Goal: Transaction & Acquisition: Download file/media

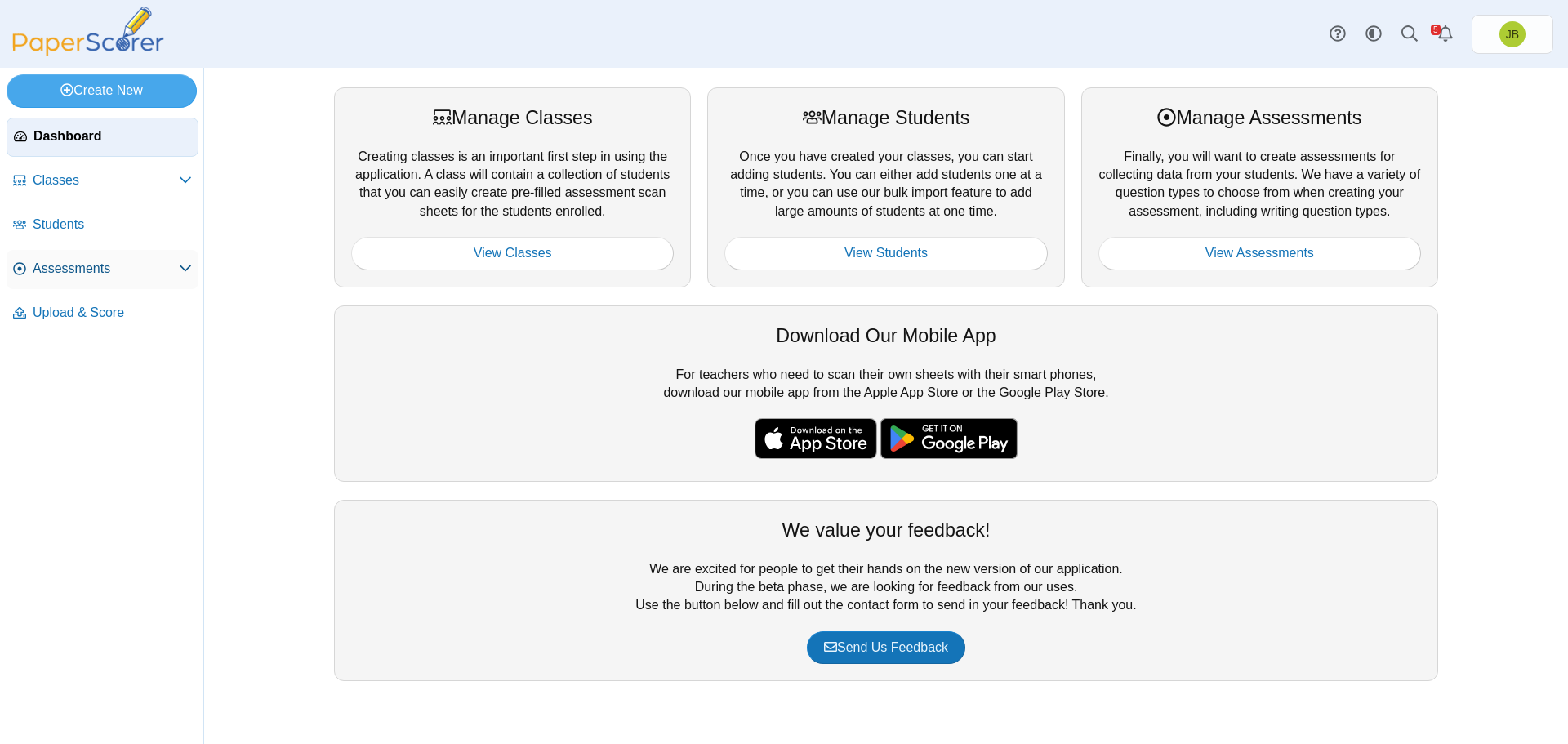
click at [92, 267] on span "Assessments" at bounding box center [105, 268] width 146 height 18
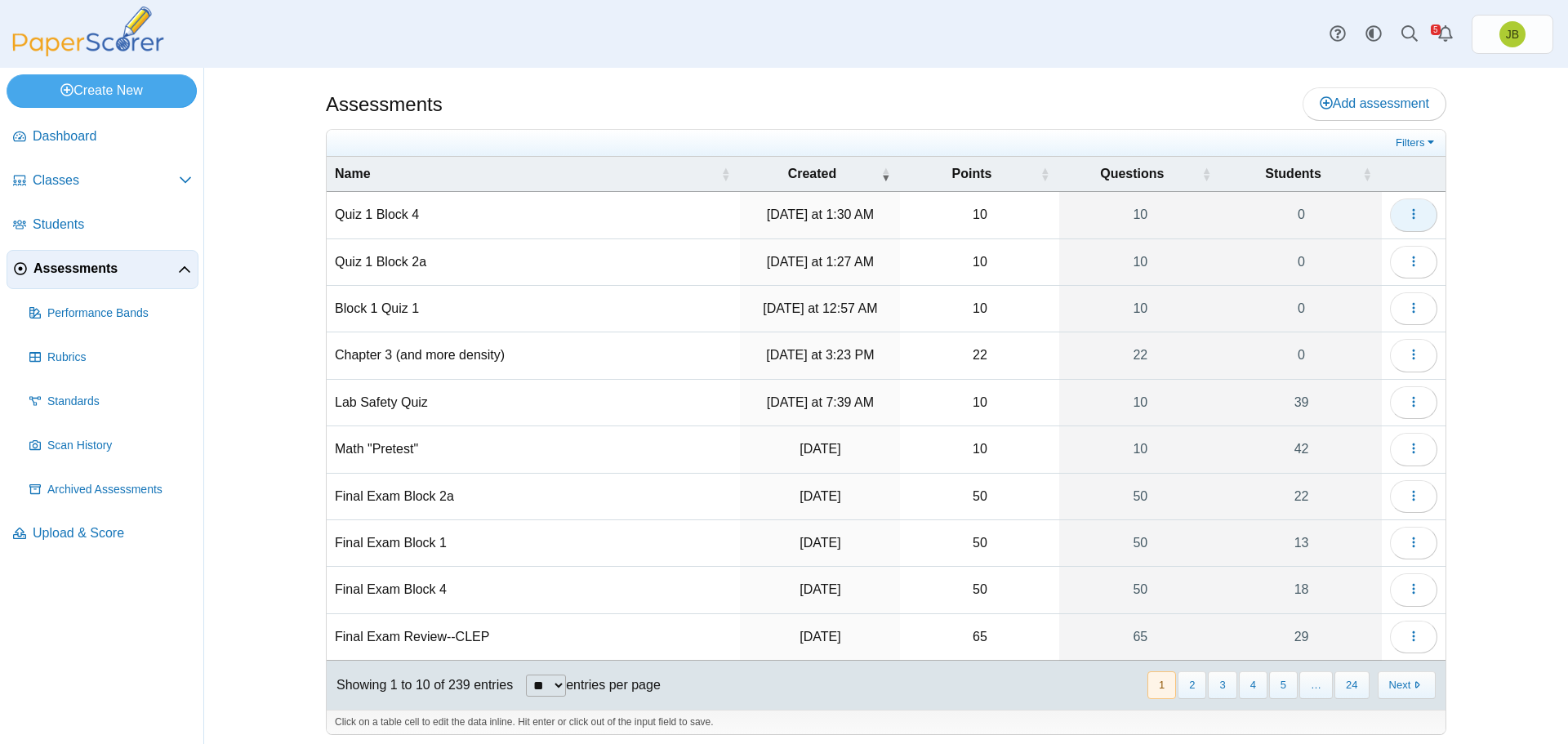
click at [1421, 216] on button "button" at bounding box center [1414, 214] width 47 height 32
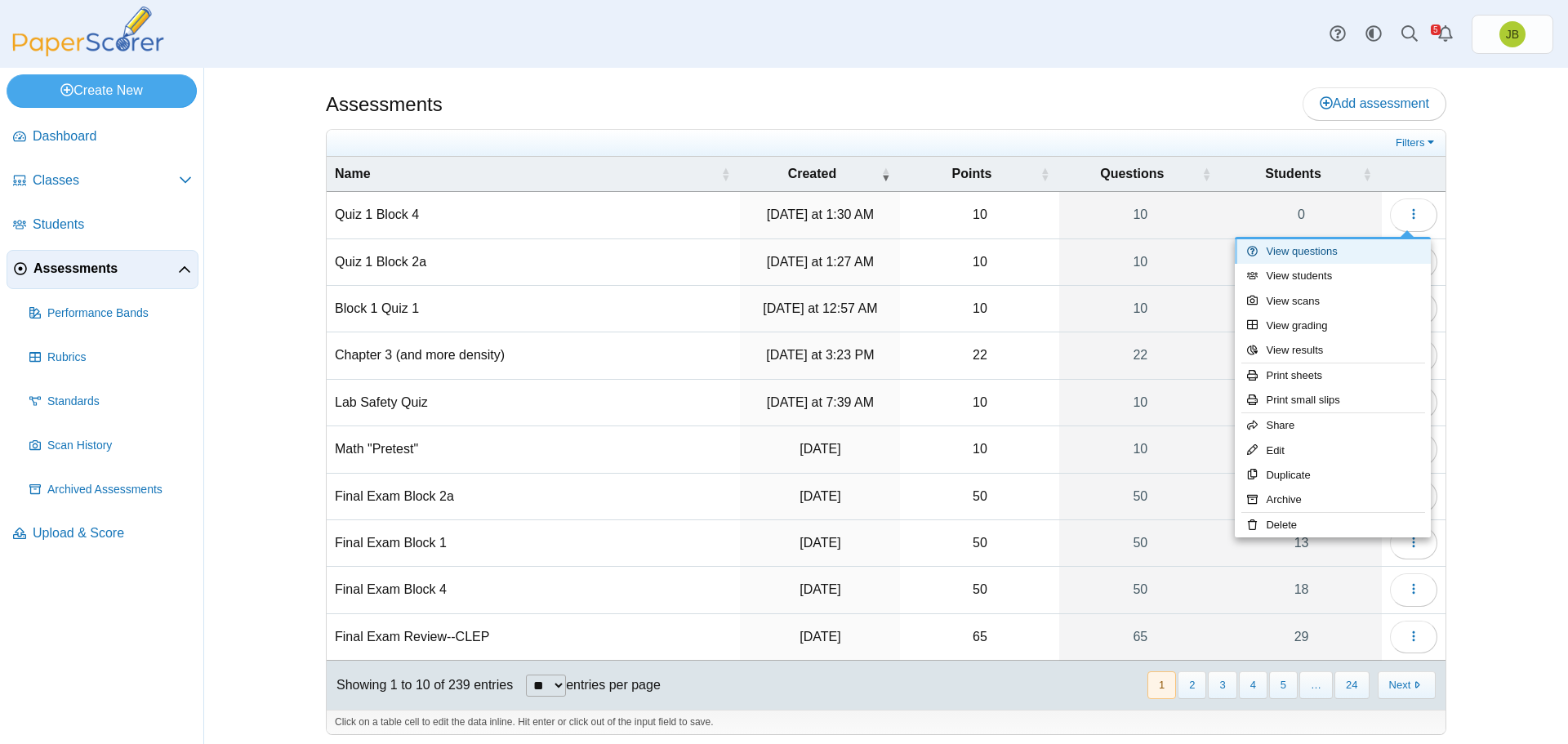
click at [1332, 254] on link "View questions" at bounding box center [1333, 251] width 196 height 25
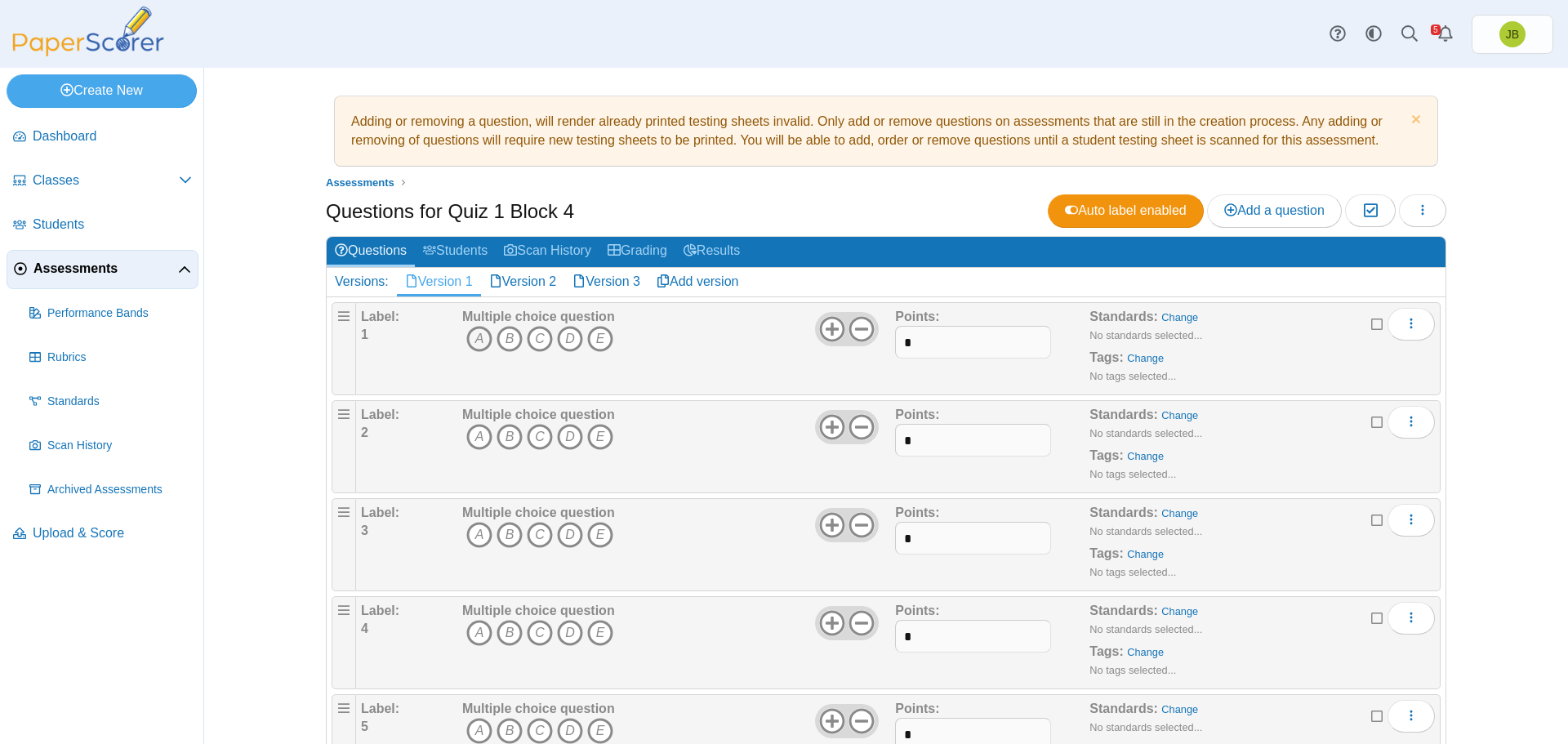
click at [470, 337] on icon "A" at bounding box center [479, 339] width 26 height 26
click at [527, 428] on icon "C" at bounding box center [540, 437] width 26 height 26
click at [601, 539] on icon "E" at bounding box center [600, 534] width 26 height 26
click at [508, 632] on icon "B" at bounding box center [510, 632] width 26 height 26
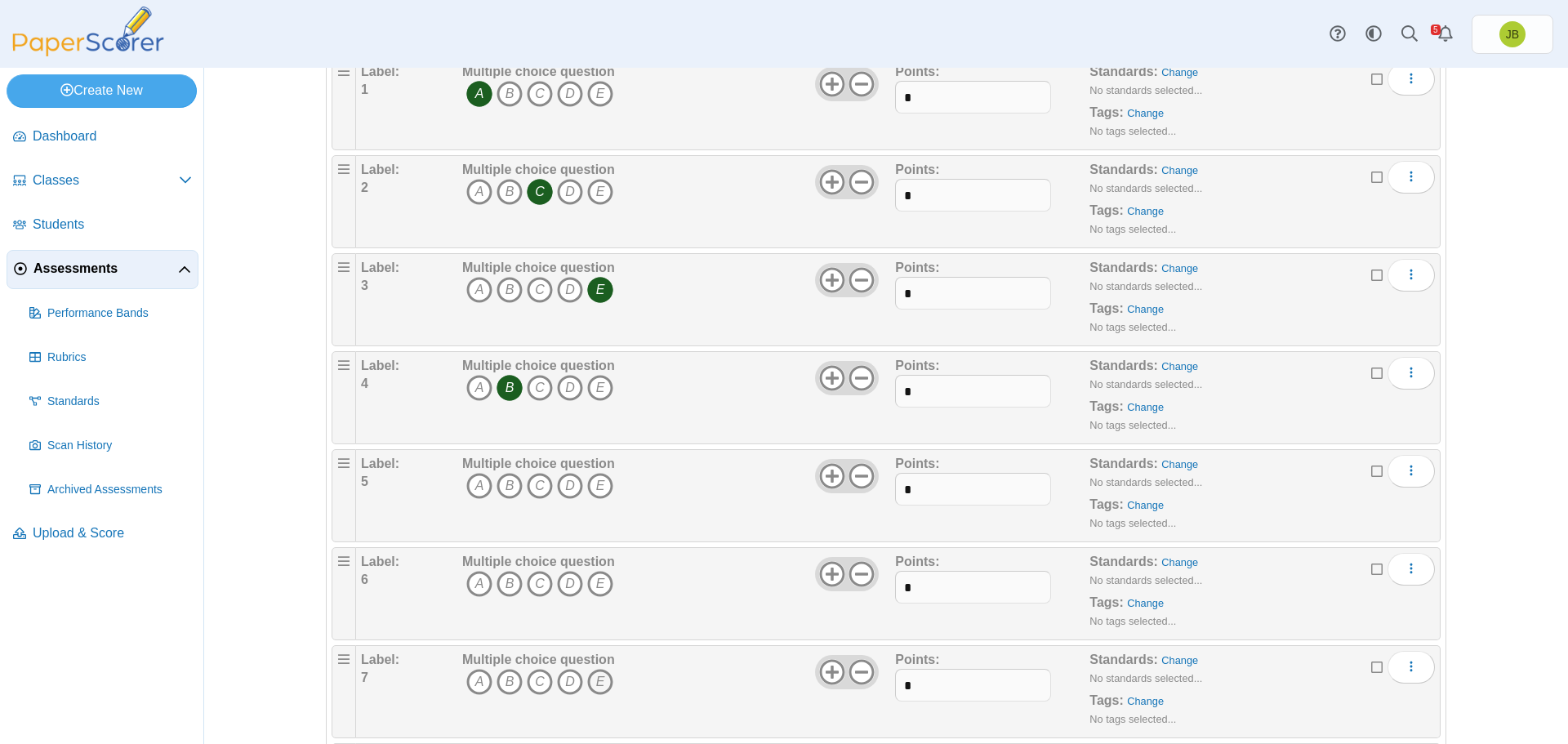
scroll to position [408, 0]
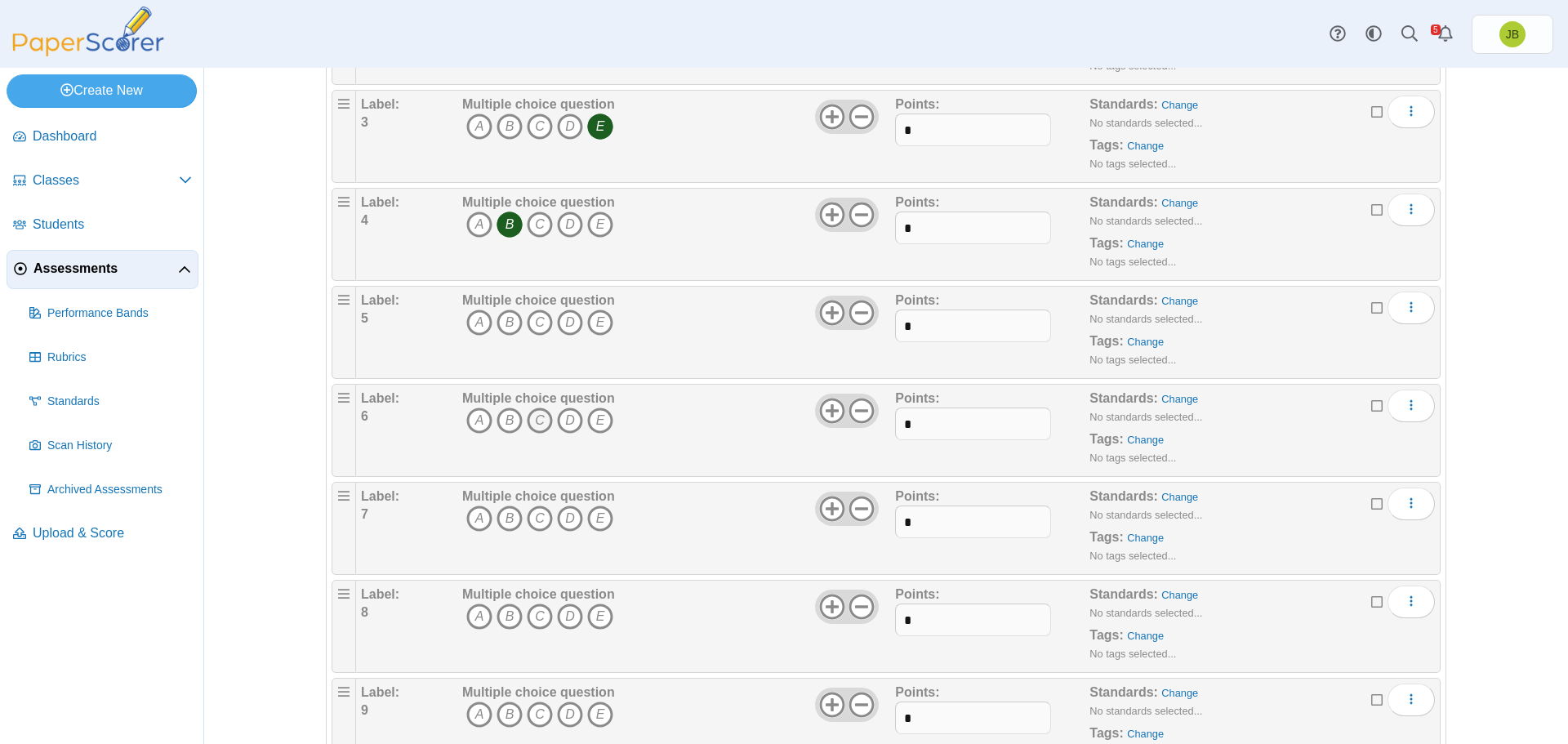
click at [535, 426] on icon "C" at bounding box center [540, 420] width 26 height 26
click at [531, 517] on icon "C" at bounding box center [540, 519] width 26 height 26
click at [498, 621] on icon "B" at bounding box center [510, 617] width 26 height 26
click at [595, 714] on icon "E" at bounding box center [600, 714] width 26 height 26
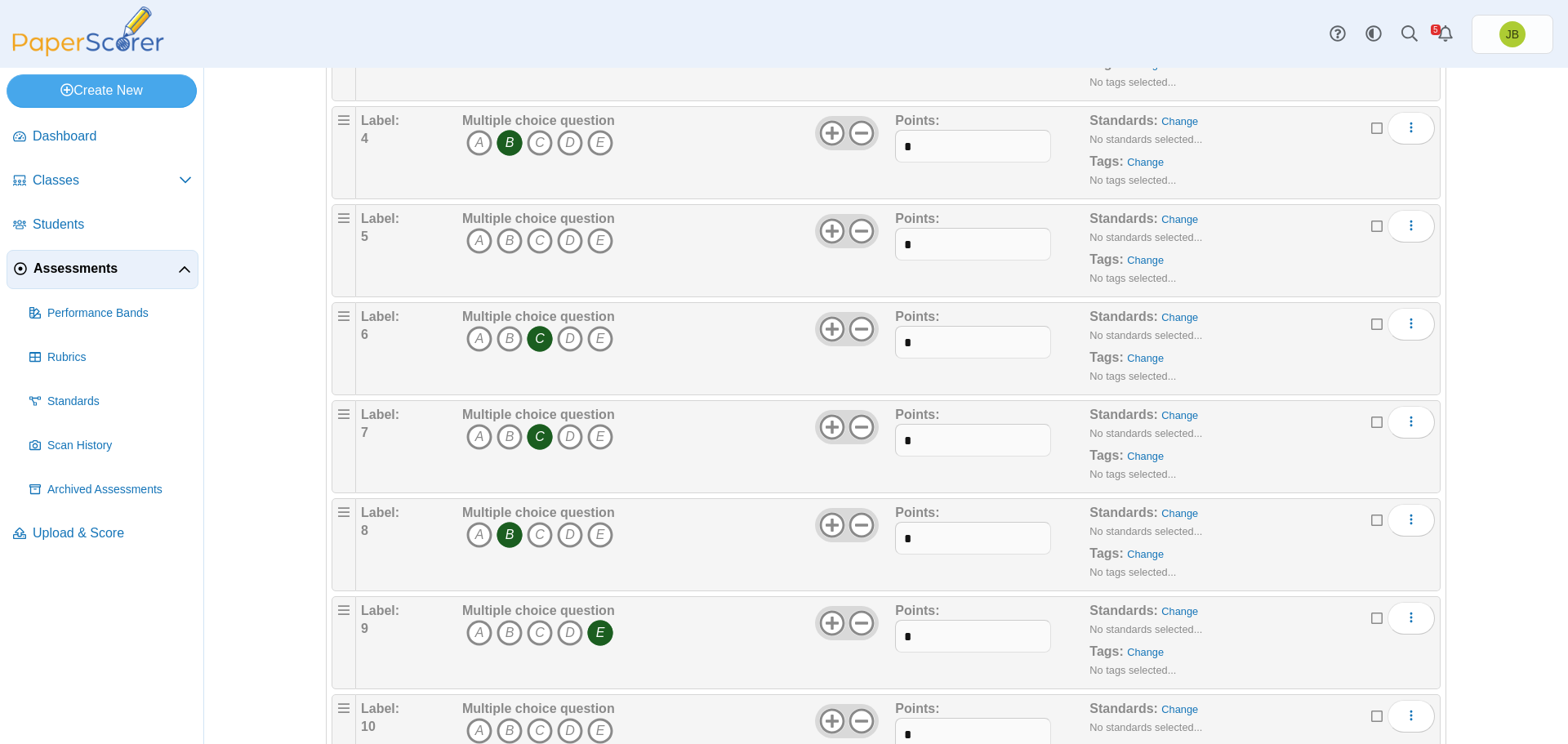
scroll to position [570, 0]
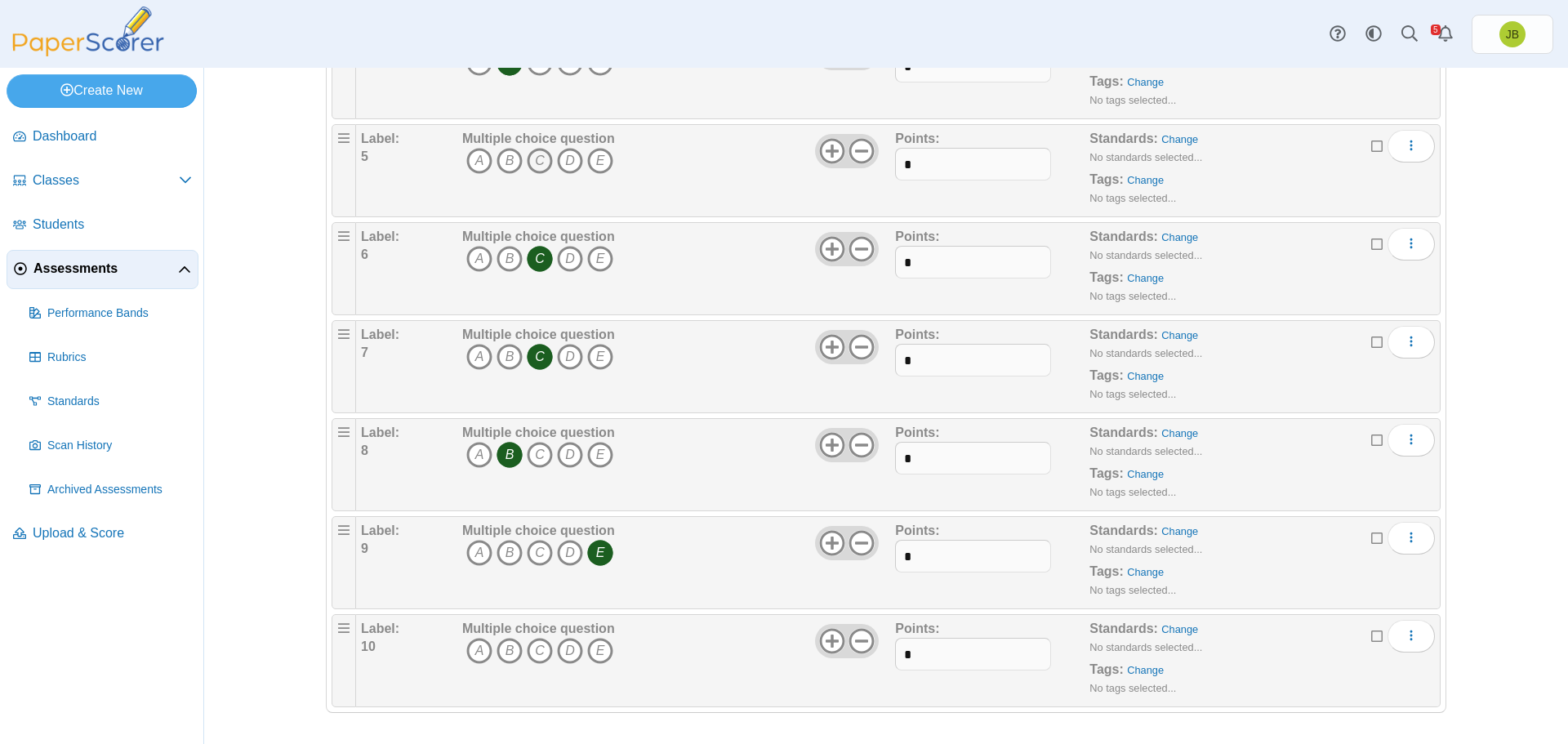
click at [533, 161] on icon "C" at bounding box center [540, 161] width 26 height 26
click at [533, 357] on icon "C" at bounding box center [540, 356] width 26 height 26
click at [503, 363] on icon "B" at bounding box center [510, 356] width 26 height 26
click at [593, 450] on icon "E" at bounding box center [600, 455] width 26 height 26
click at [506, 452] on icon "B" at bounding box center [510, 455] width 26 height 26
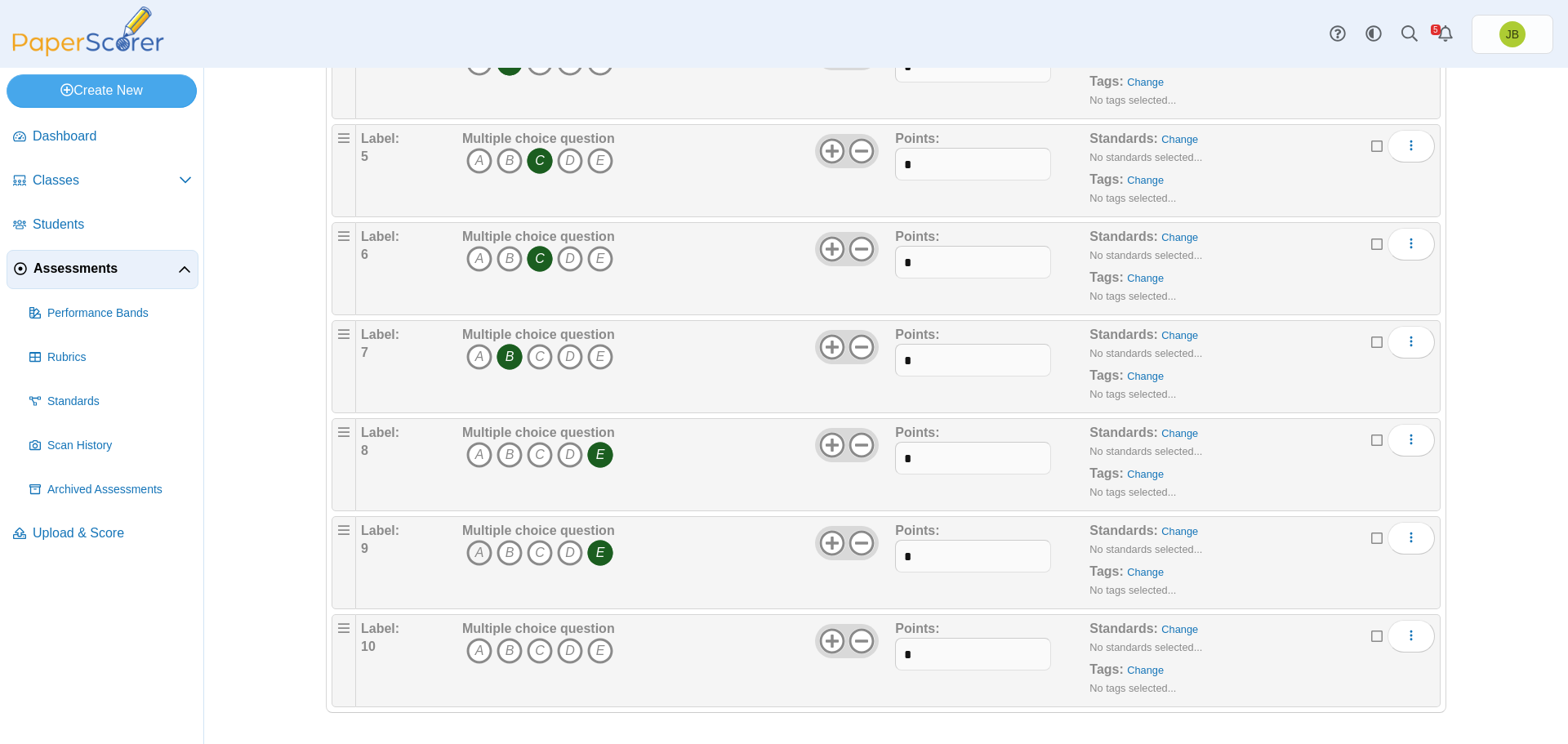
click at [478, 551] on icon "A" at bounding box center [479, 553] width 26 height 26
click at [601, 550] on icon "E" at bounding box center [600, 553] width 26 height 26
click at [536, 653] on icon "C" at bounding box center [540, 651] width 26 height 26
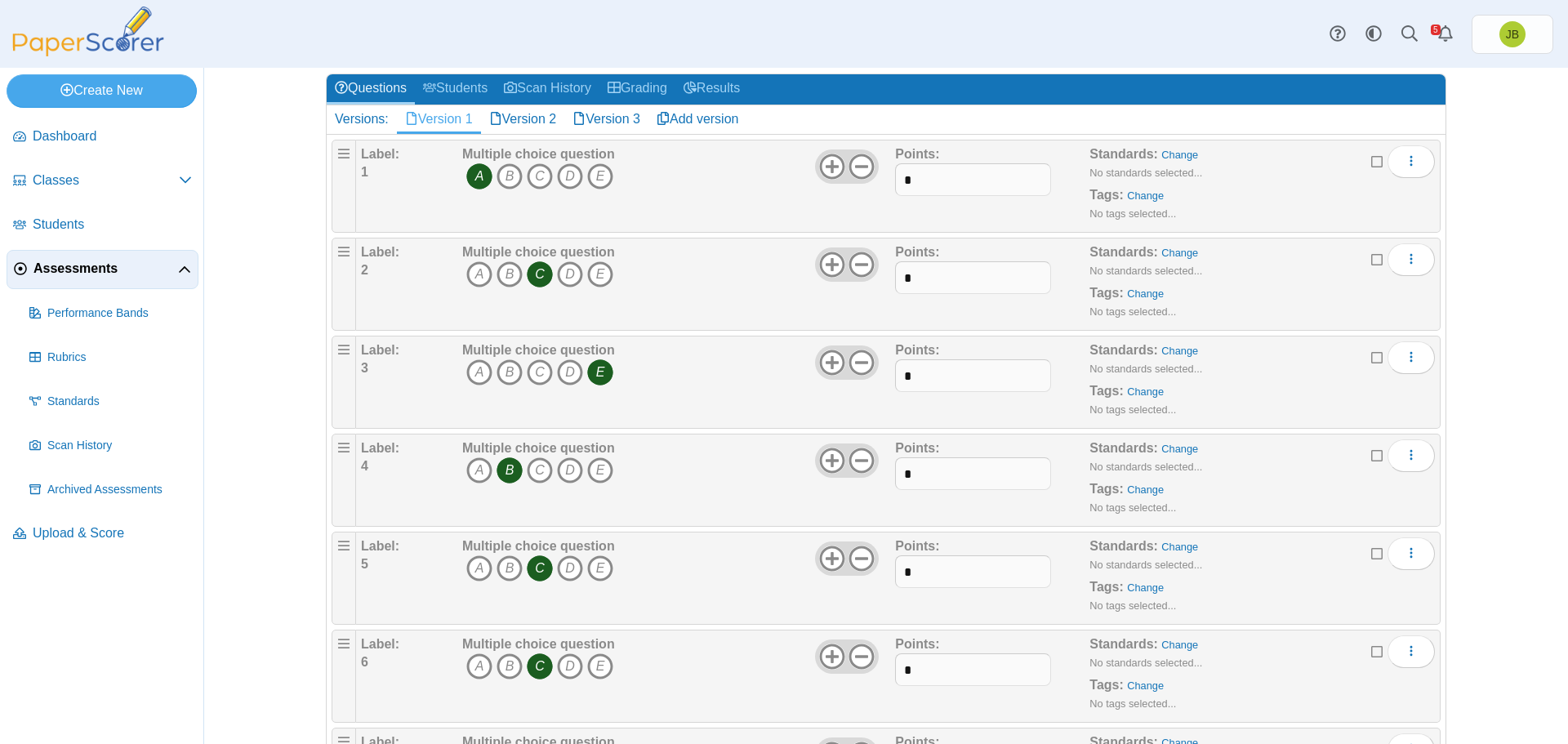
scroll to position [81, 0]
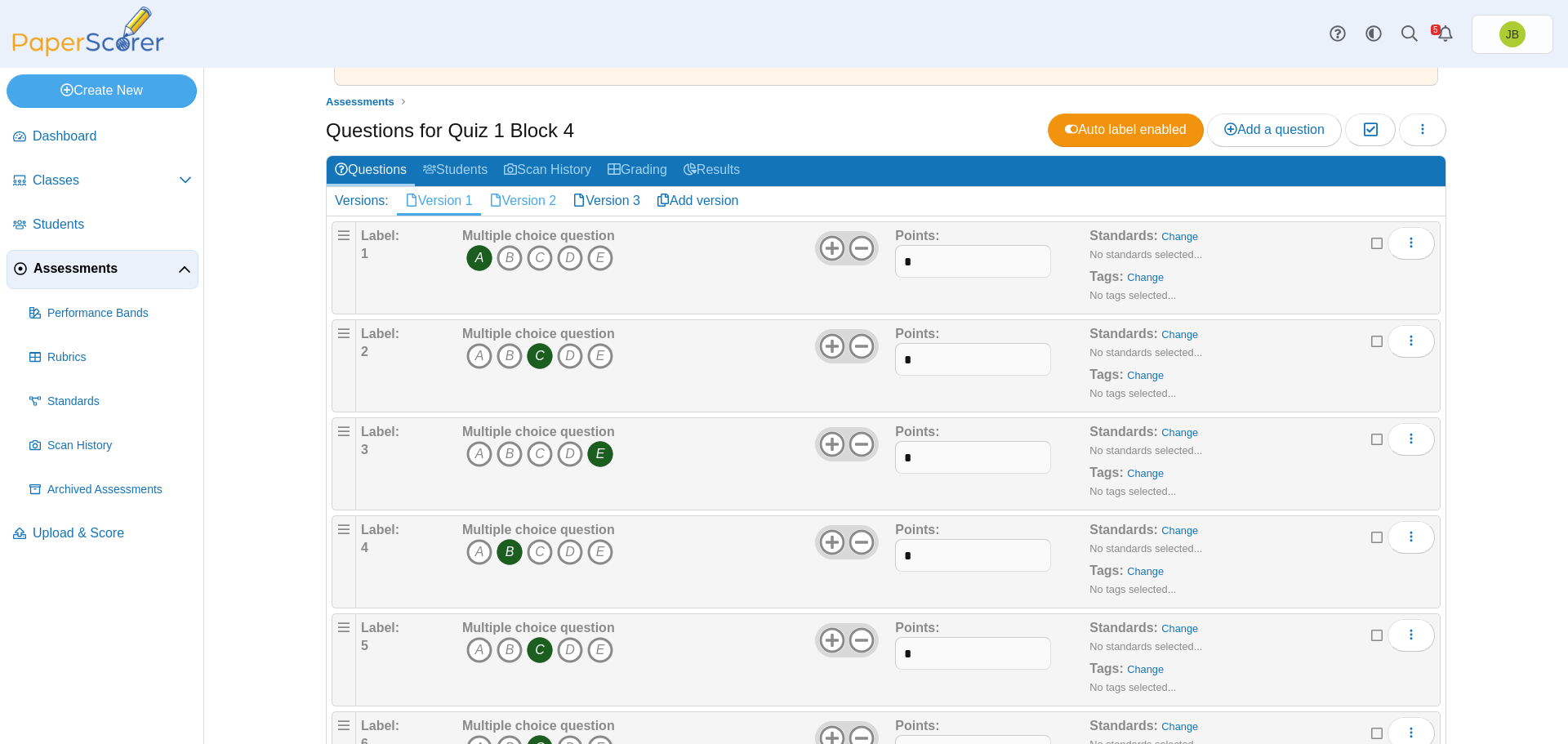
click at [522, 203] on link "Version 2" at bounding box center [523, 201] width 84 height 28
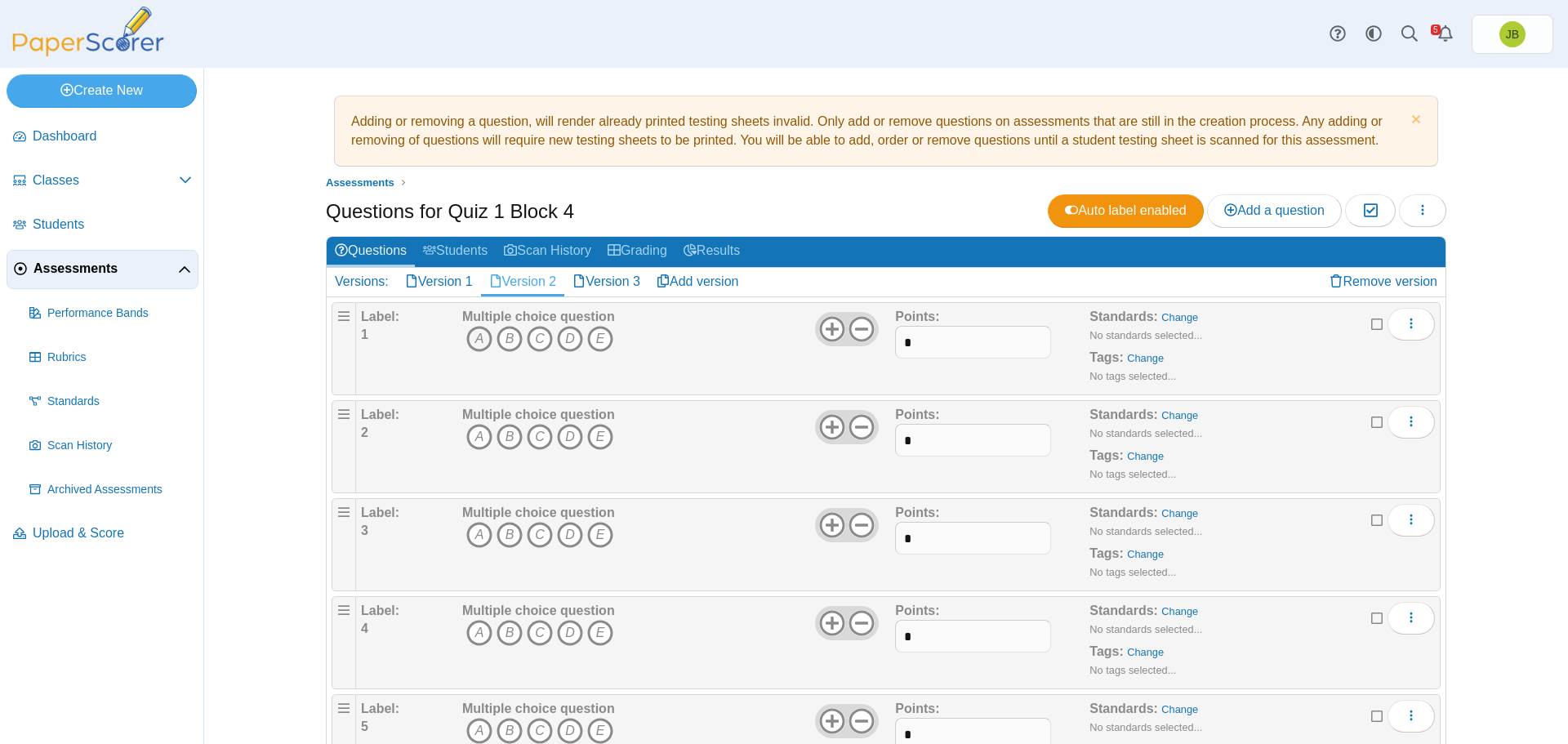
click at [471, 343] on icon "A" at bounding box center [479, 339] width 26 height 26
click at [533, 432] on icon "C" at bounding box center [540, 437] width 26 height 26
click at [475, 535] on icon "A" at bounding box center [479, 534] width 26 height 26
drag, startPoint x: 476, startPoint y: 628, endPoint x: 508, endPoint y: 620, distance: 33.0
click at [477, 628] on icon "A" at bounding box center [479, 632] width 26 height 26
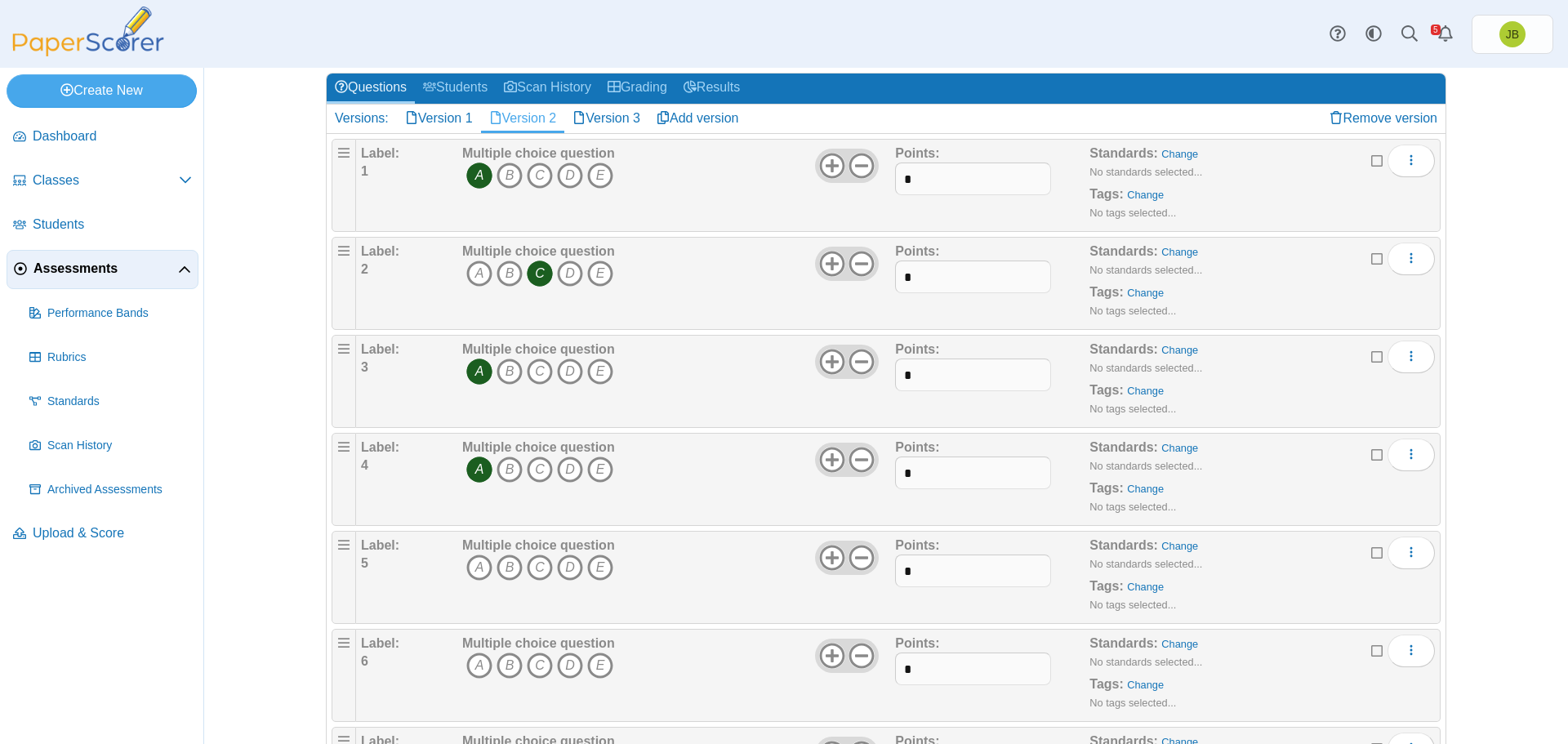
scroll to position [245, 0]
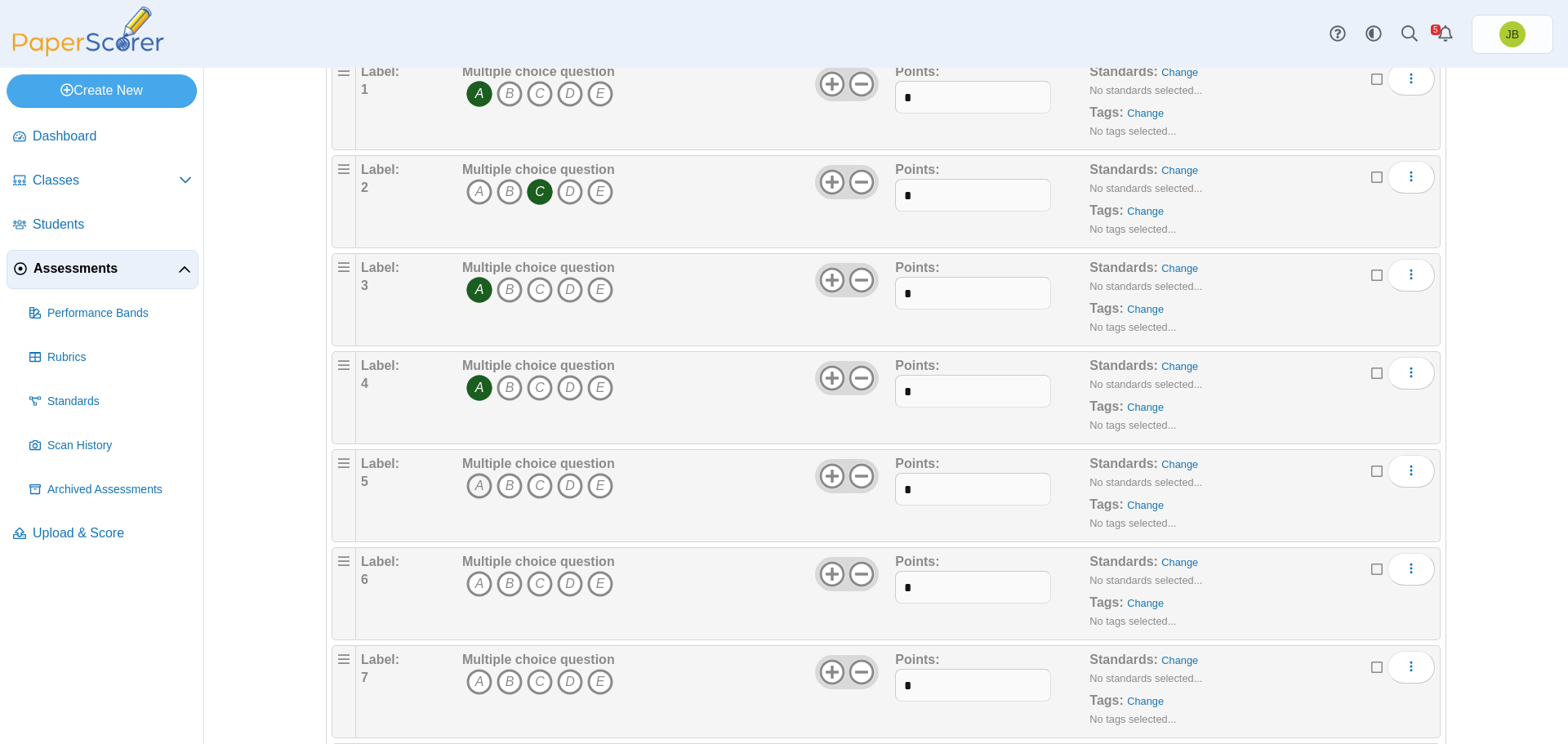
click at [476, 491] on icon "A" at bounding box center [479, 486] width 26 height 26
click at [559, 580] on icon "D" at bounding box center [570, 583] width 26 height 26
click at [534, 681] on icon "C" at bounding box center [540, 682] width 26 height 26
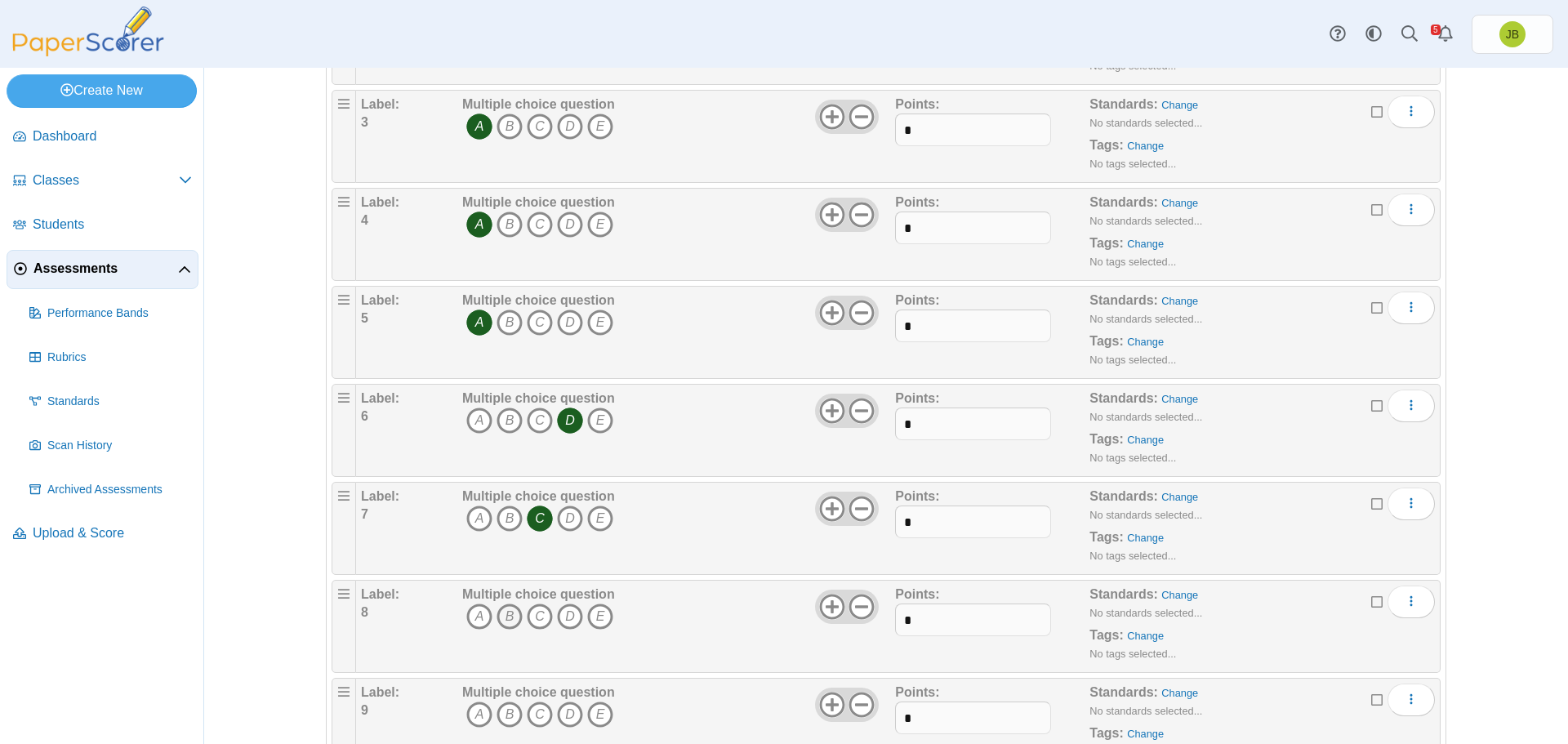
click at [505, 619] on icon "B" at bounding box center [510, 617] width 26 height 26
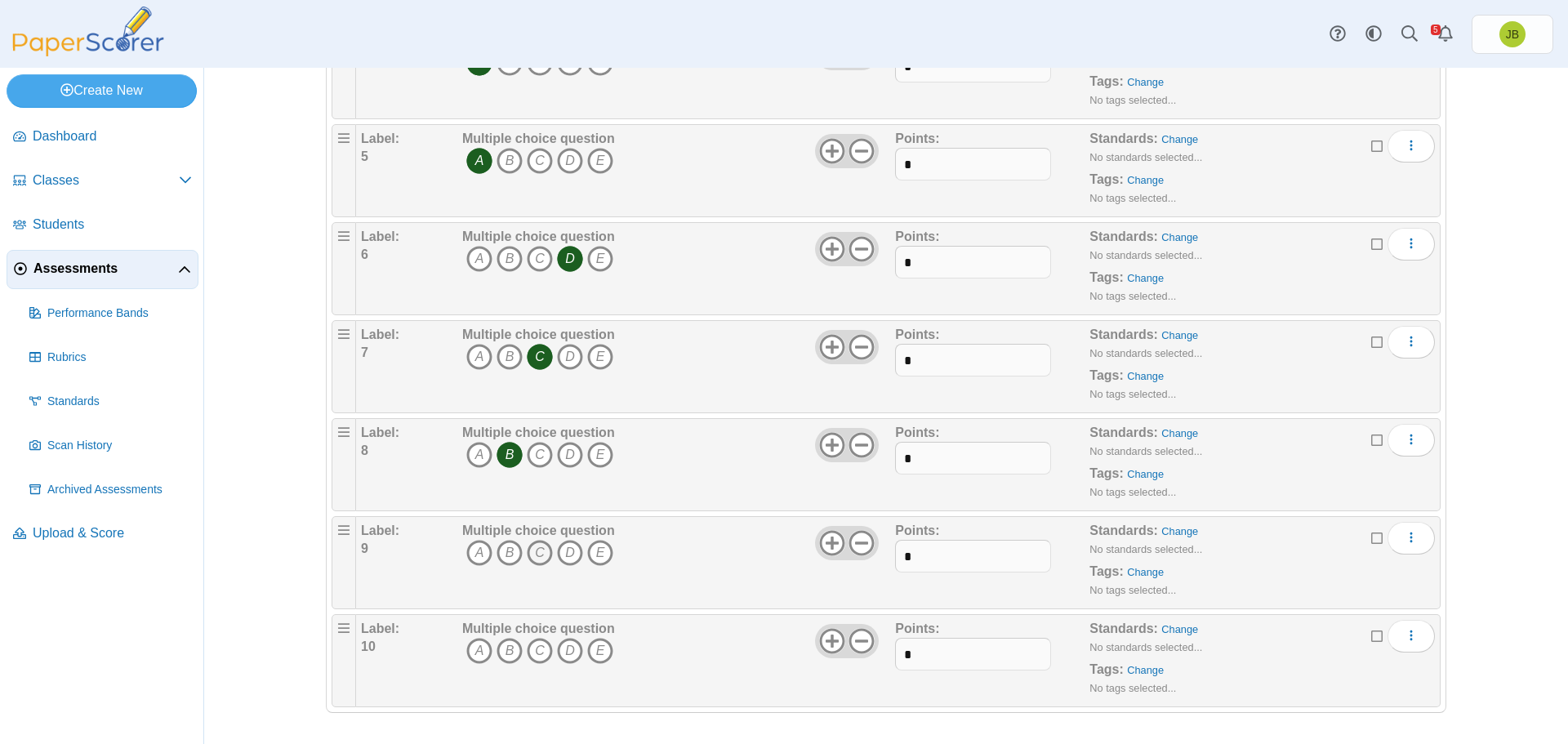
click at [536, 551] on icon "C" at bounding box center [540, 553] width 26 height 26
click at [563, 650] on icon "D" at bounding box center [570, 651] width 26 height 26
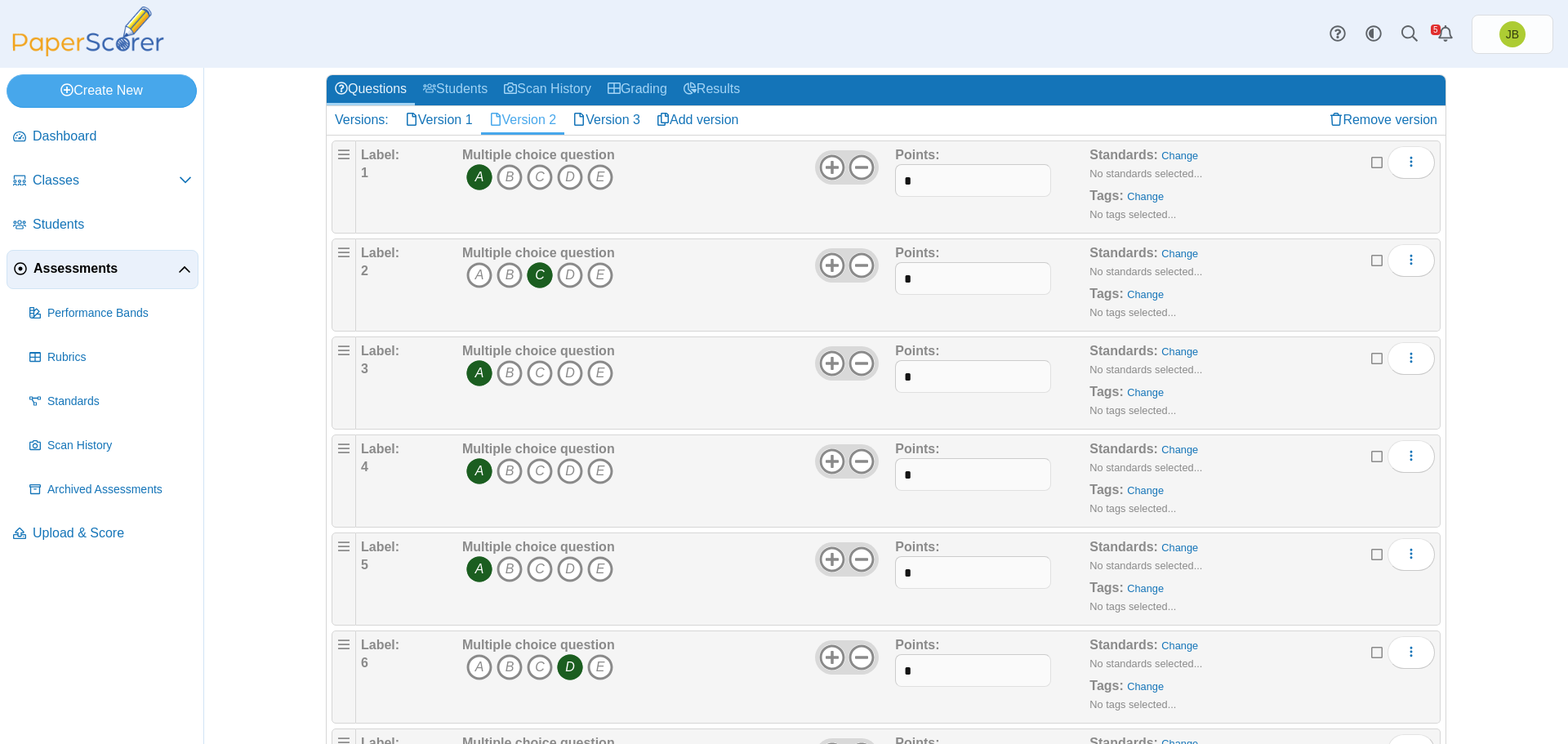
scroll to position [0, 0]
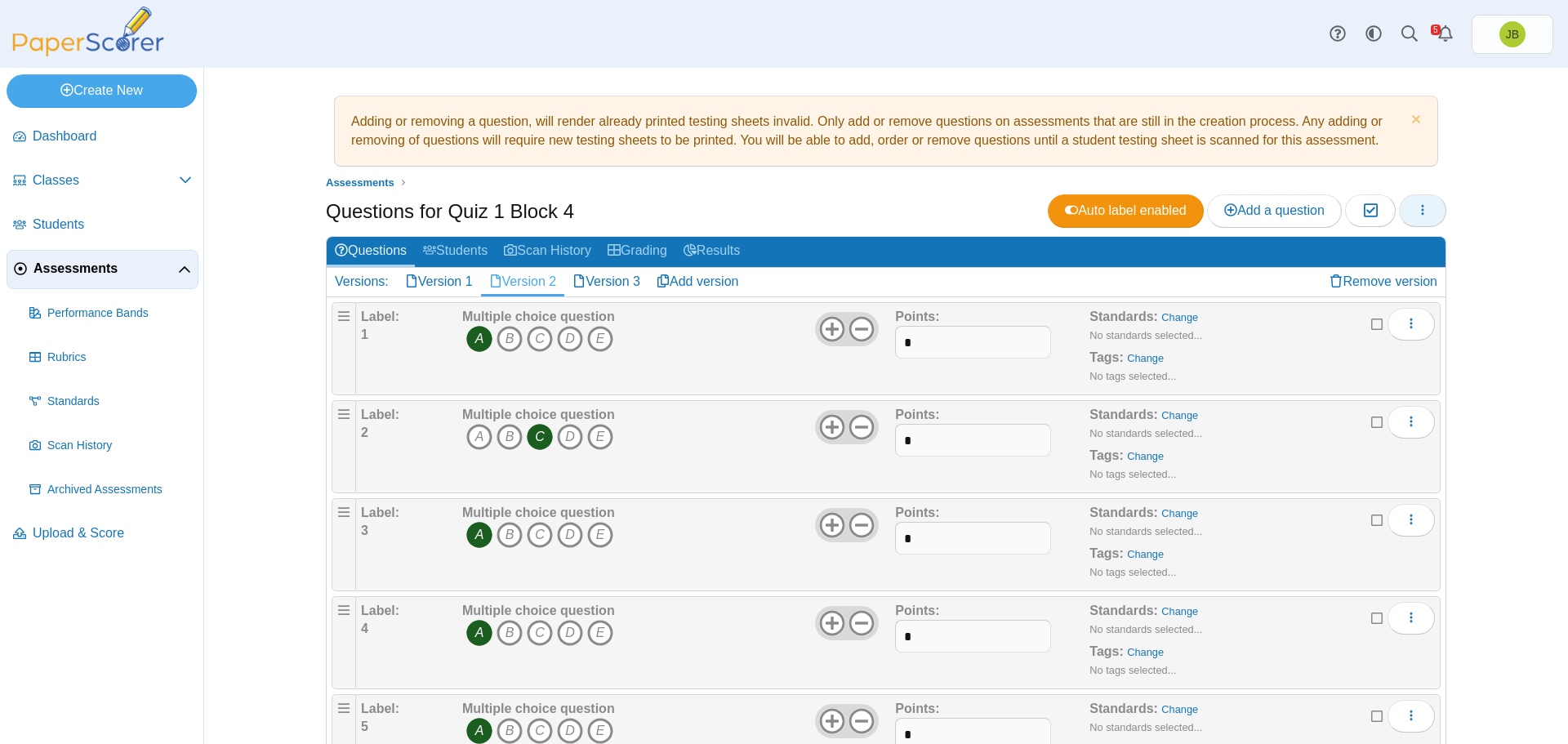
click at [1422, 204] on icon "button" at bounding box center [1423, 210] width 13 height 13
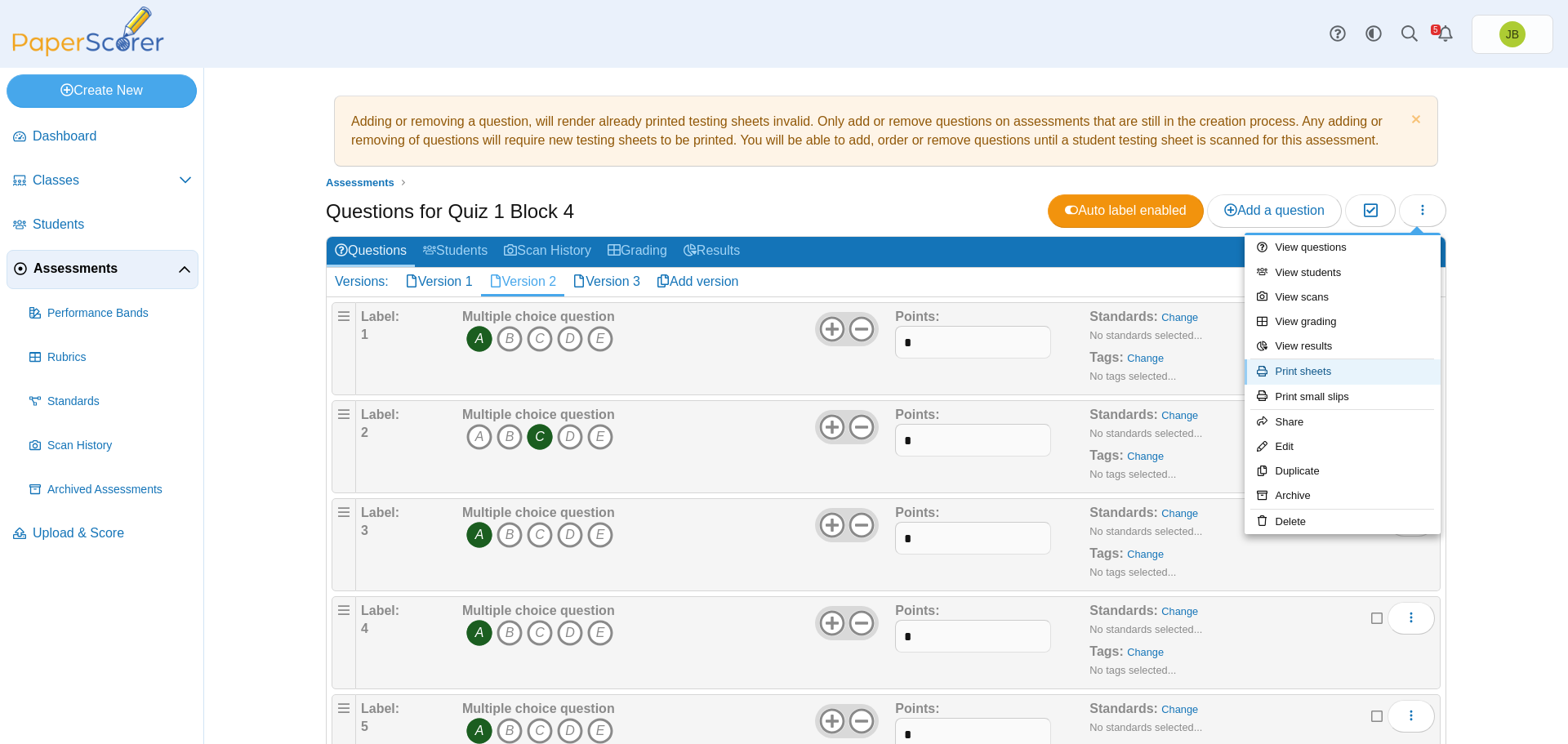
click at [1295, 375] on link "Print sheets" at bounding box center [1343, 371] width 196 height 25
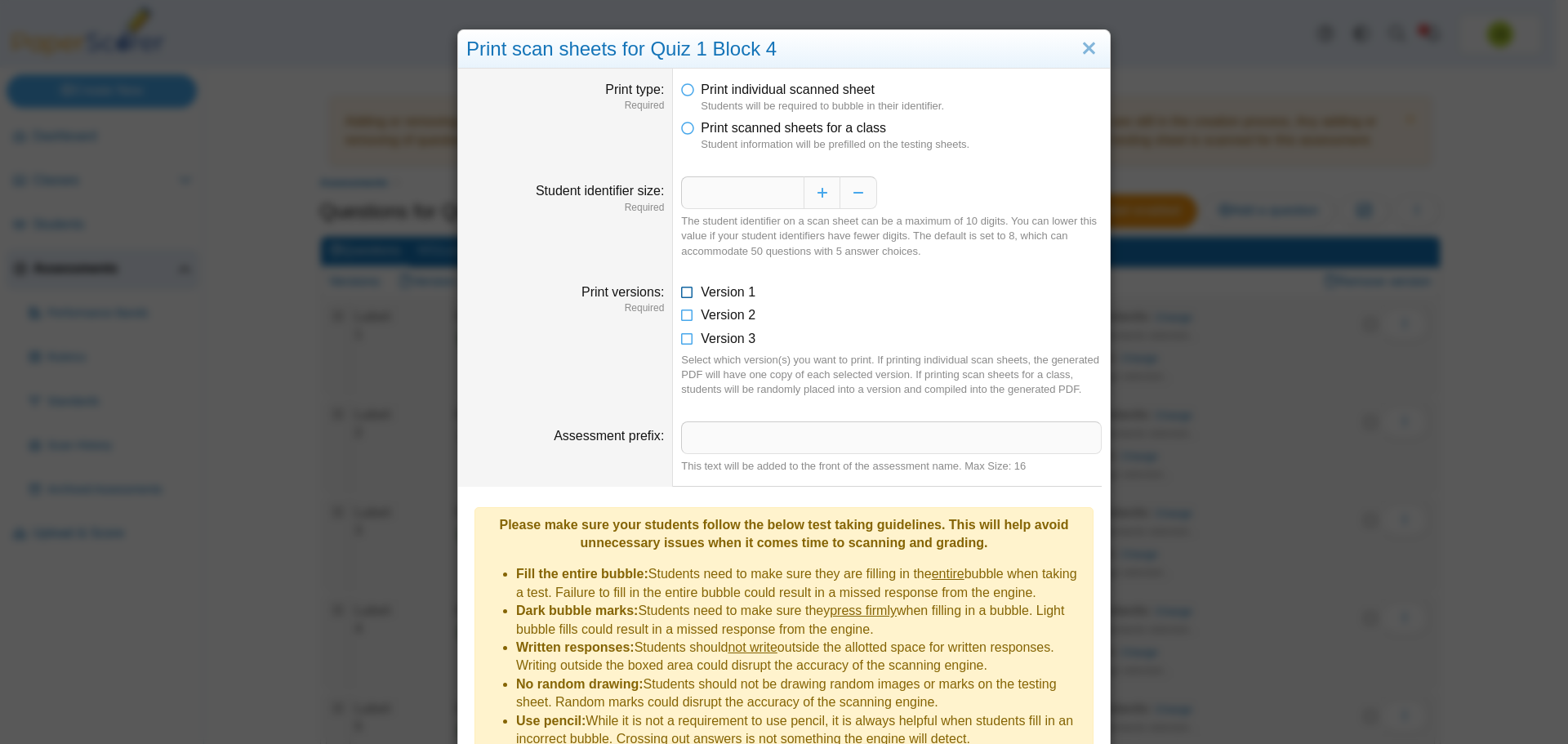
click at [685, 294] on icon at bounding box center [688, 289] width 13 height 11
click at [681, 131] on icon at bounding box center [688, 125] width 13 height 11
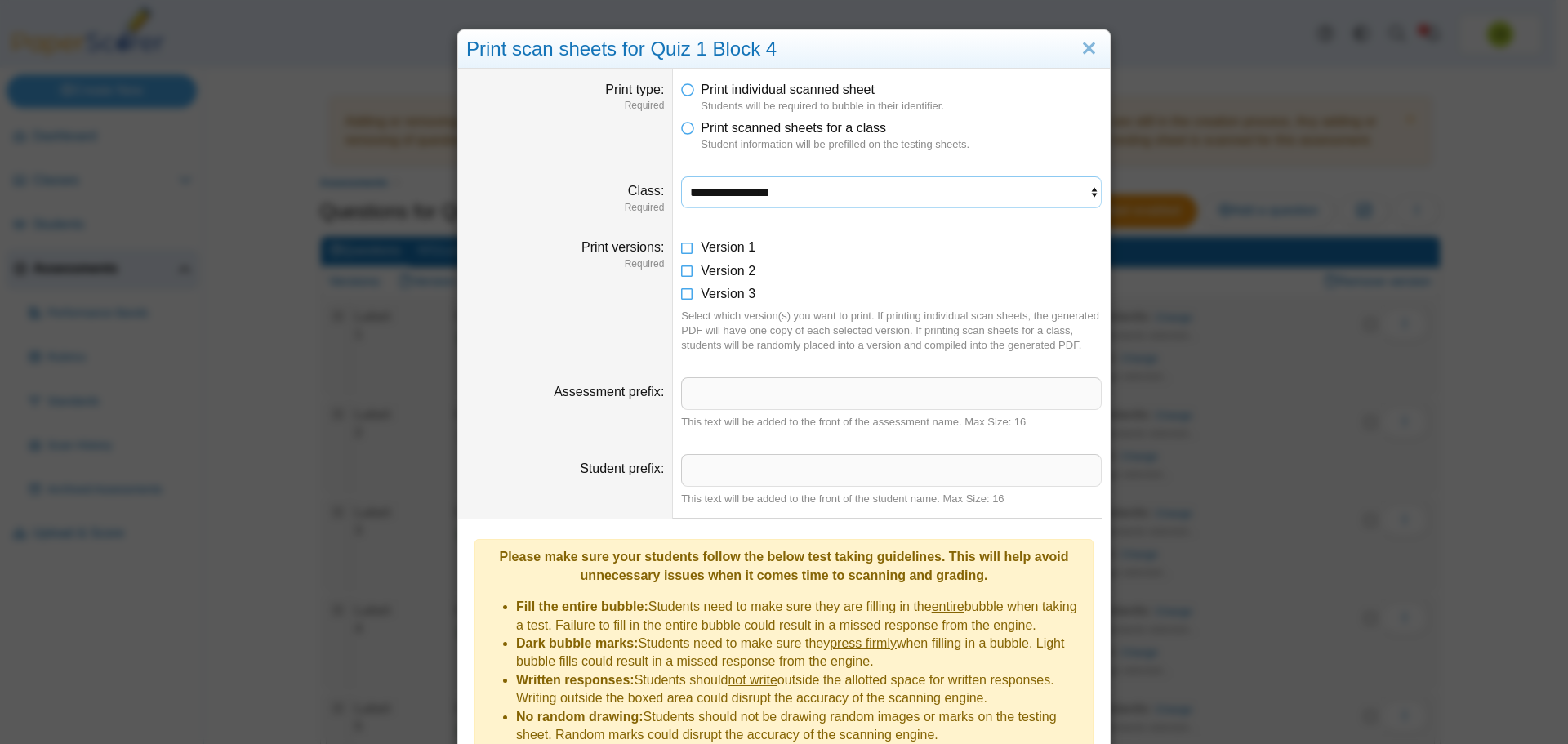
click at [783, 197] on select "**********" at bounding box center [892, 192] width 421 height 31
select select "**********"
click at [681, 176] on select "**********" at bounding box center [892, 192] width 421 height 31
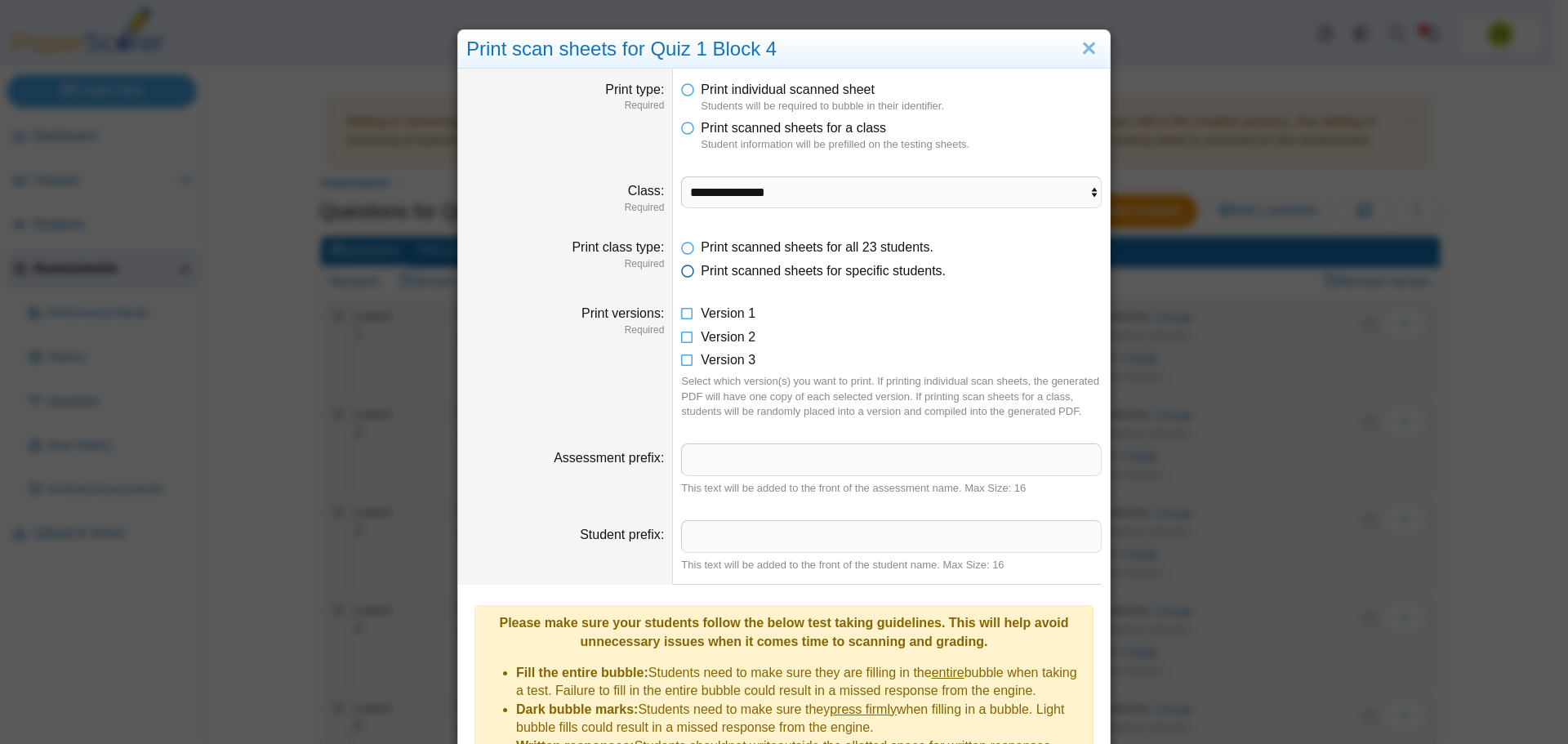
click at [683, 273] on icon at bounding box center [688, 268] width 13 height 11
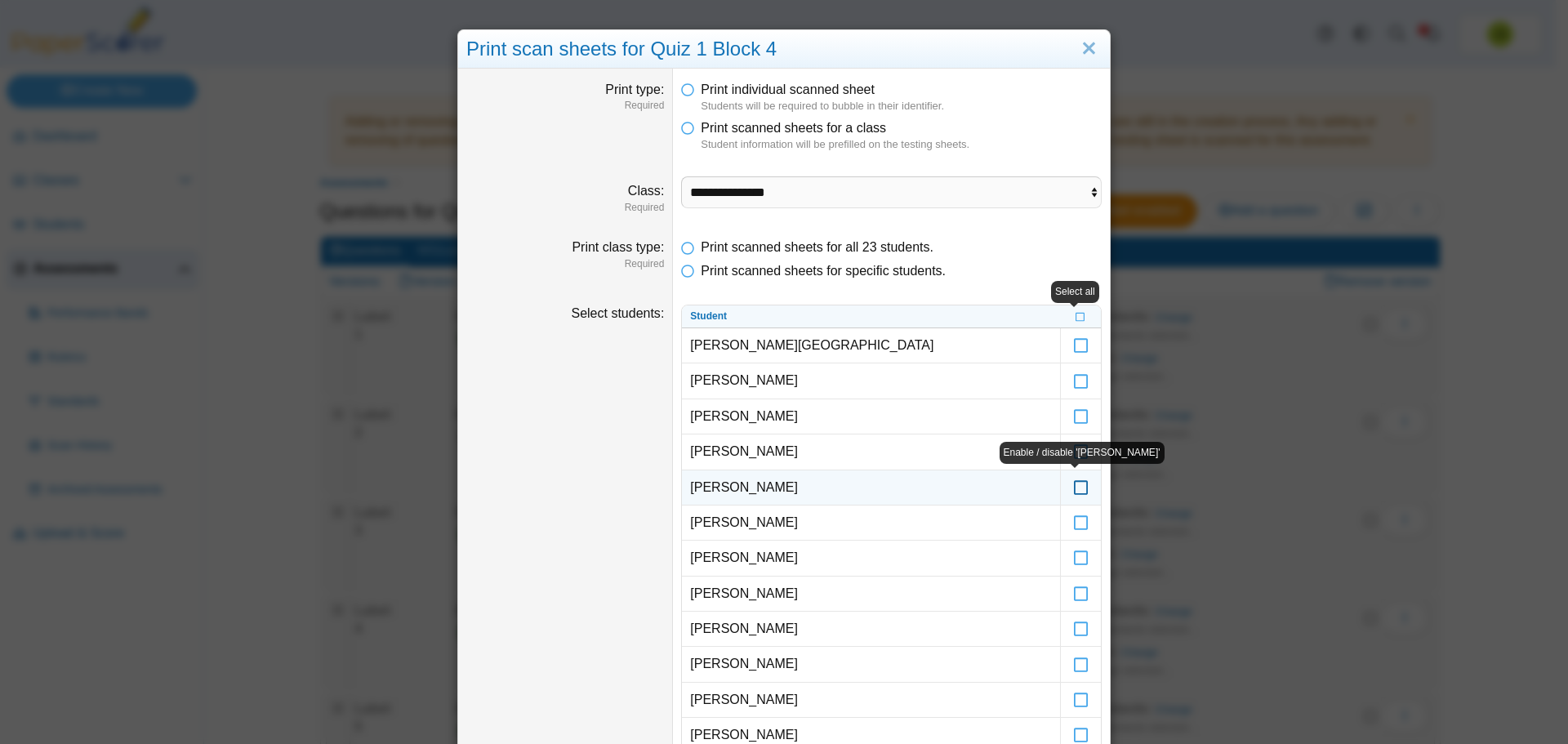
click at [1073, 487] on icon at bounding box center [1081, 480] width 17 height 15
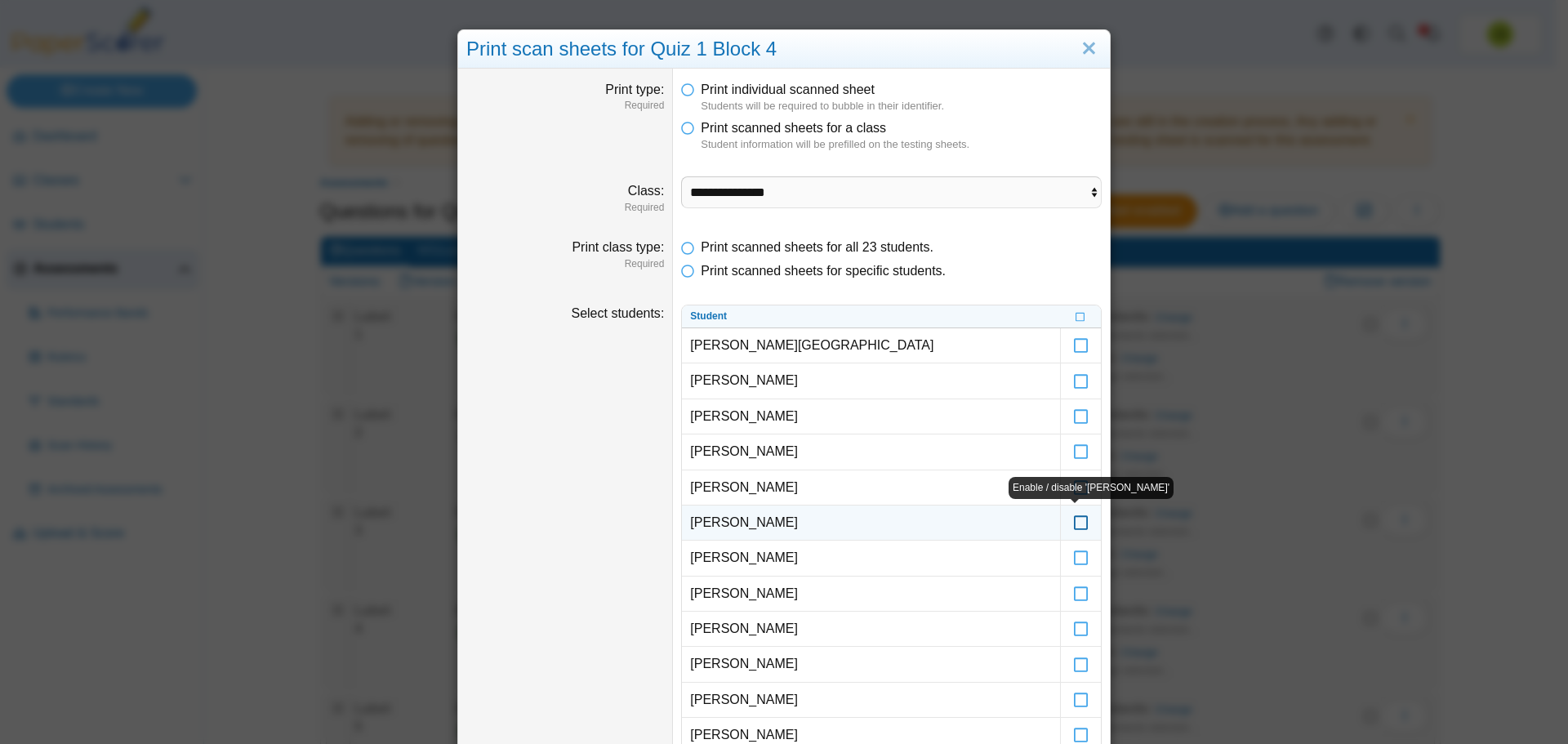
click at [1075, 522] on icon at bounding box center [1081, 515] width 17 height 15
click at [1073, 550] on icon at bounding box center [1081, 550] width 17 height 15
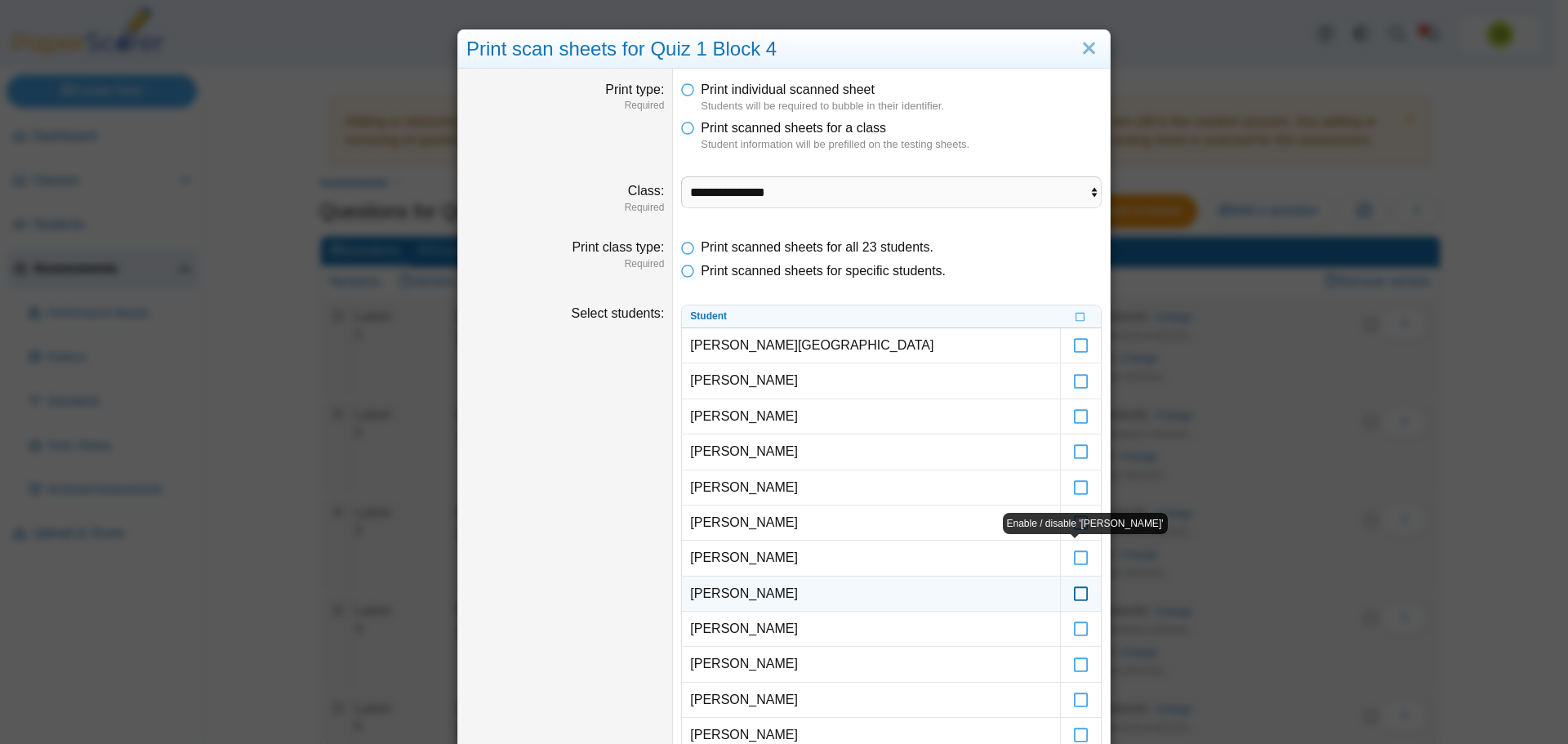
click at [1073, 592] on icon at bounding box center [1081, 586] width 17 height 15
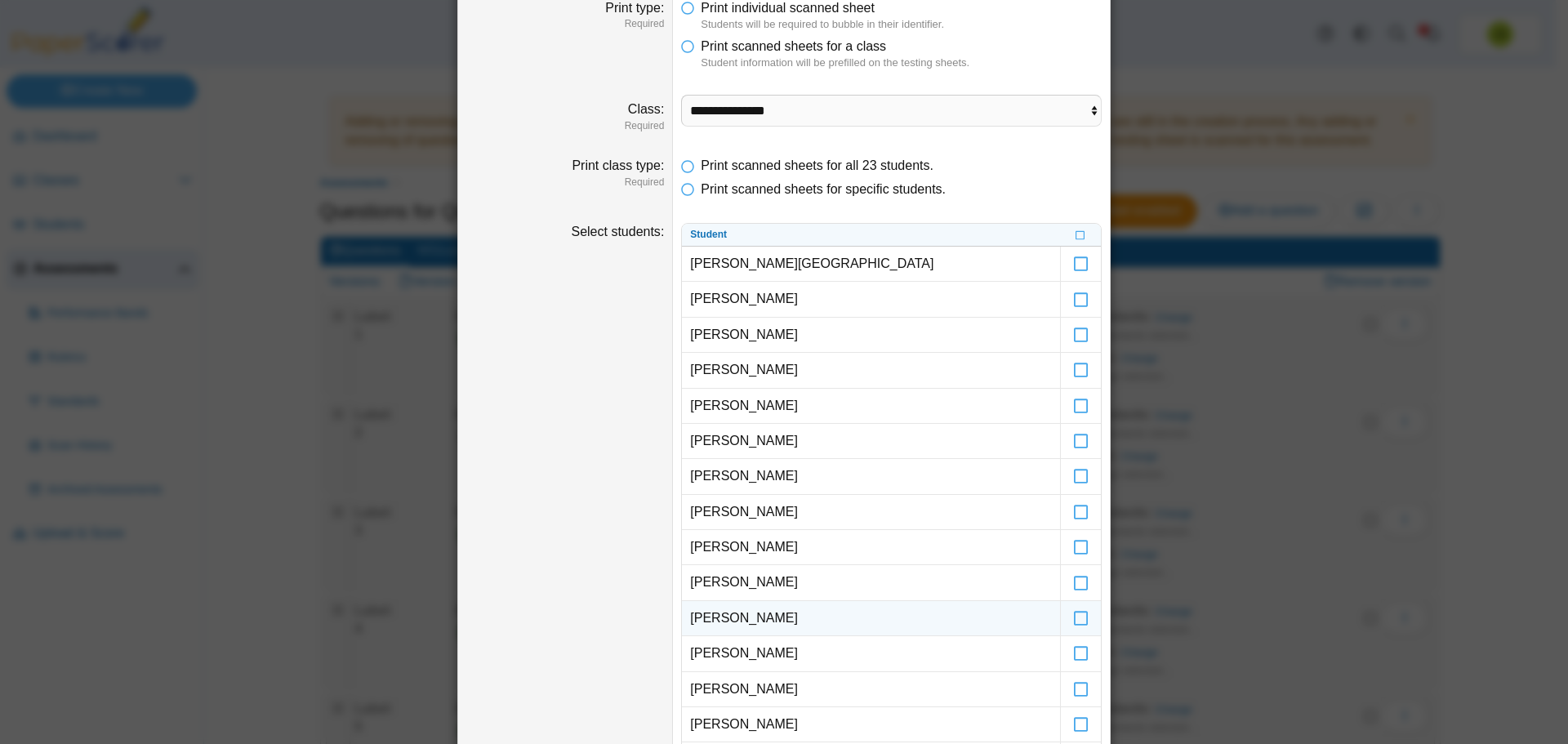
scroll to position [163, 0]
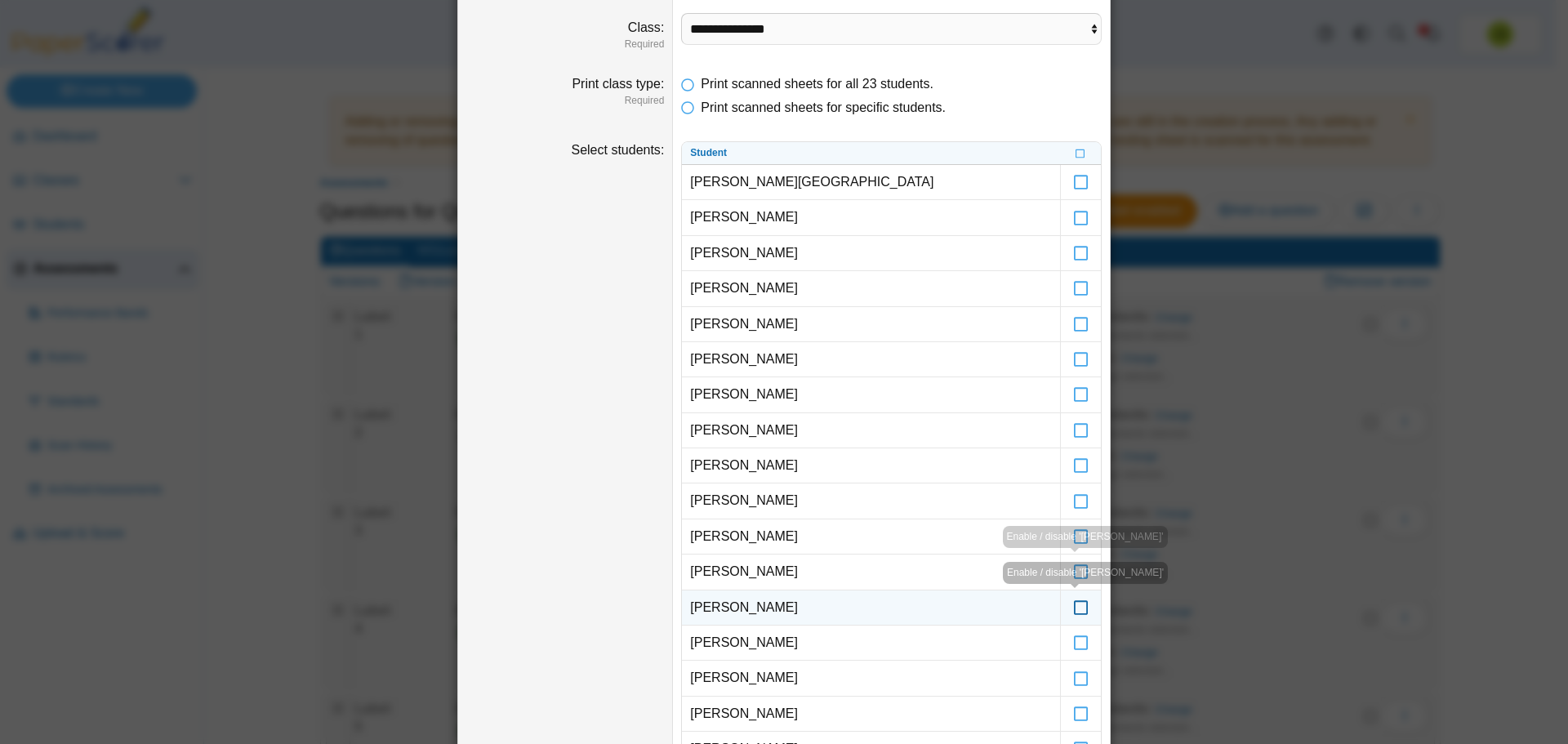
click at [1078, 606] on icon at bounding box center [1081, 600] width 17 height 15
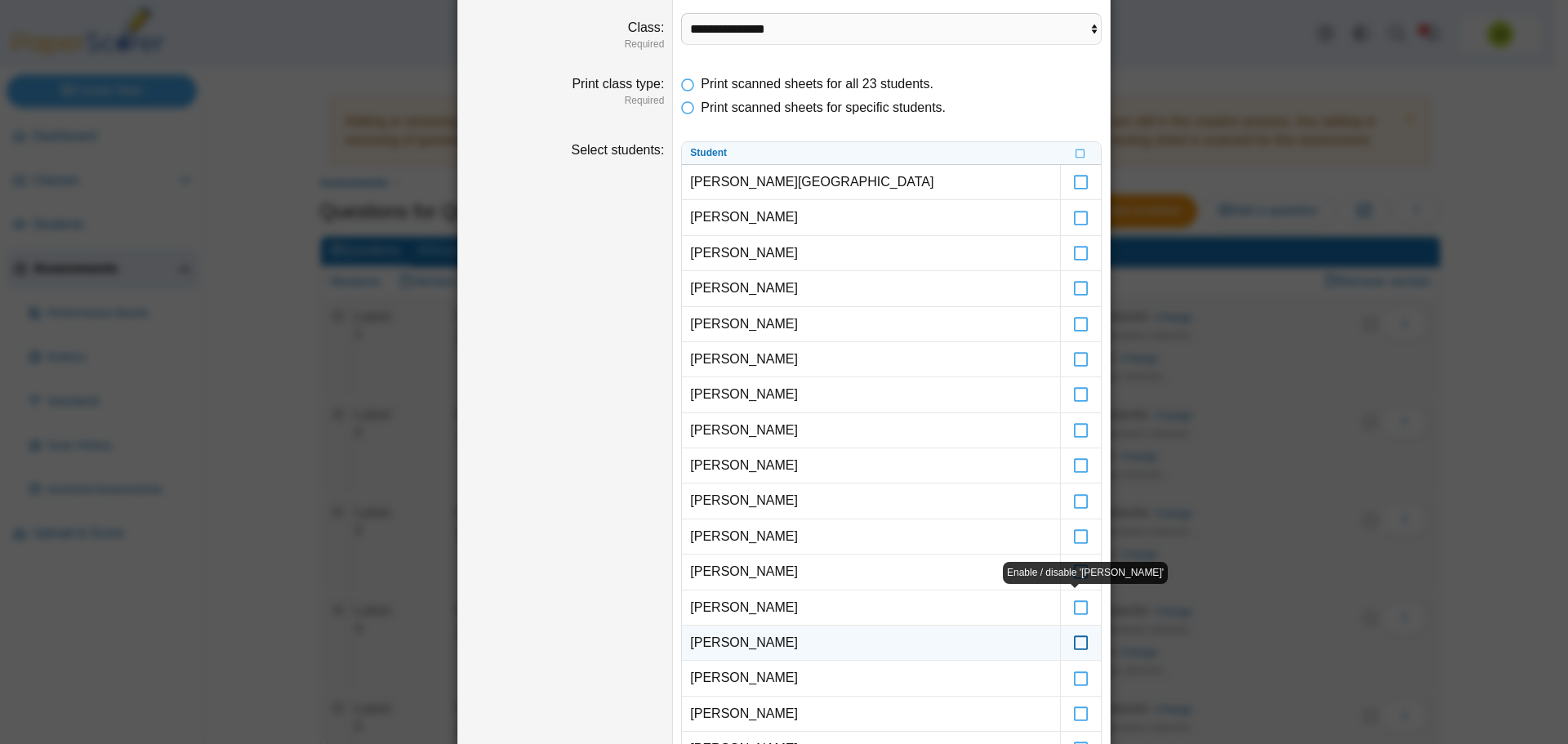
click at [1078, 641] on icon at bounding box center [1081, 635] width 17 height 15
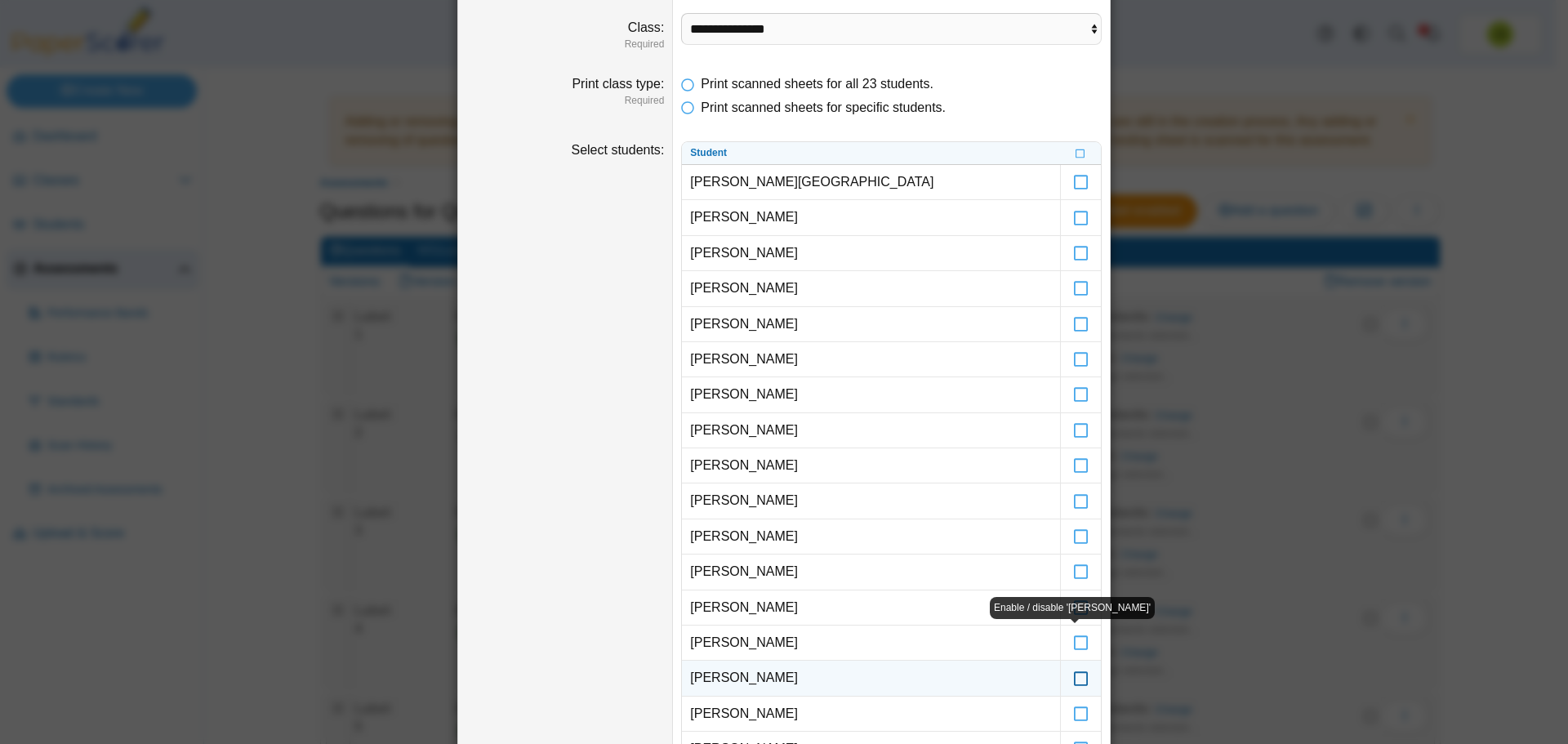
click at [1078, 671] on icon at bounding box center [1081, 670] width 17 height 15
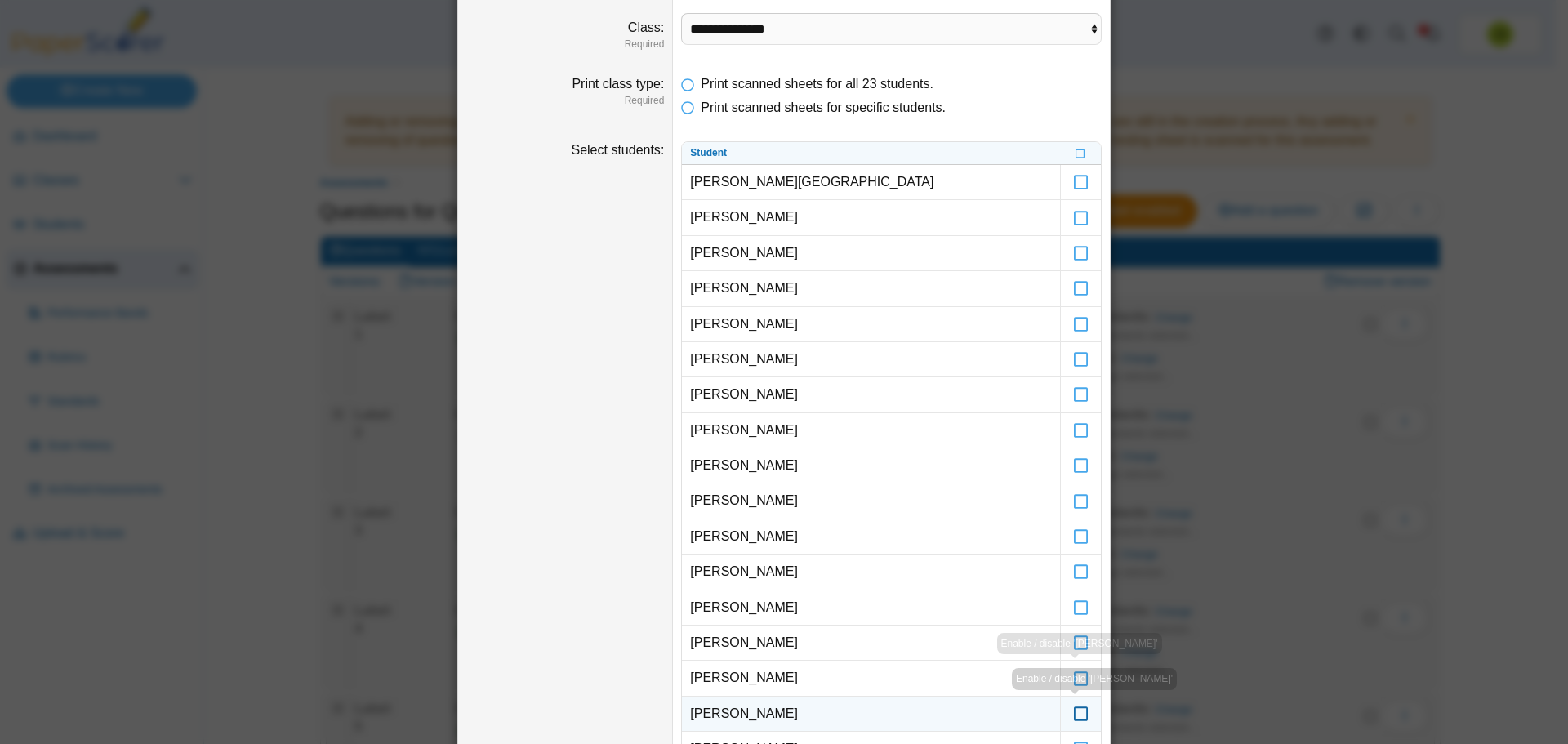
click at [1078, 710] on icon at bounding box center [1081, 706] width 17 height 15
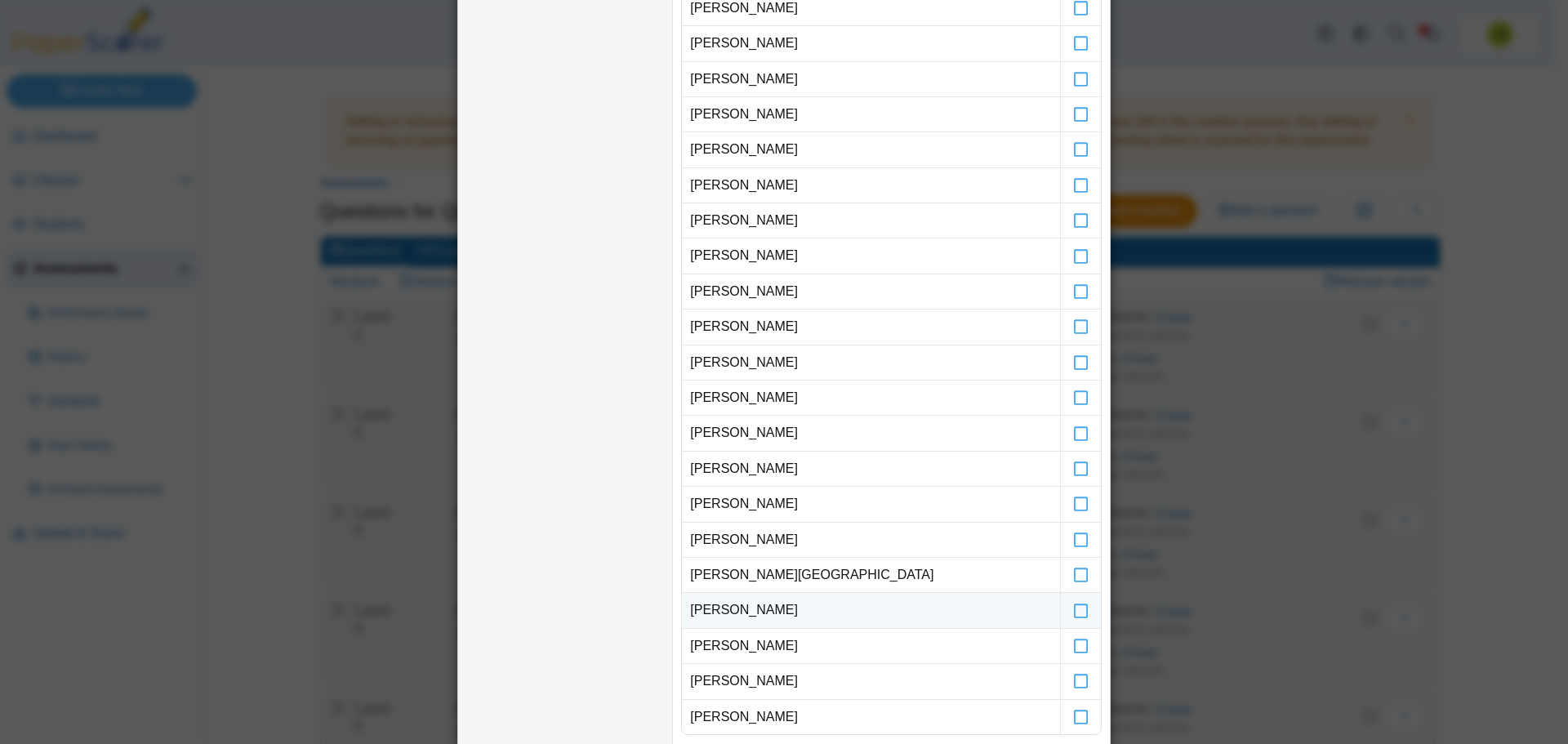
scroll to position [490, 0]
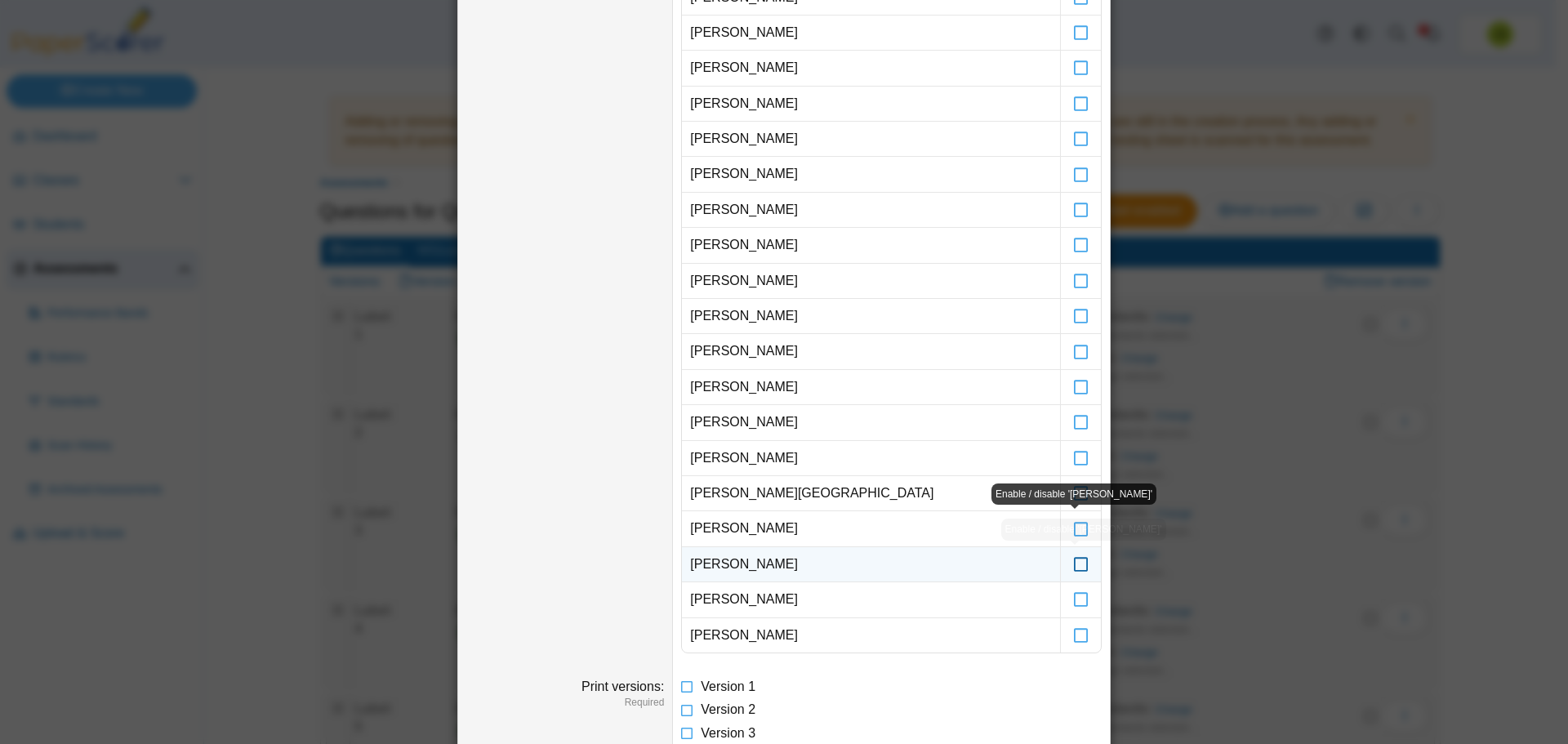
click at [1073, 563] on icon at bounding box center [1081, 557] width 17 height 15
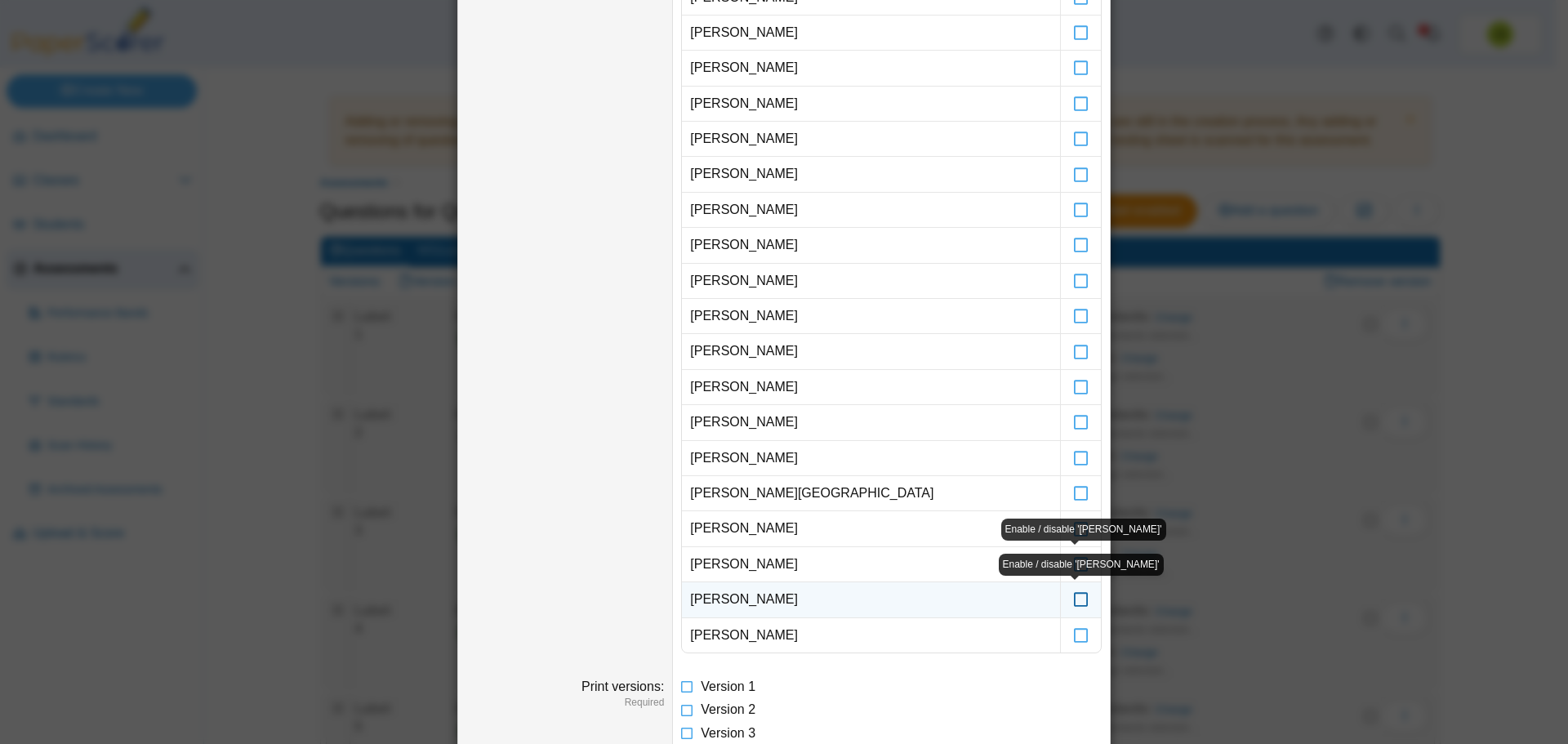
click at [1073, 596] on icon at bounding box center [1081, 592] width 17 height 15
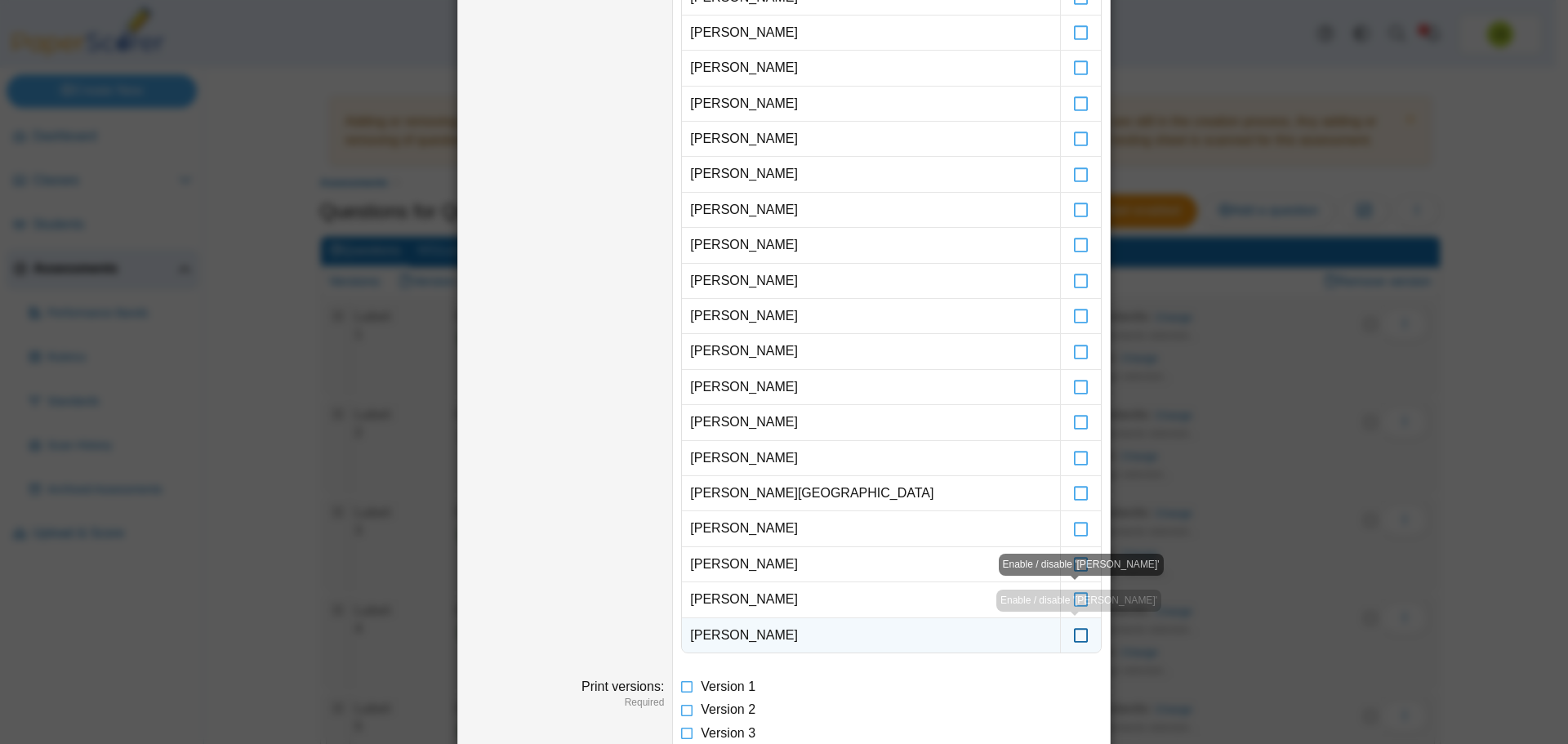
click at [1073, 630] on icon at bounding box center [1081, 628] width 17 height 15
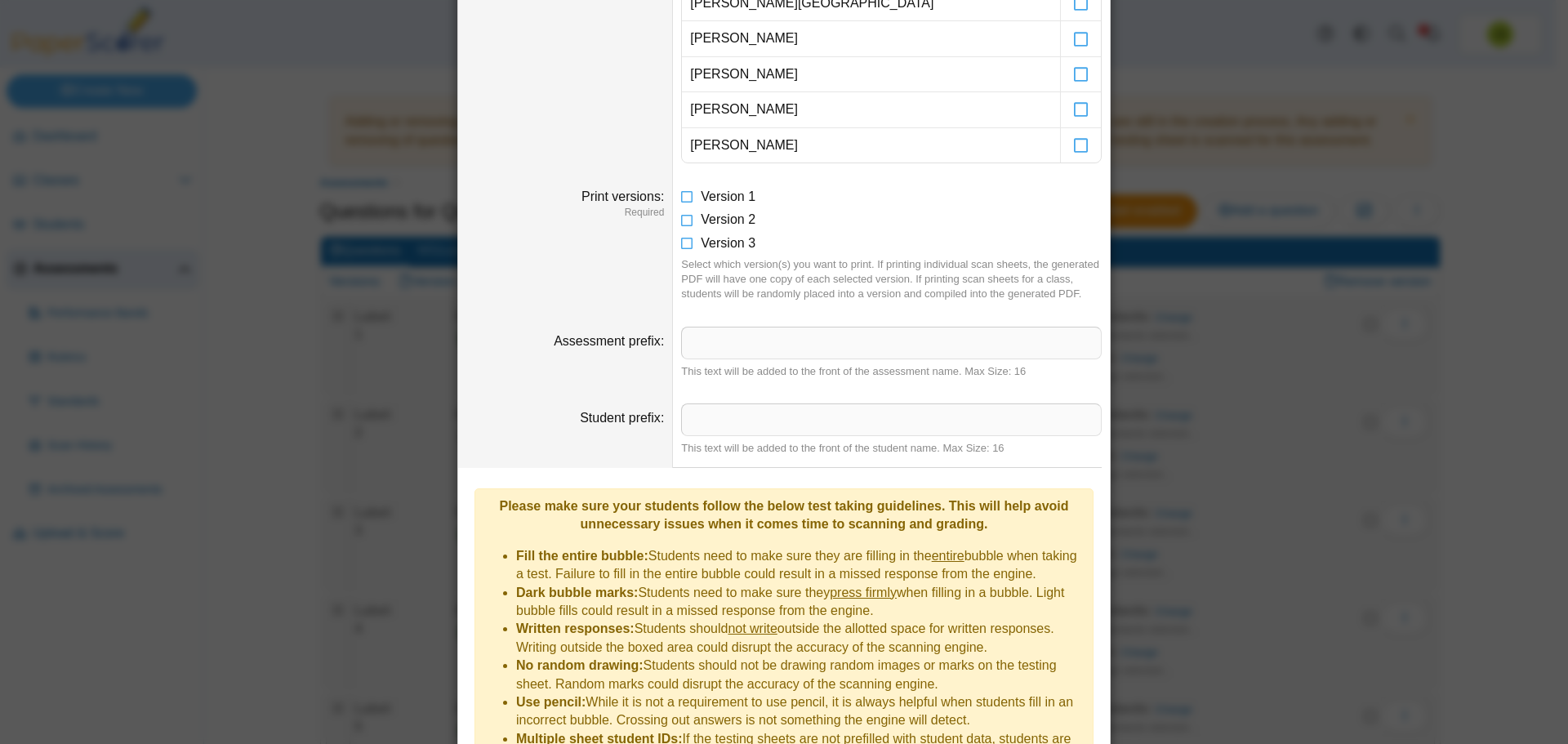
scroll to position [1088, 0]
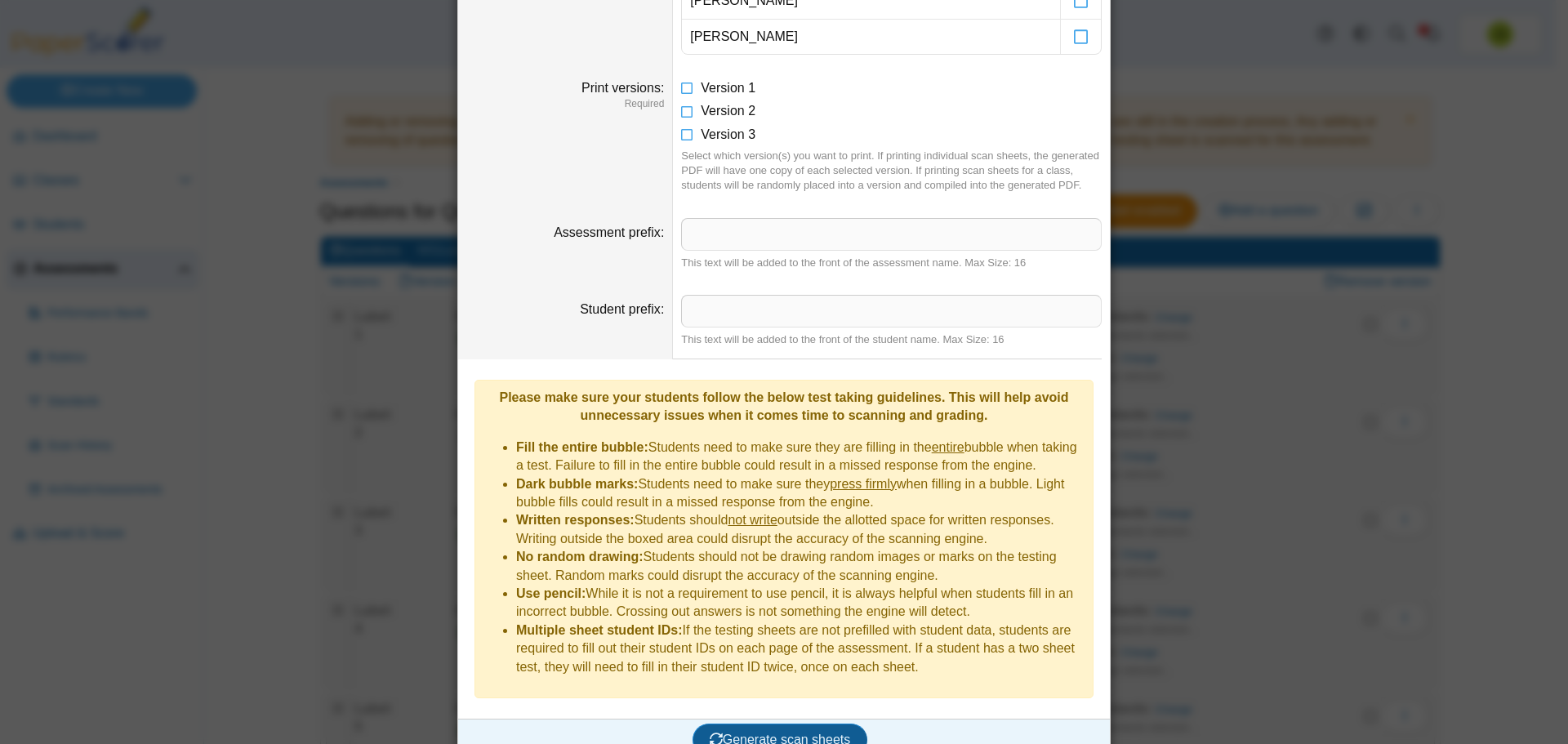
click at [807, 733] on span "Generate scan sheets" at bounding box center [780, 739] width 141 height 14
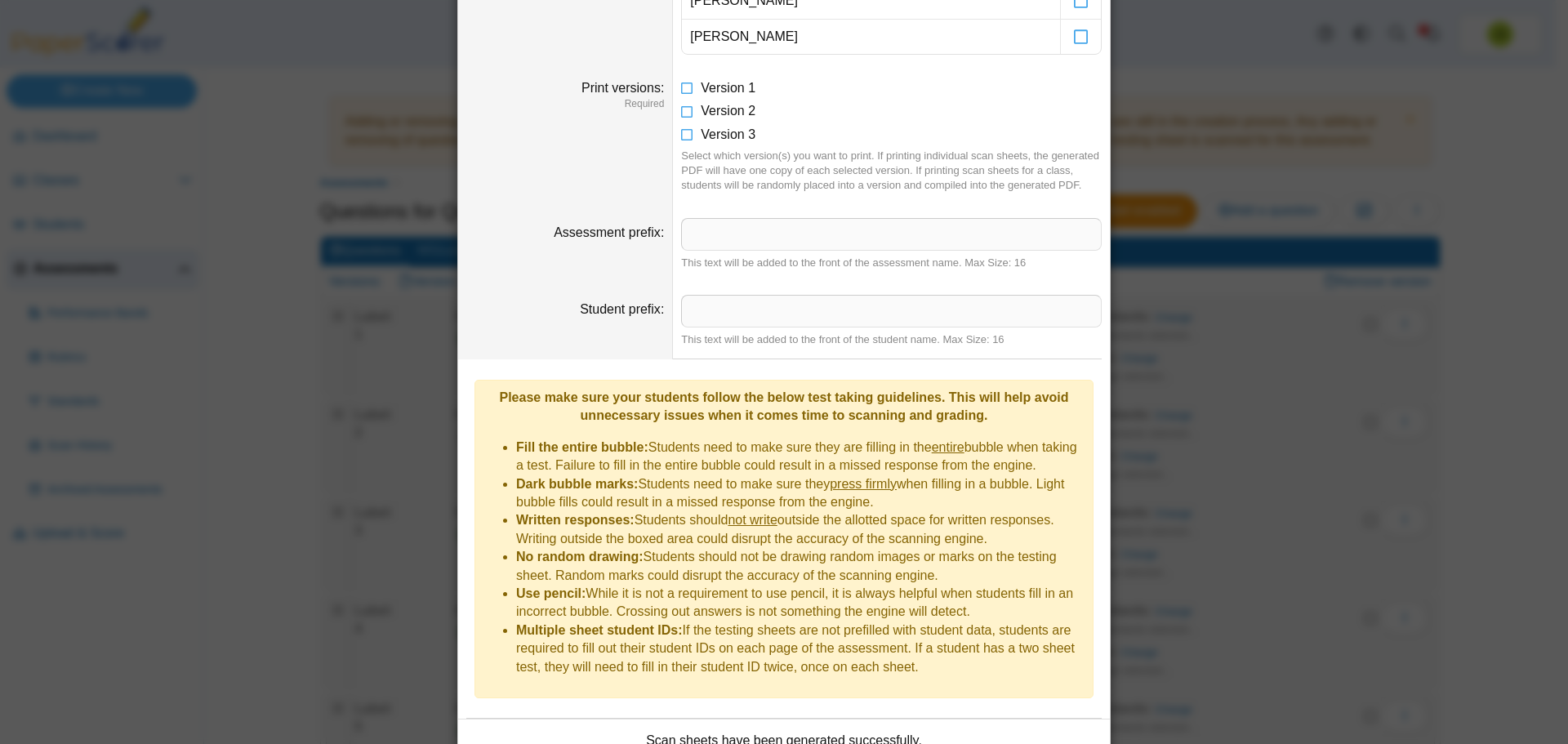
scroll to position [1220, 0]
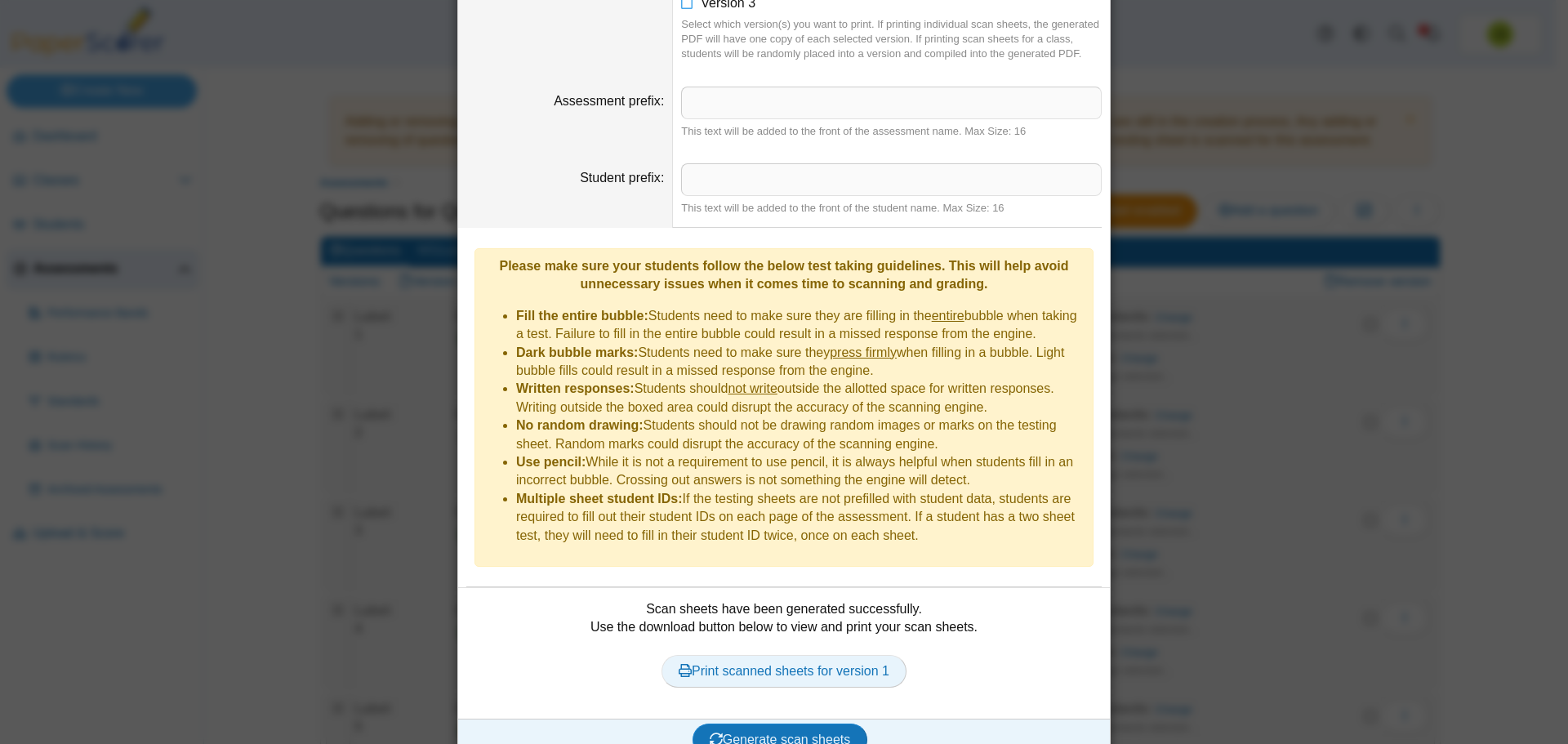
click at [769, 654] on link "Print scanned sheets for version 1" at bounding box center [784, 670] width 245 height 32
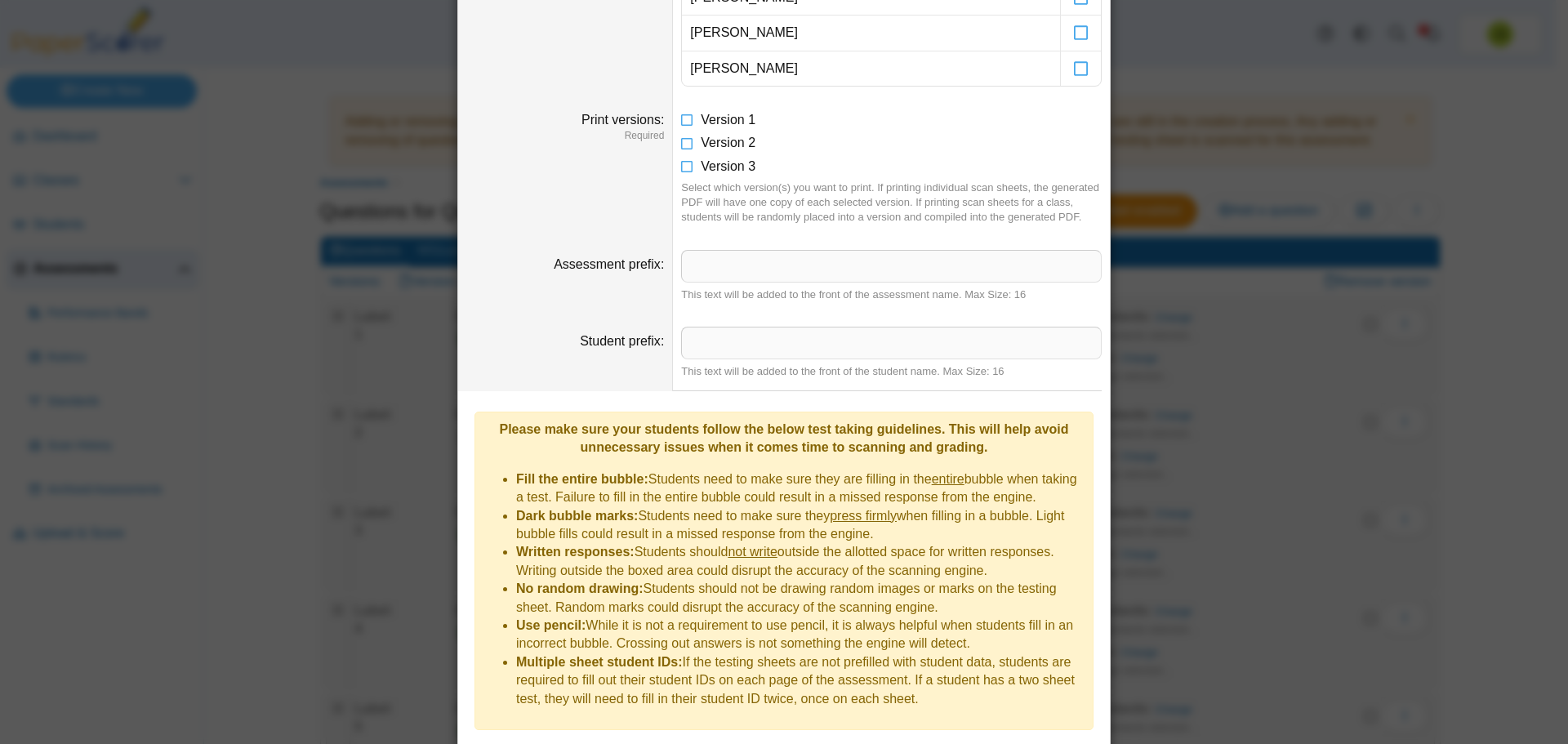
scroll to position [975, 0]
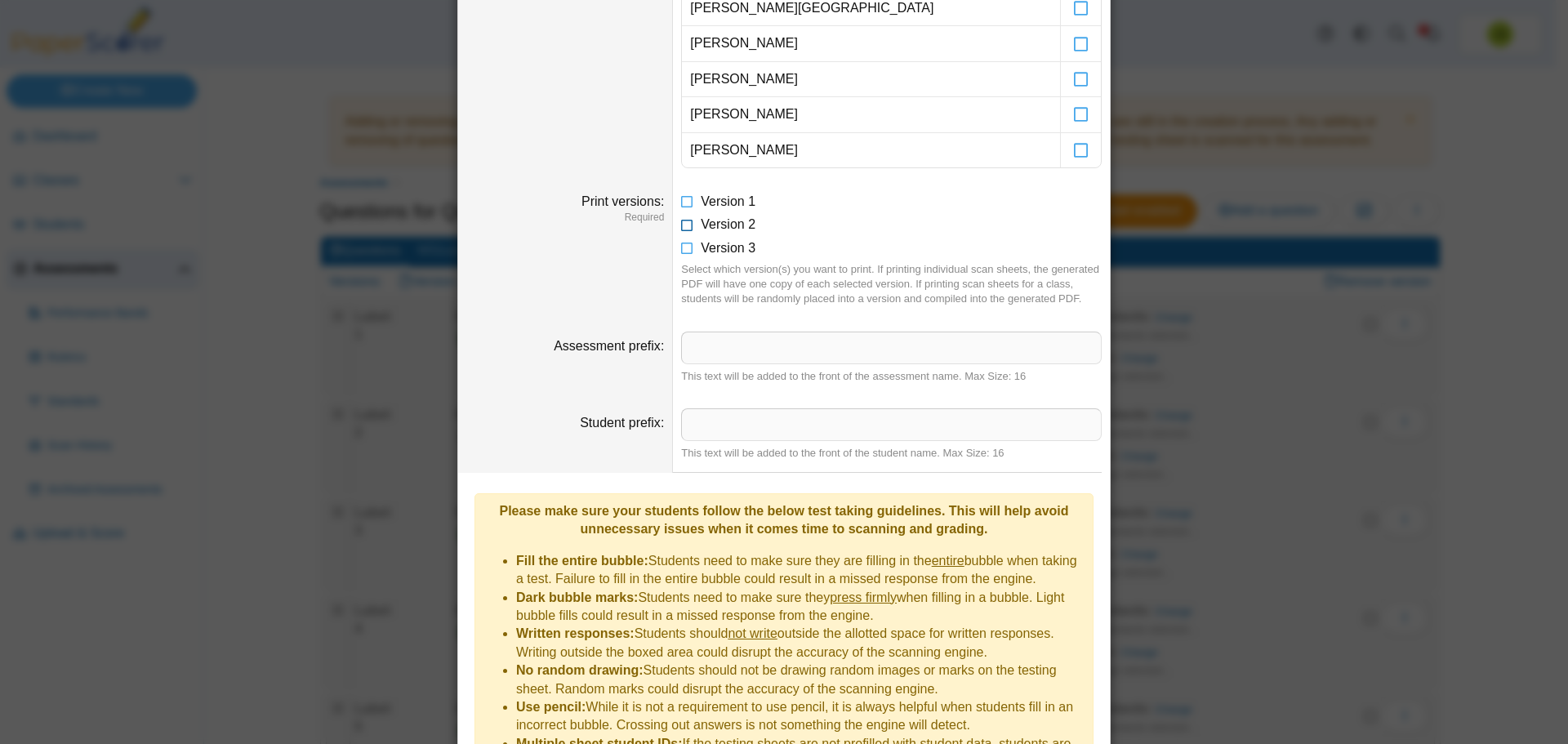
click at [681, 227] on icon at bounding box center [688, 222] width 13 height 11
click at [681, 202] on icon at bounding box center [688, 198] width 13 height 11
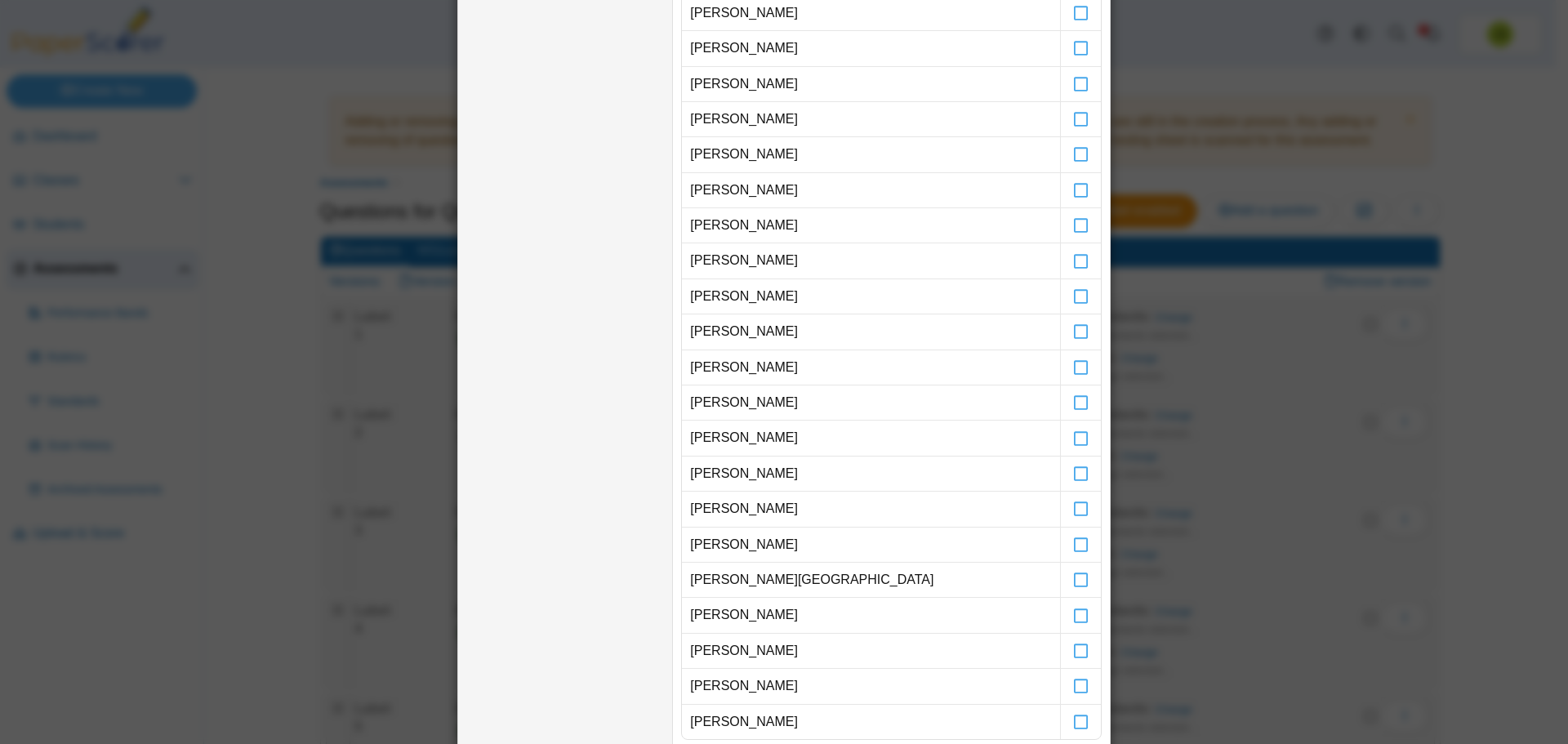
scroll to position [159, 0]
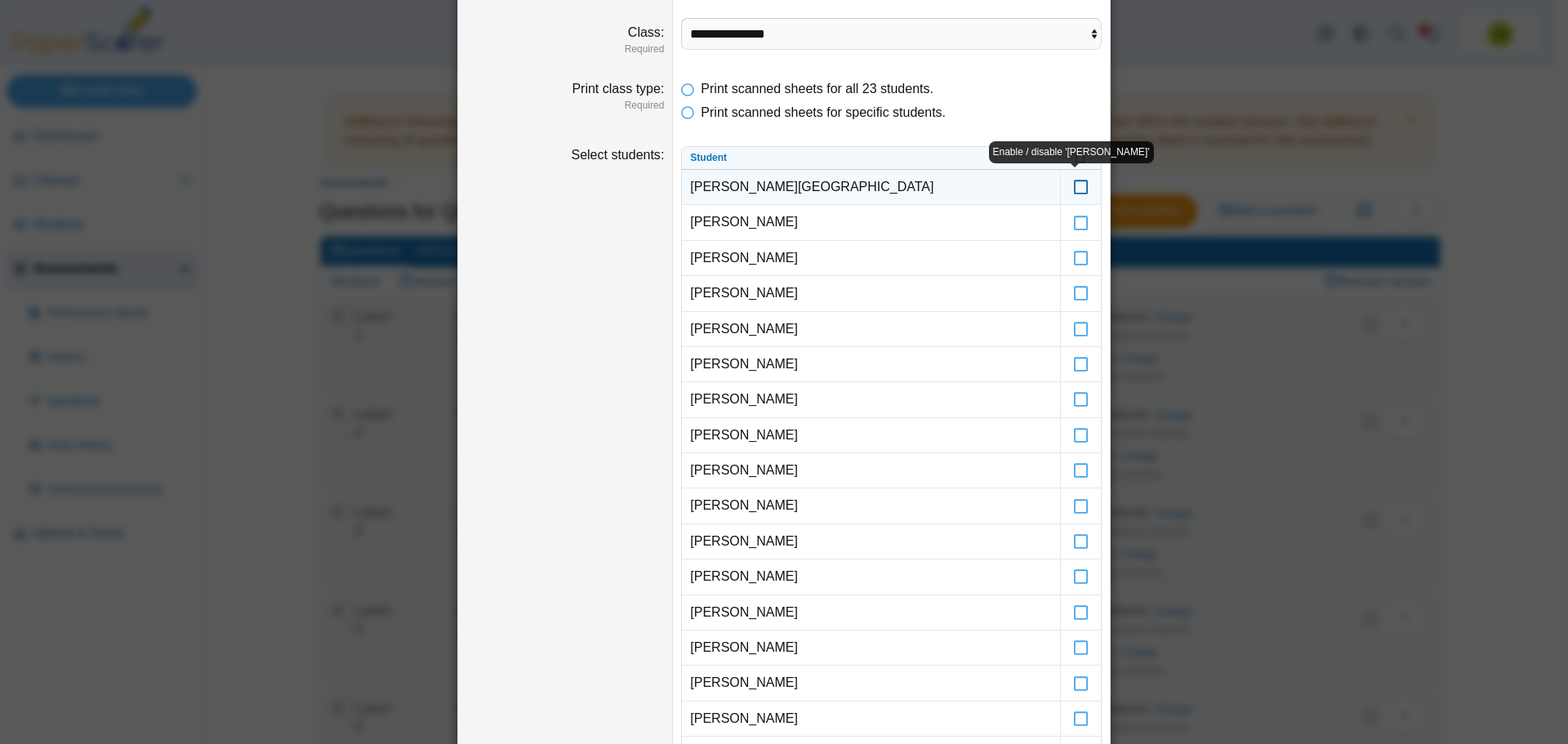
click at [1076, 187] on icon at bounding box center [1081, 180] width 17 height 15
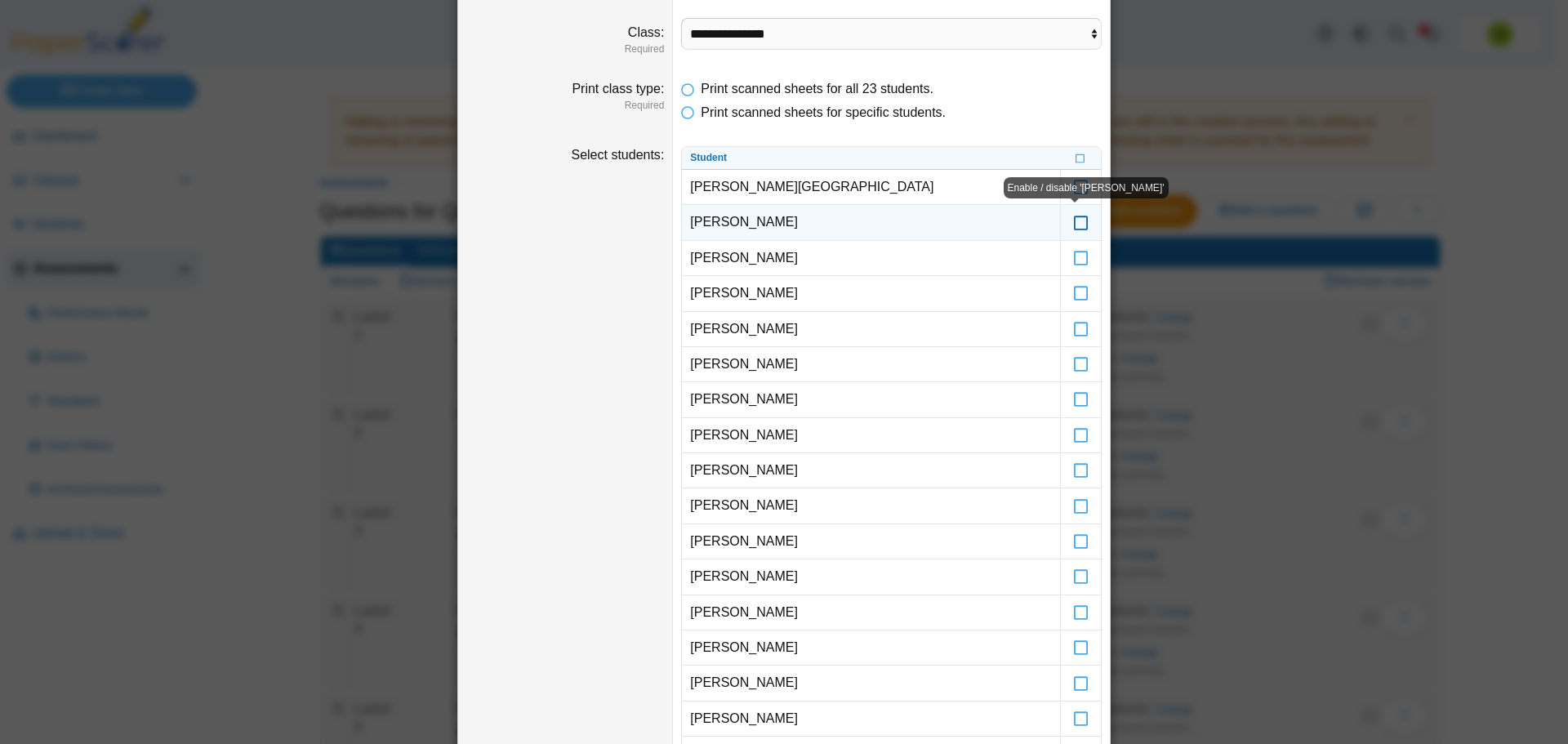
click at [1073, 217] on icon at bounding box center [1081, 215] width 17 height 15
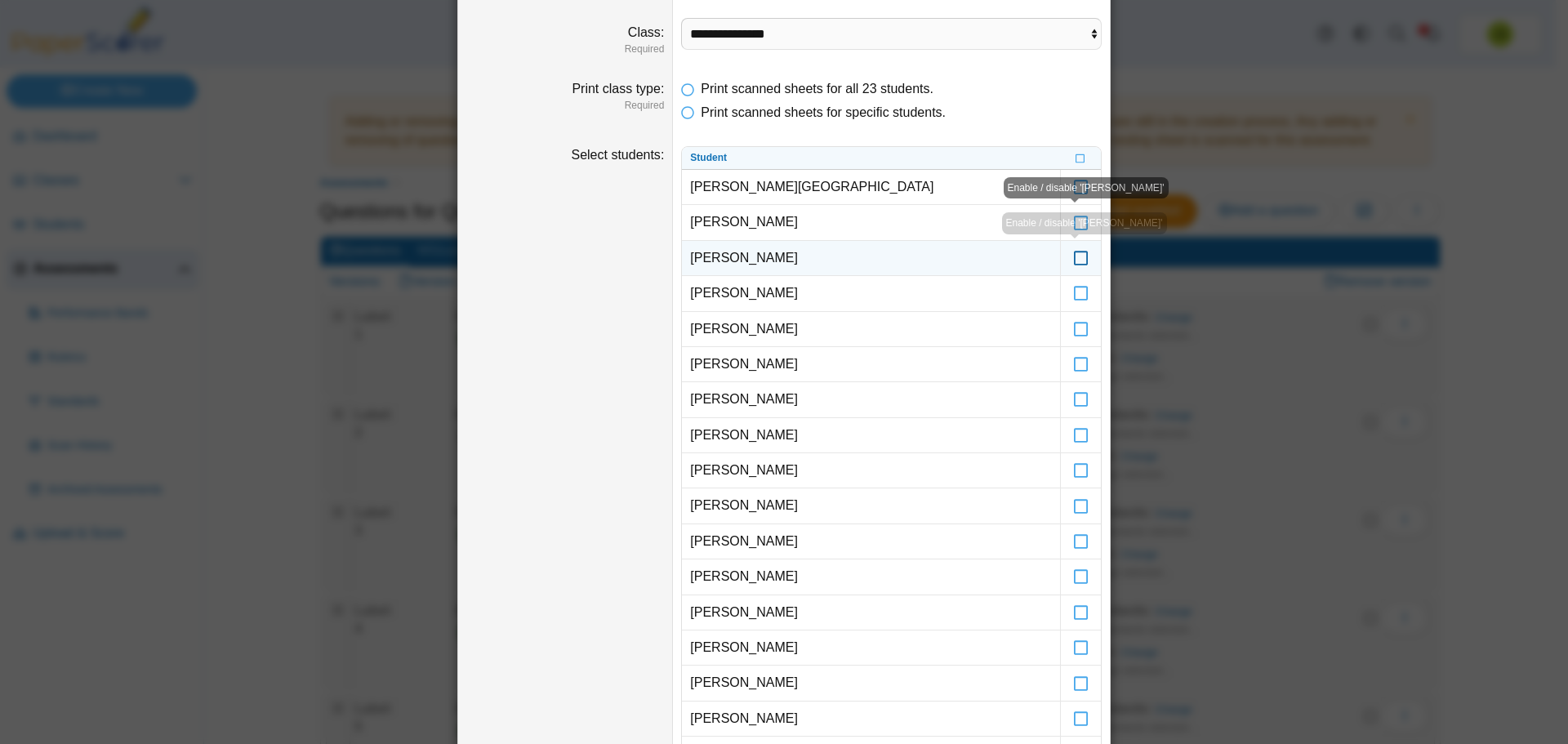
click at [1073, 253] on icon at bounding box center [1081, 251] width 17 height 15
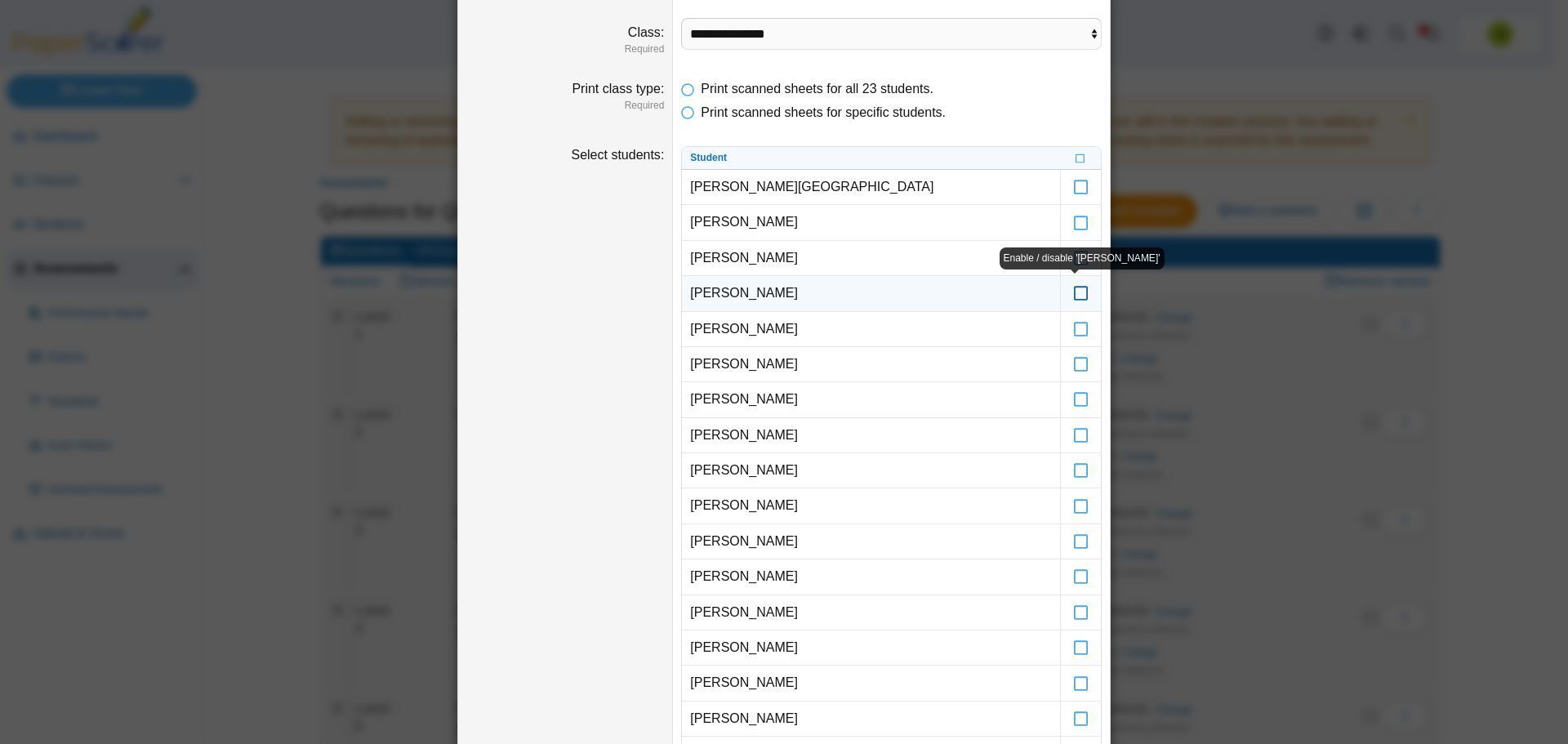
click at [1074, 293] on icon at bounding box center [1081, 286] width 17 height 15
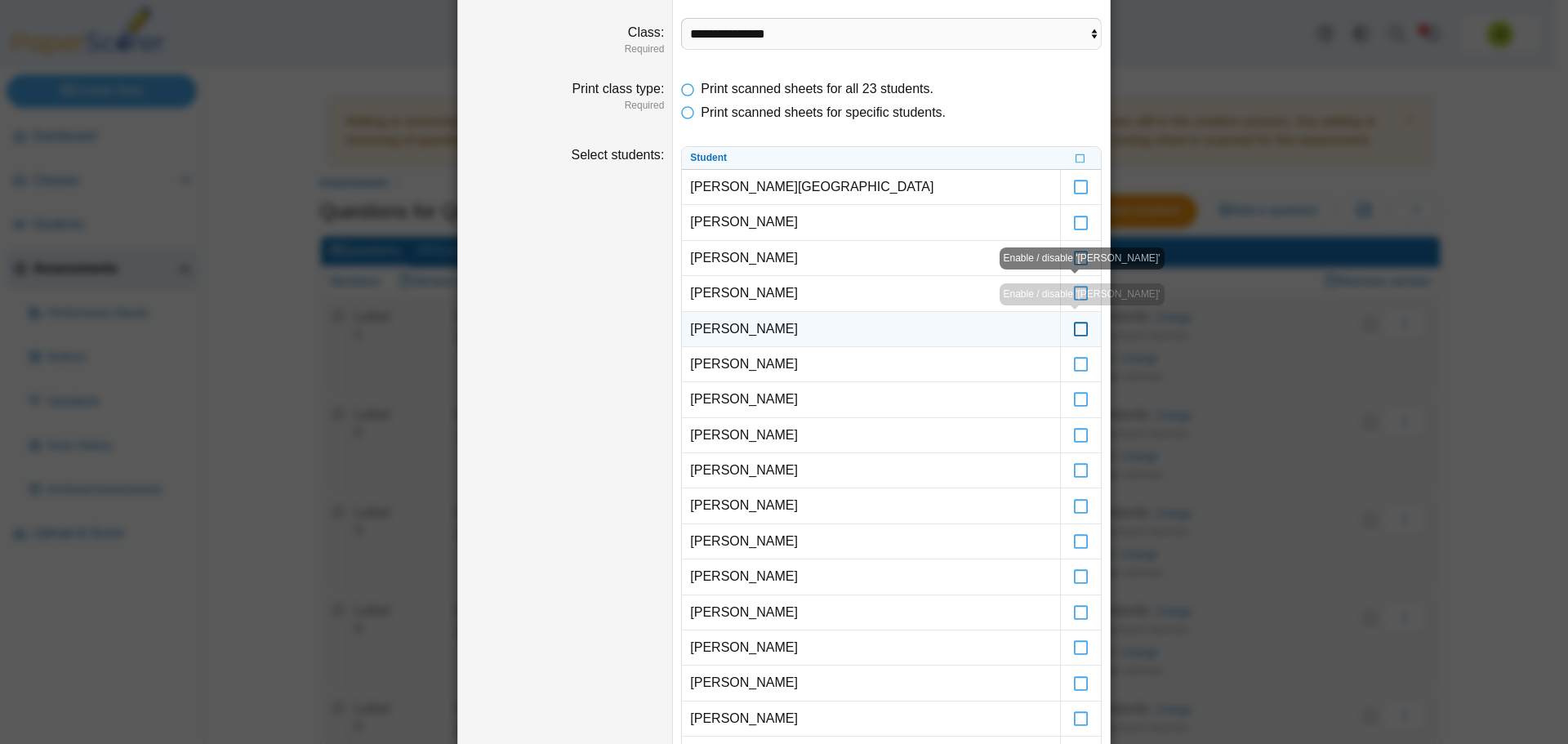
click at [1076, 330] on icon at bounding box center [1081, 322] width 17 height 15
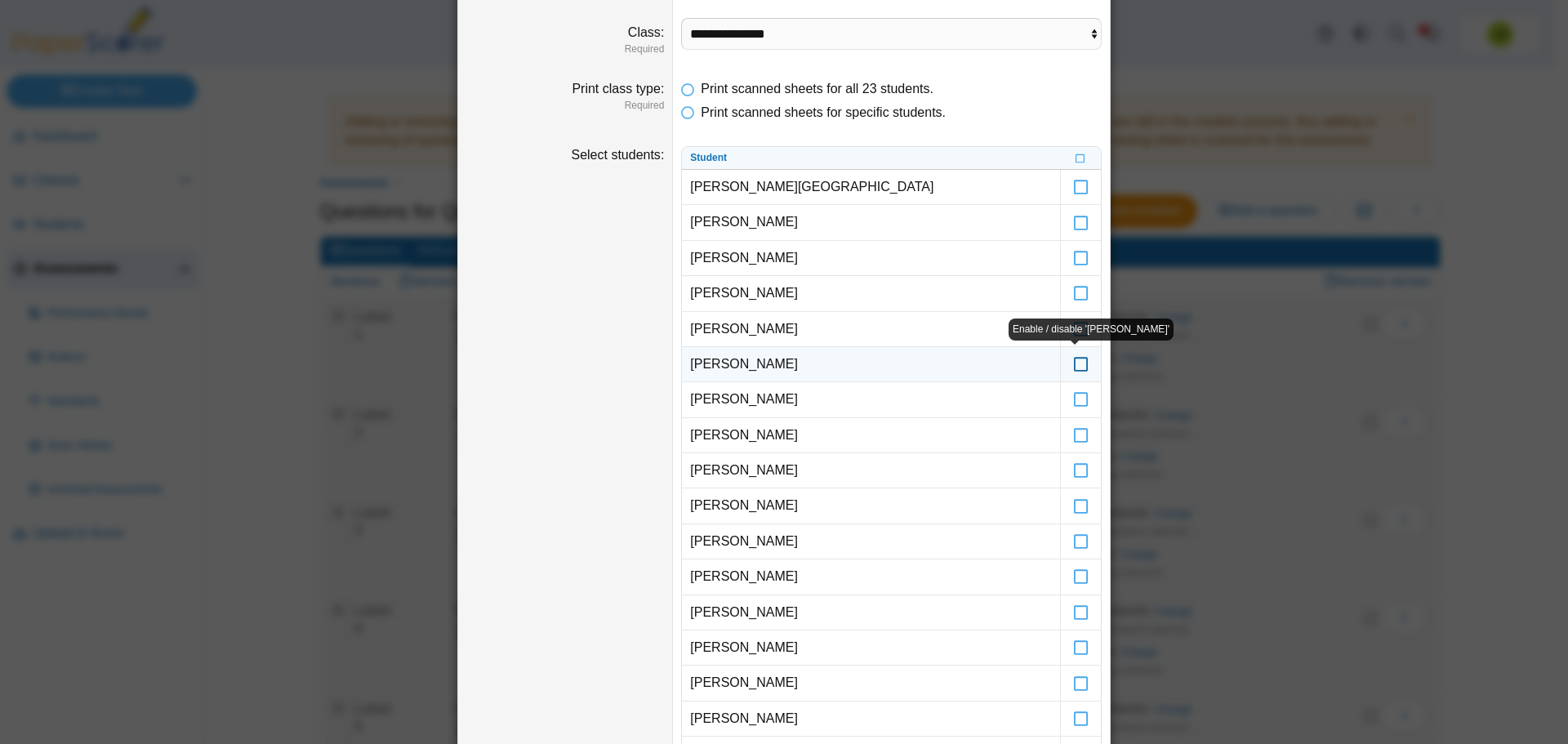
drag, startPoint x: 1078, startPoint y: 369, endPoint x: 1075, endPoint y: 378, distance: 9.5
click at [1078, 365] on icon at bounding box center [1081, 357] width 17 height 15
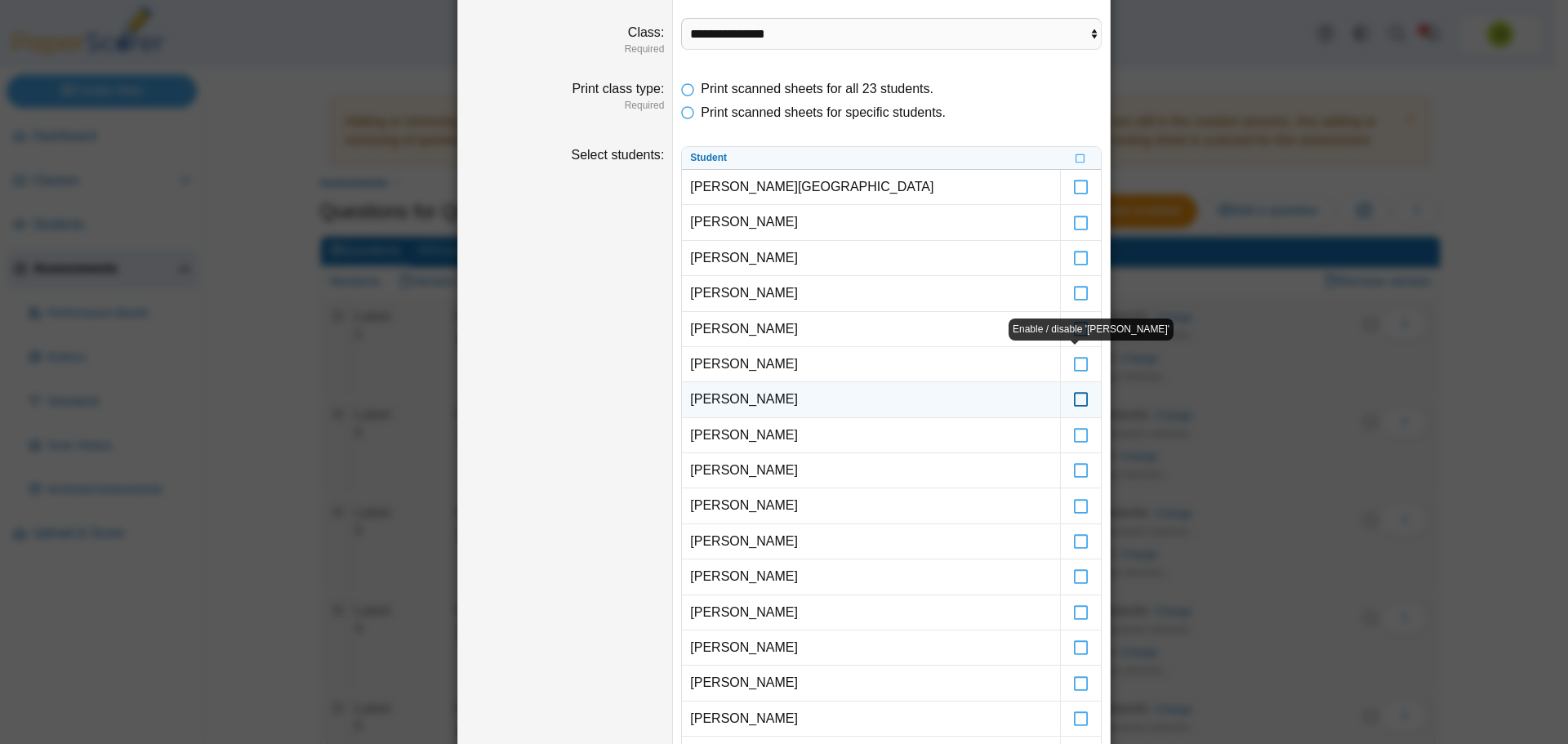
click at [1073, 391] on icon at bounding box center [1081, 392] width 17 height 15
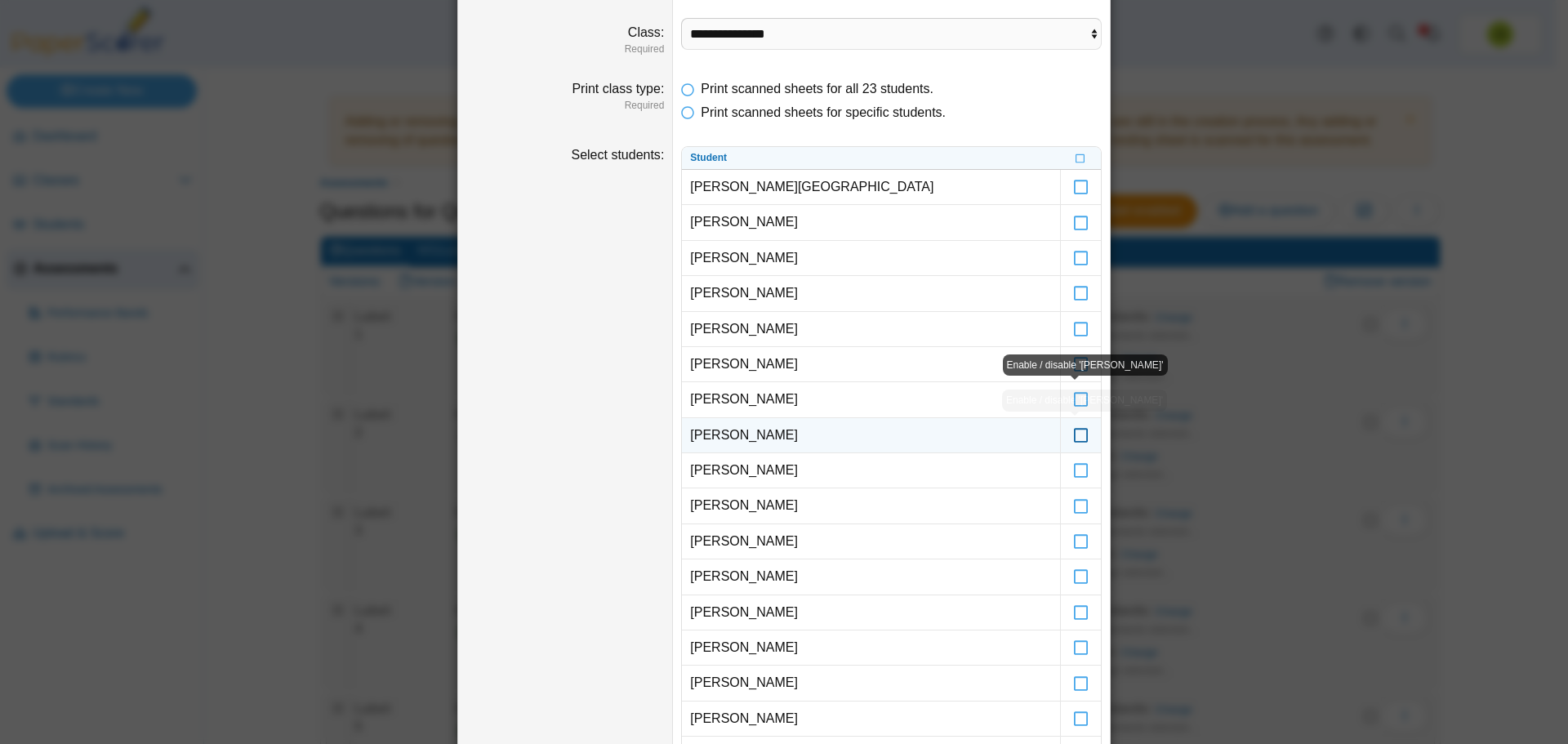
click at [1073, 435] on icon at bounding box center [1081, 428] width 17 height 15
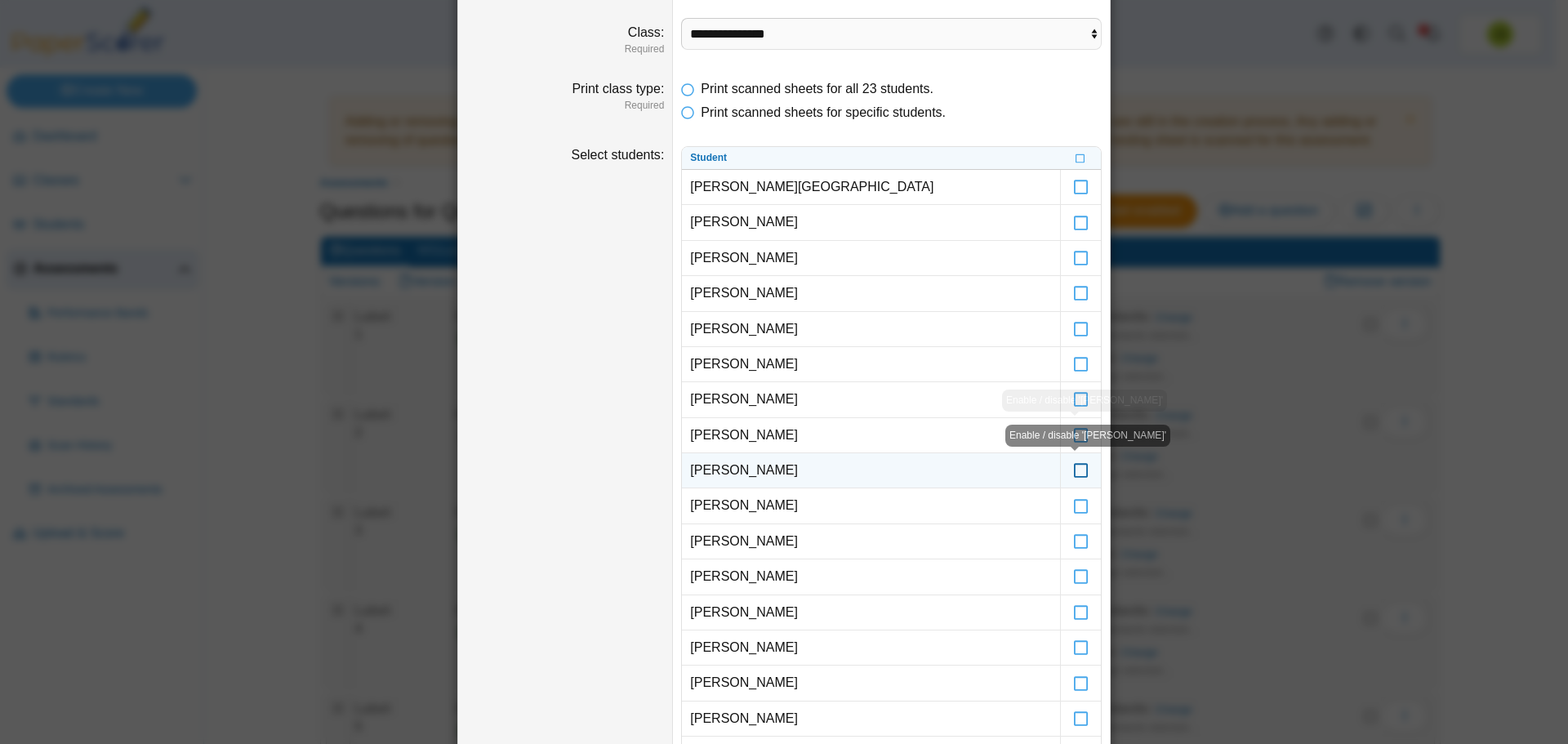
click at [1074, 468] on icon at bounding box center [1081, 463] width 17 height 15
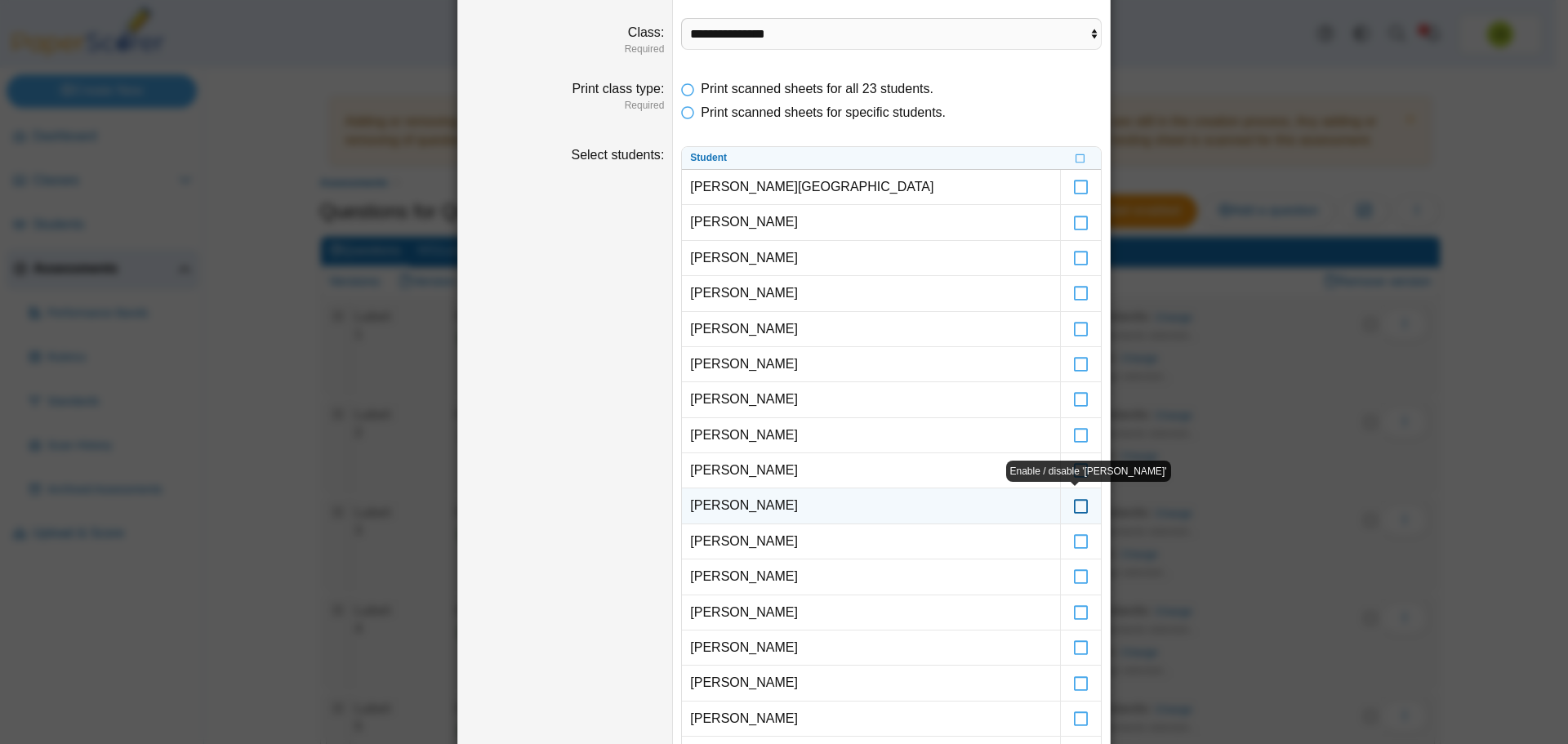
click at [1073, 506] on icon at bounding box center [1081, 498] width 17 height 15
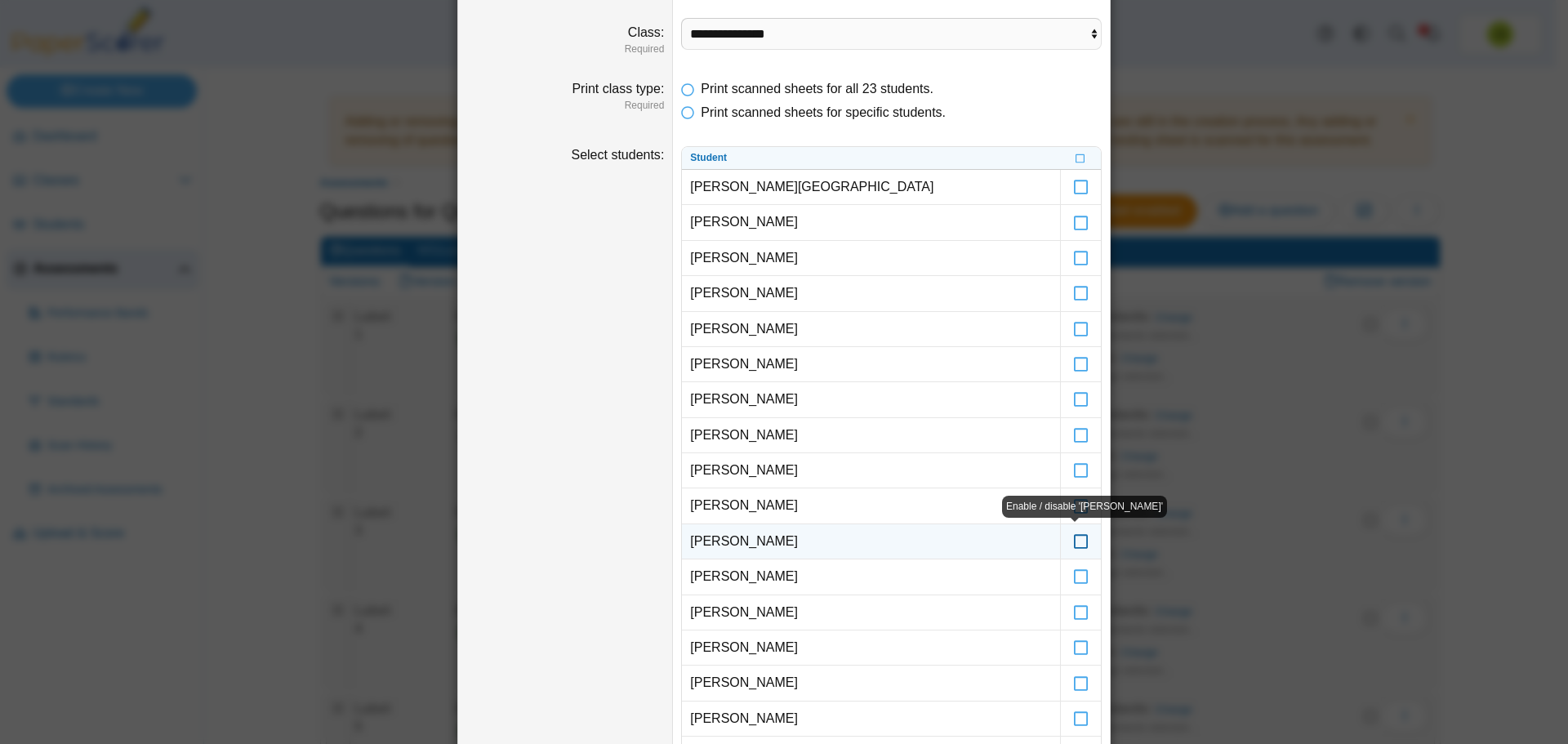
click at [1073, 538] on icon at bounding box center [1081, 534] width 17 height 15
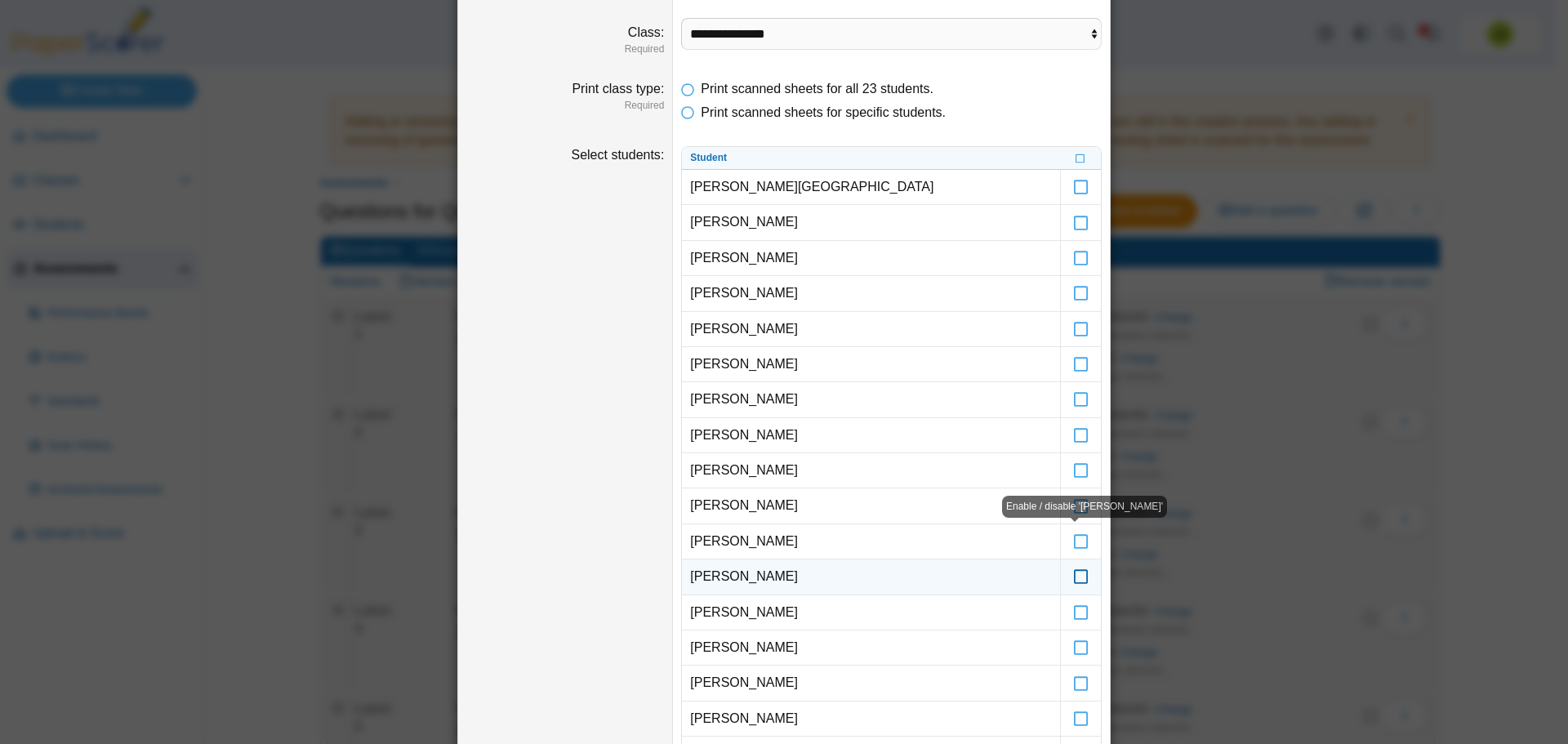
click at [1074, 575] on icon at bounding box center [1081, 570] width 17 height 15
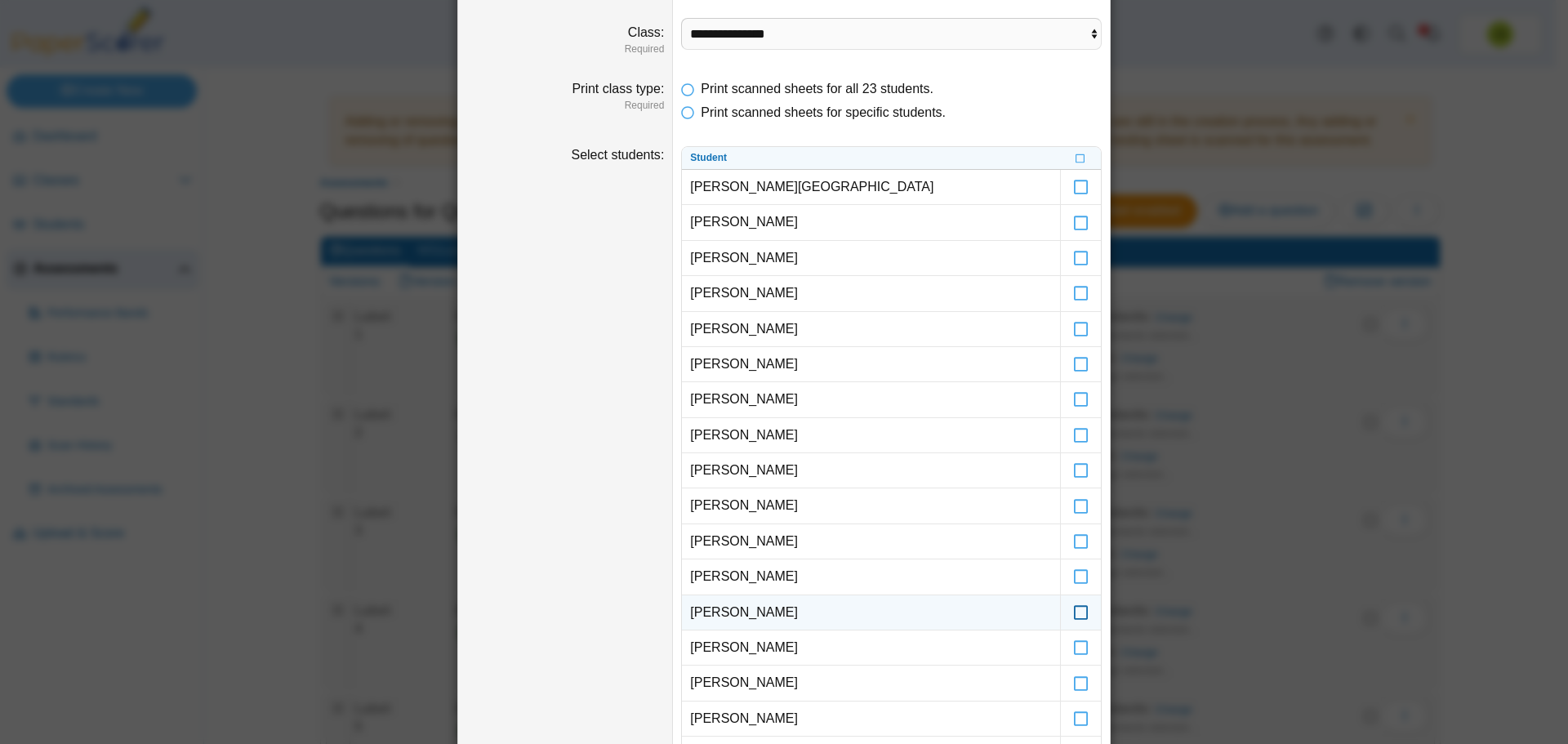
click at [1075, 612] on icon at bounding box center [1081, 606] width 17 height 15
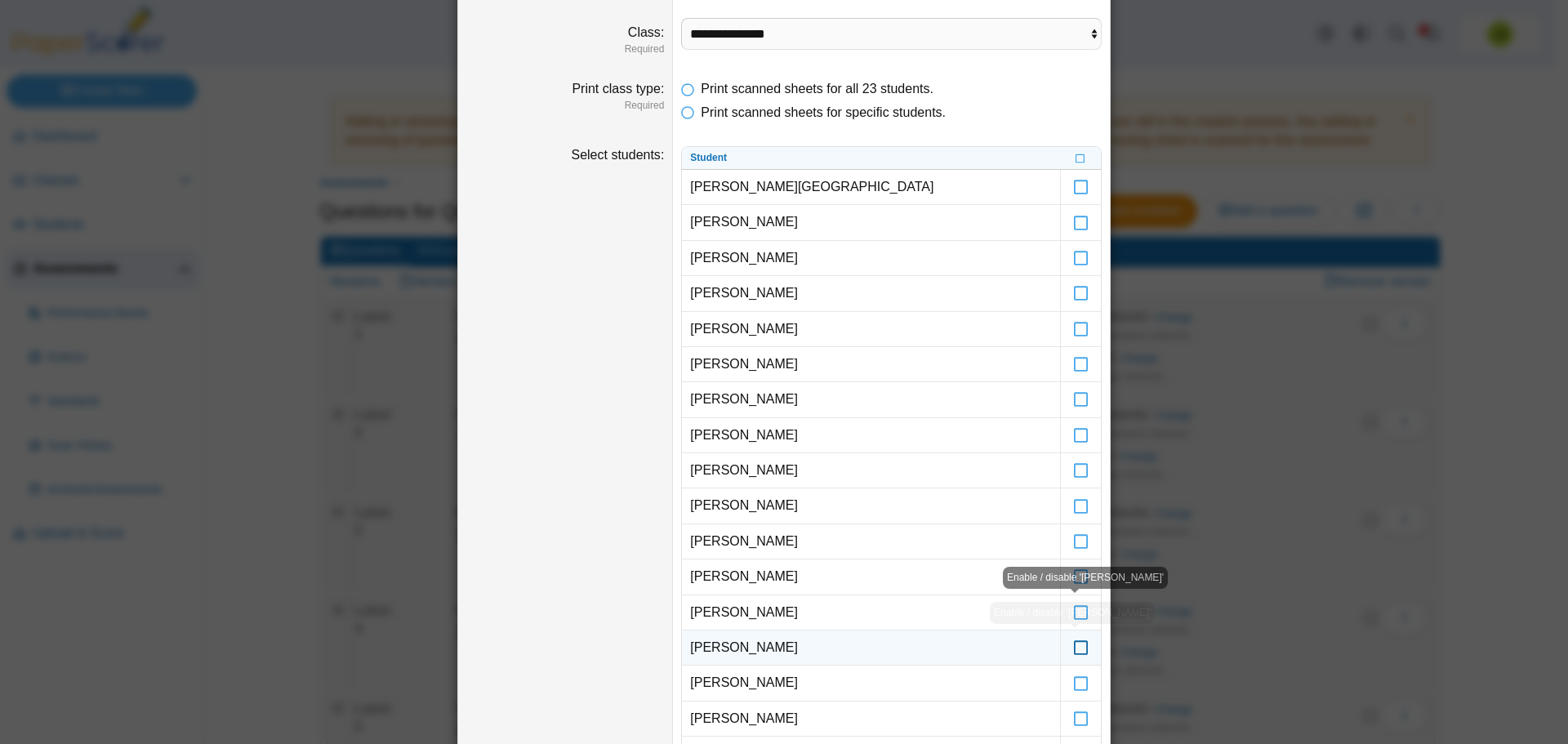
click at [1073, 643] on icon at bounding box center [1081, 641] width 17 height 15
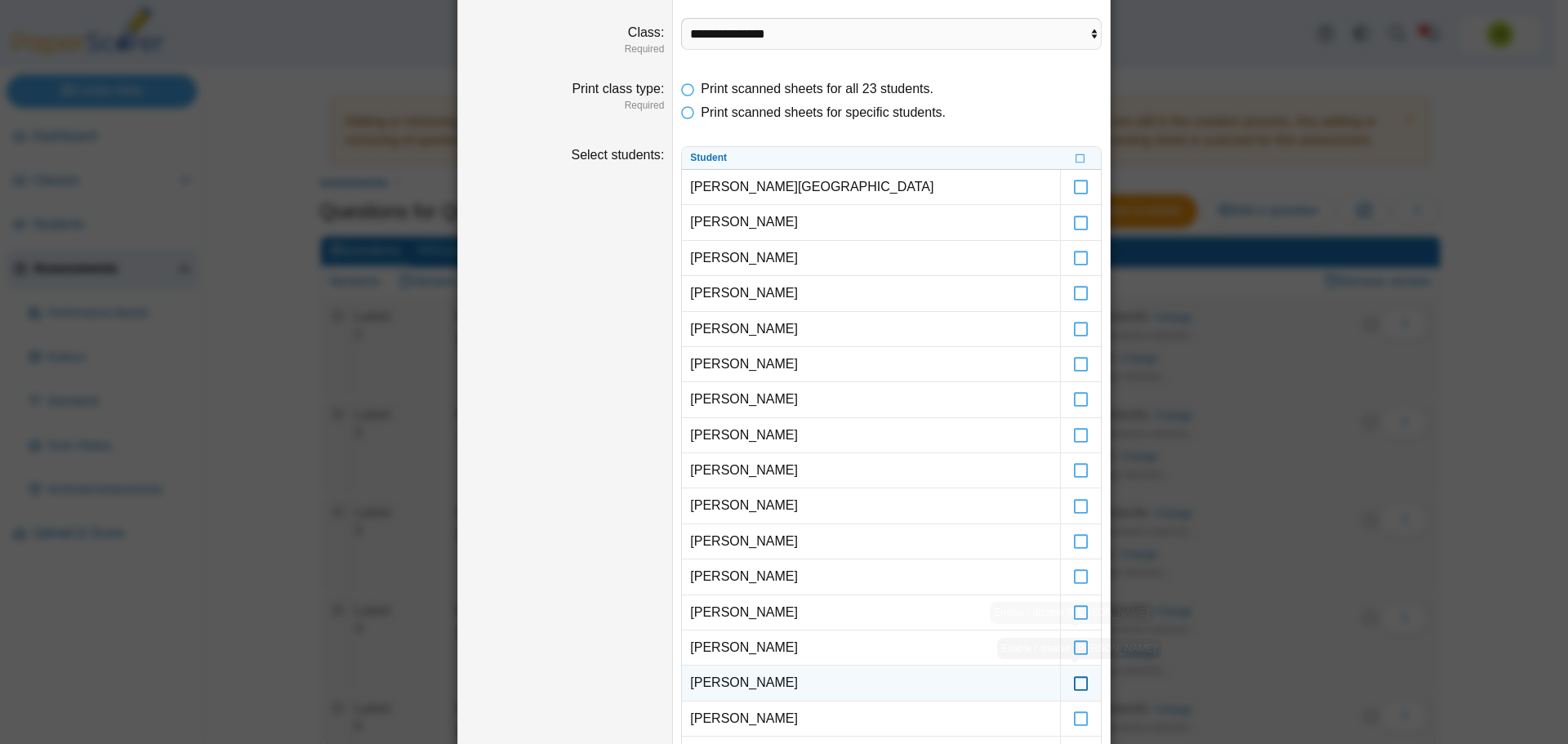
click at [1073, 683] on icon at bounding box center [1081, 676] width 17 height 15
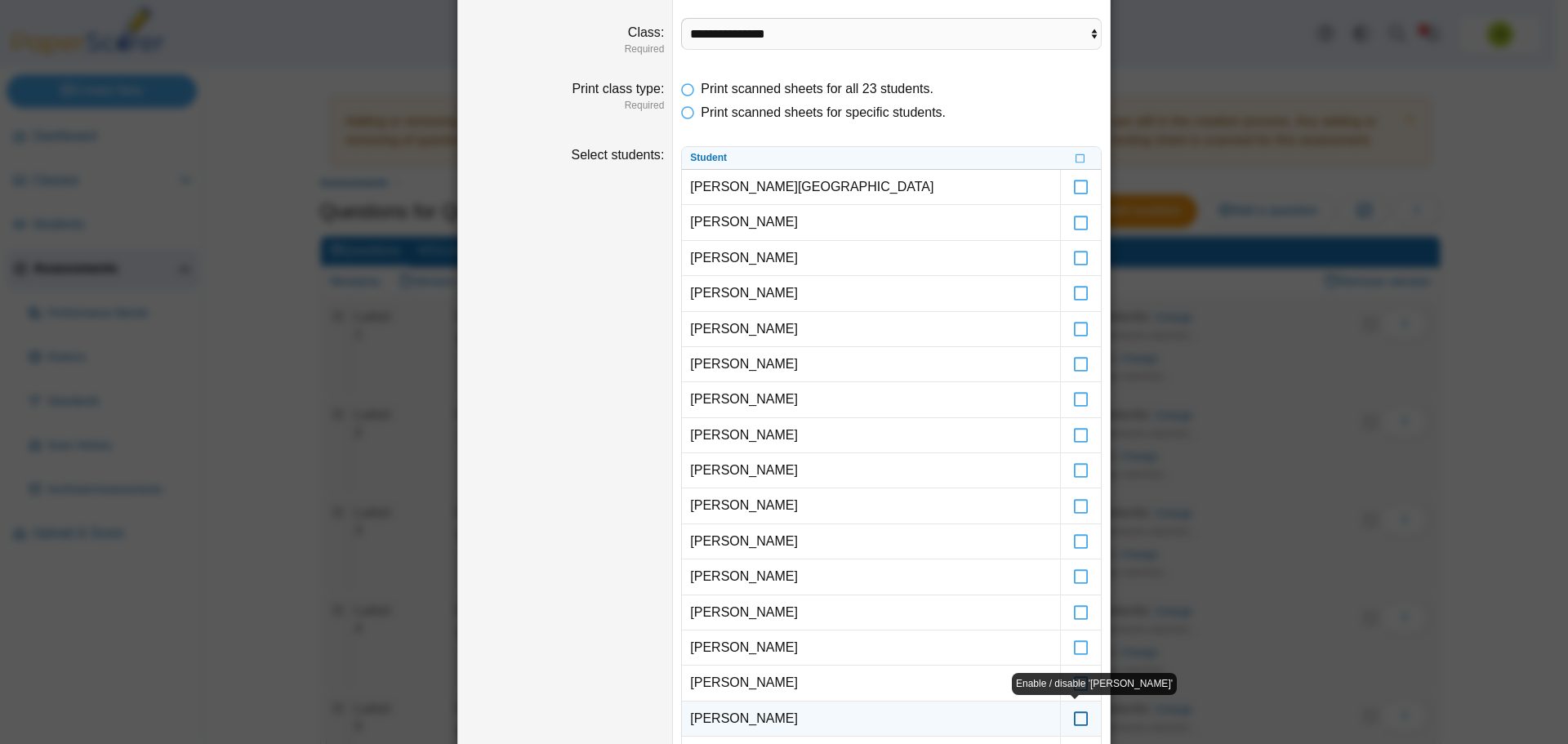
click at [1075, 718] on icon at bounding box center [1081, 712] width 17 height 15
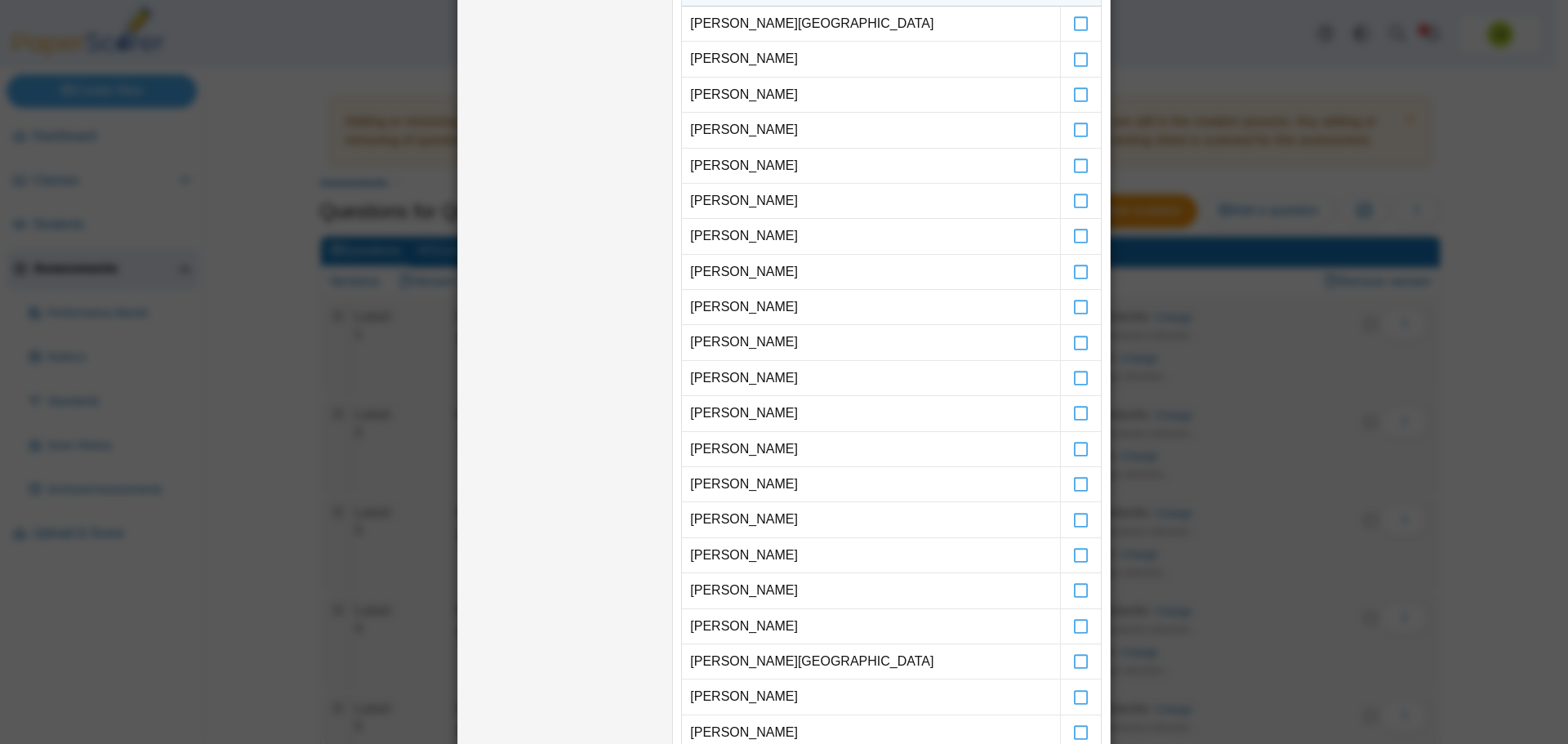
scroll to position [403, 0]
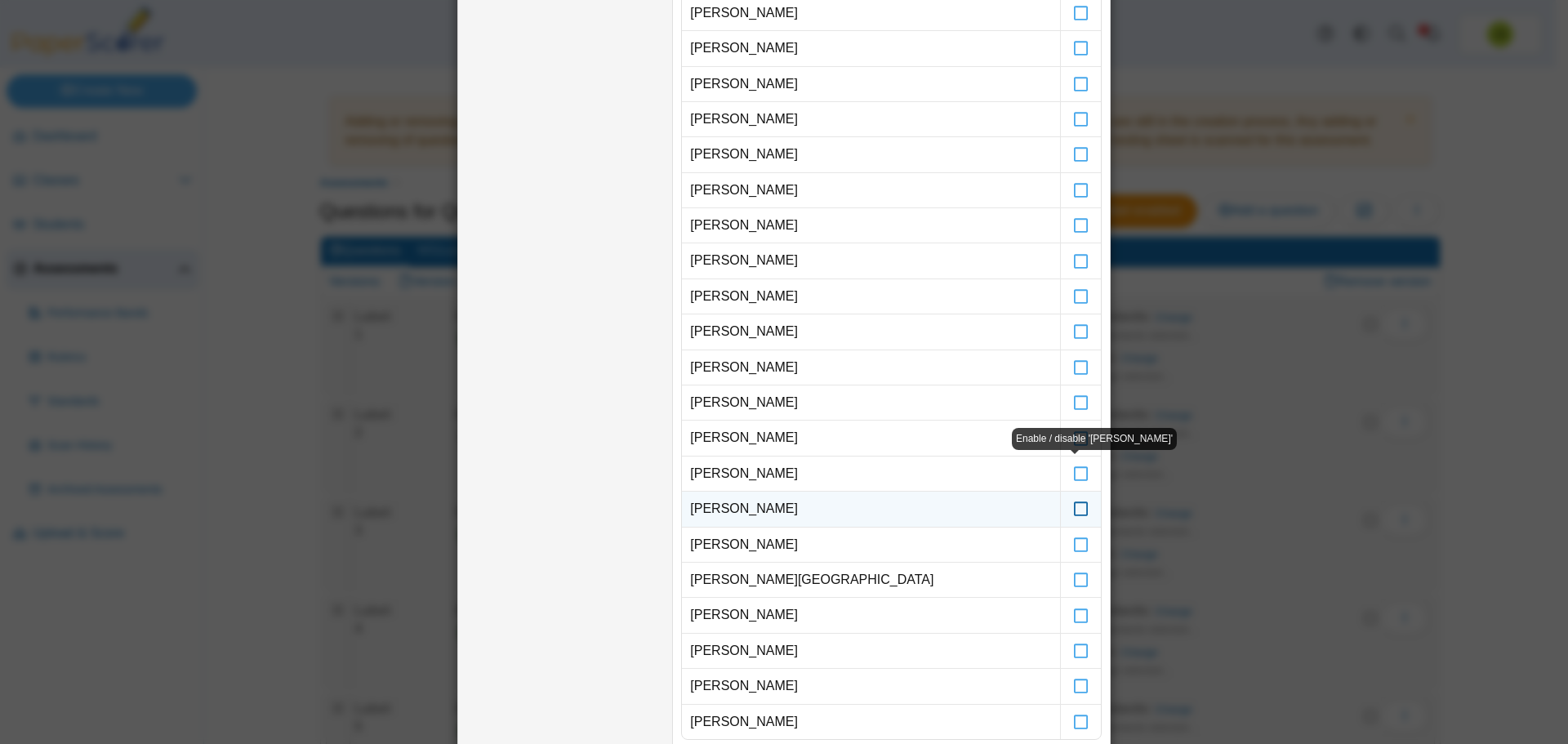
click at [1080, 507] on icon at bounding box center [1081, 501] width 17 height 15
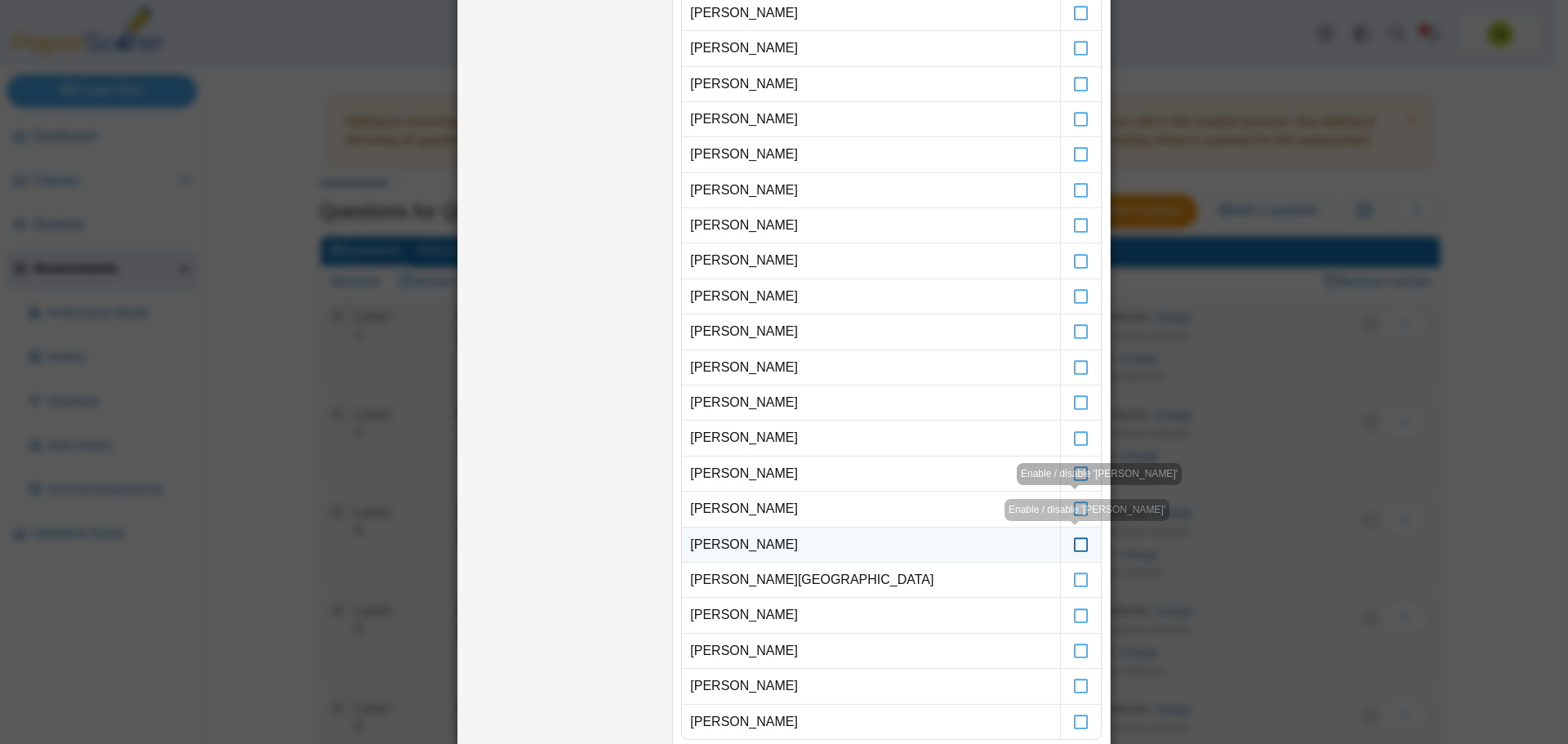
click at [1075, 545] on icon at bounding box center [1081, 537] width 17 height 15
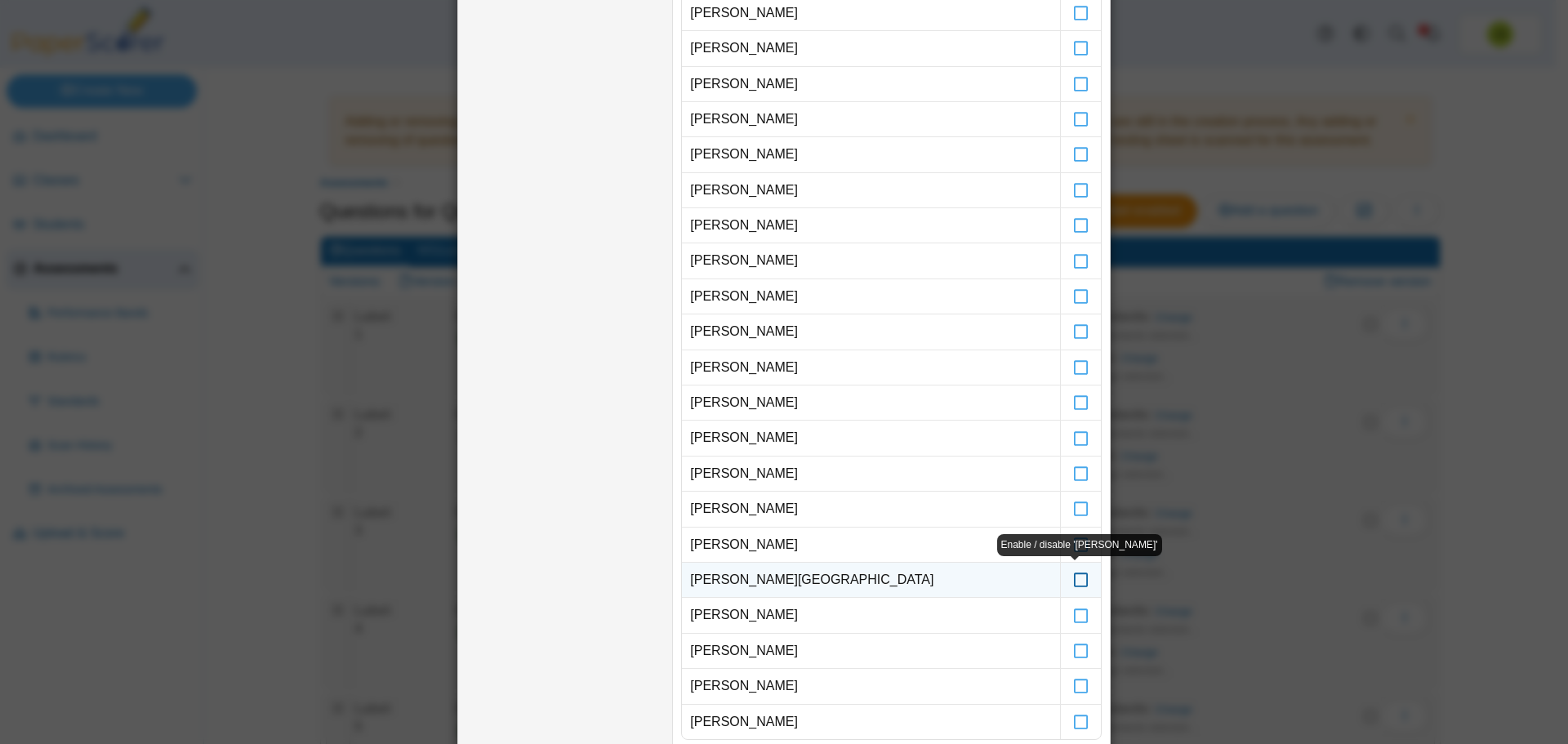
click at [1073, 577] on icon at bounding box center [1081, 572] width 17 height 15
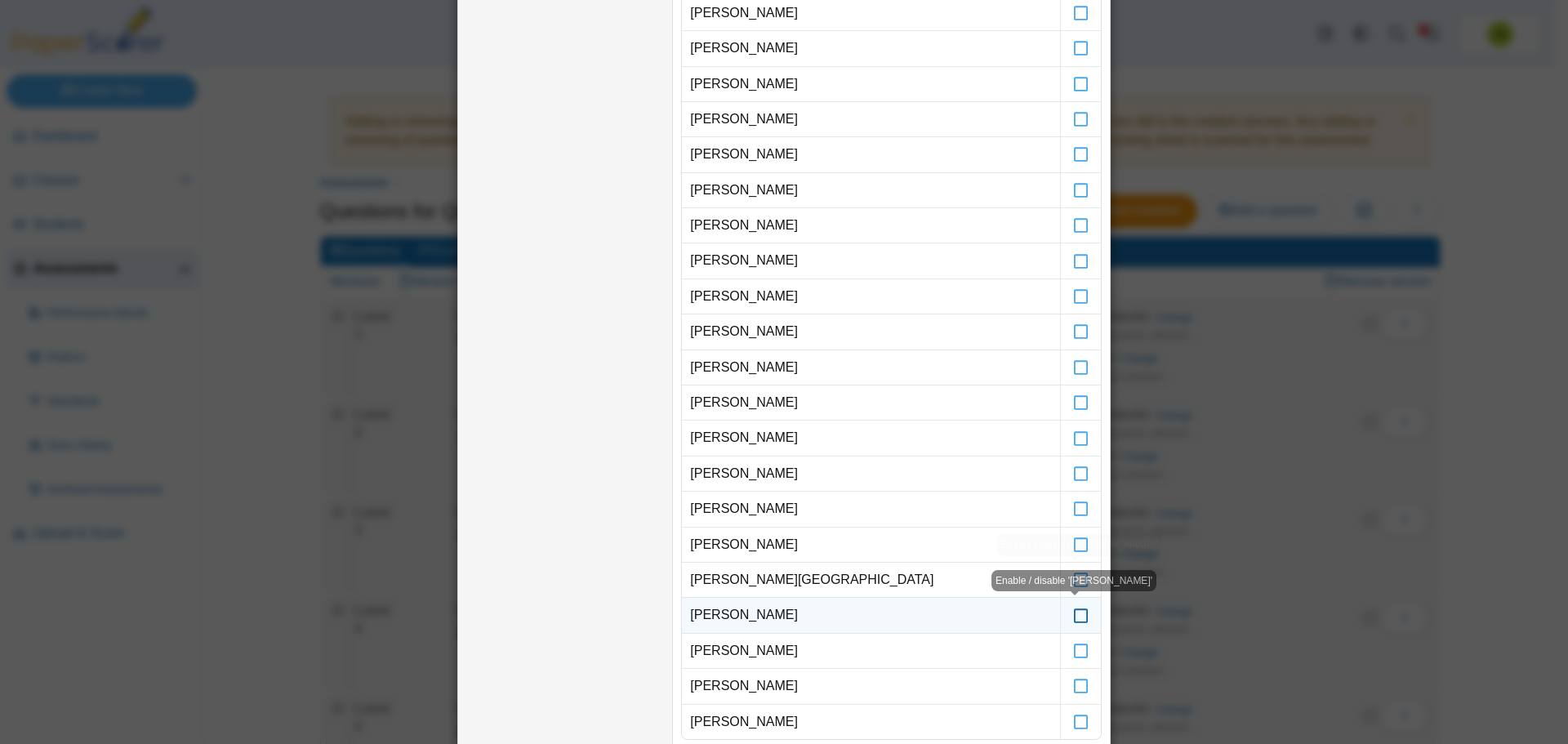
click at [1073, 611] on icon at bounding box center [1081, 607] width 17 height 15
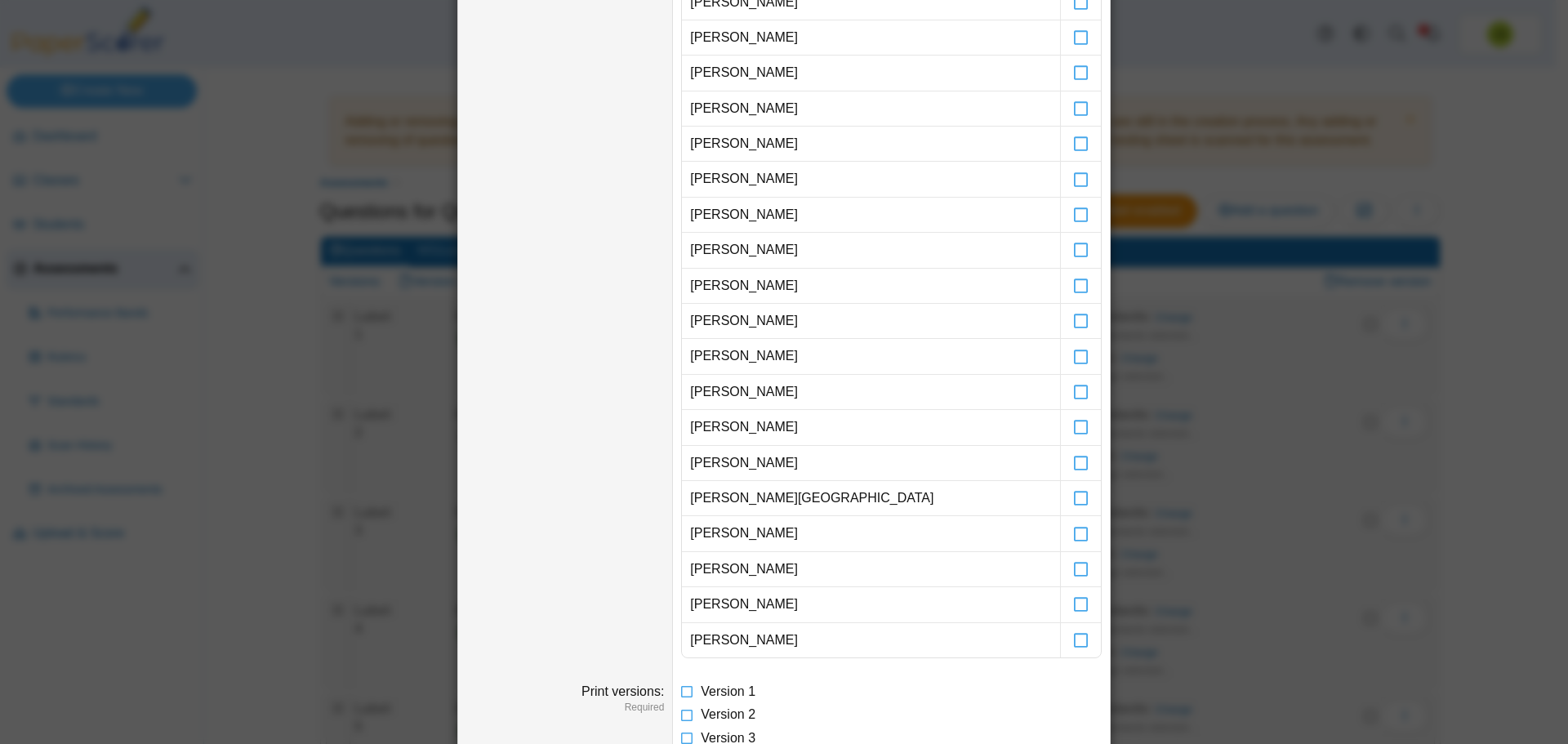
scroll to position [567, 0]
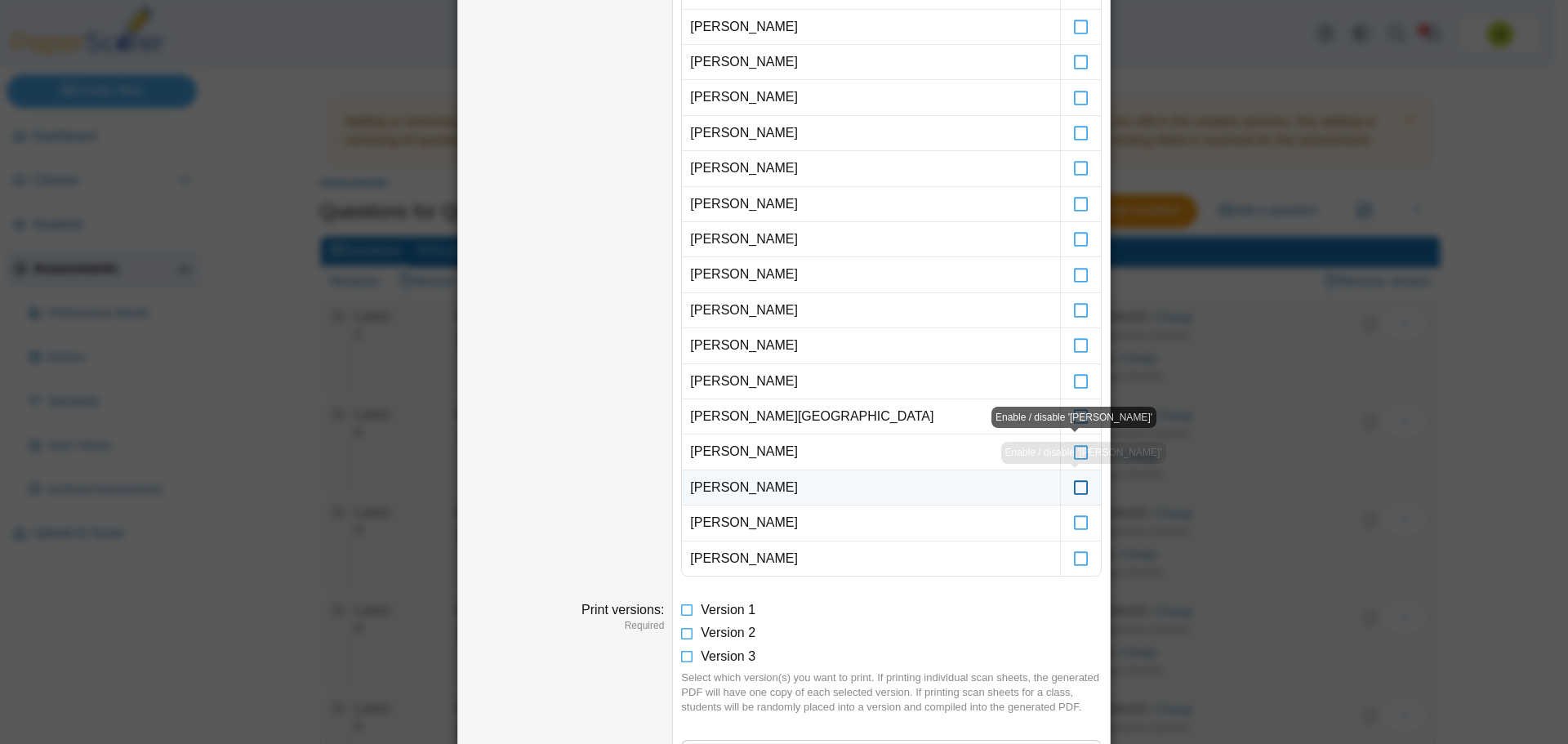
click at [1079, 483] on icon at bounding box center [1081, 480] width 17 height 15
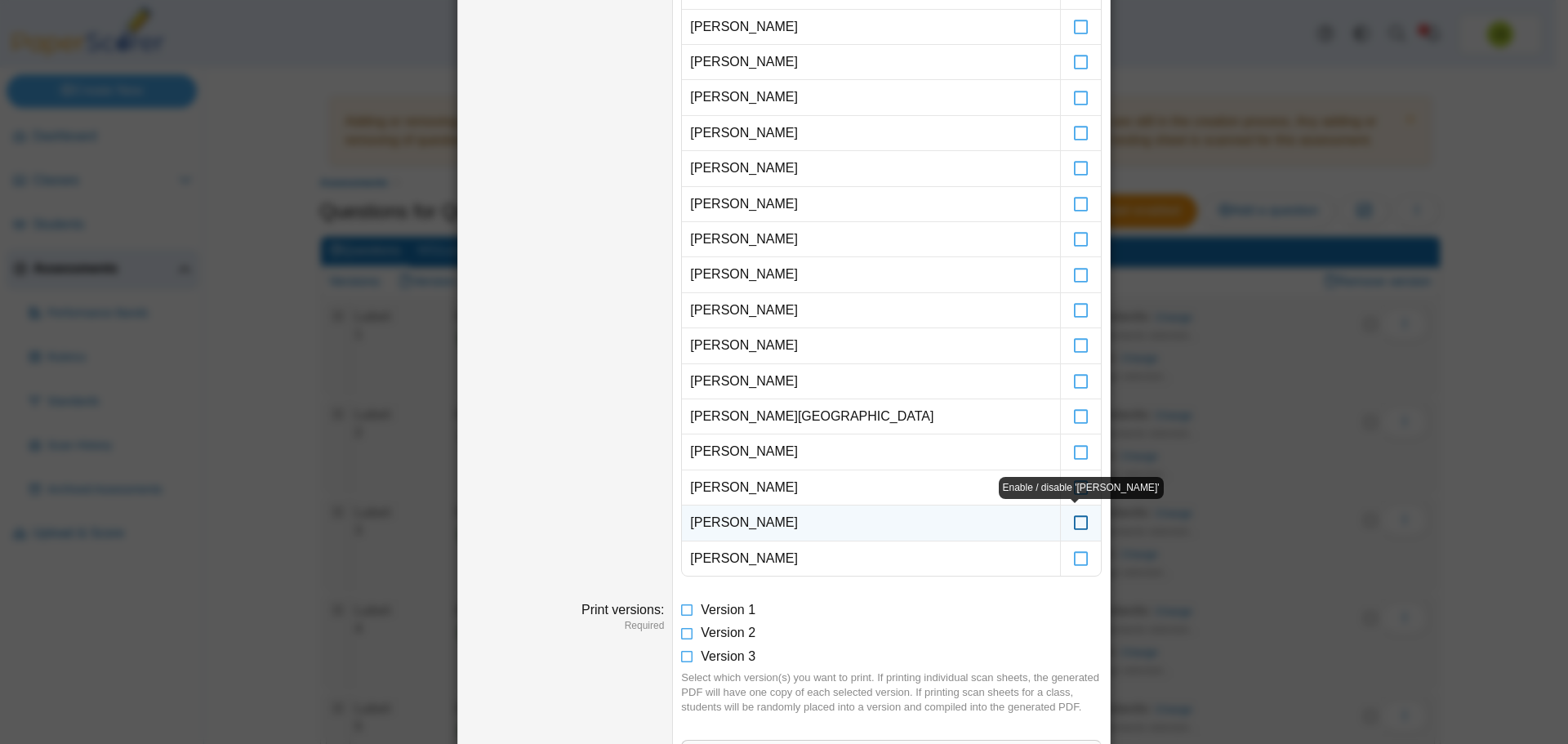
click at [1073, 522] on icon at bounding box center [1081, 515] width 17 height 15
drag, startPoint x: 1070, startPoint y: 556, endPoint x: 1146, endPoint y: 558, distance: 76.0
click at [1073, 556] on icon at bounding box center [1081, 551] width 17 height 15
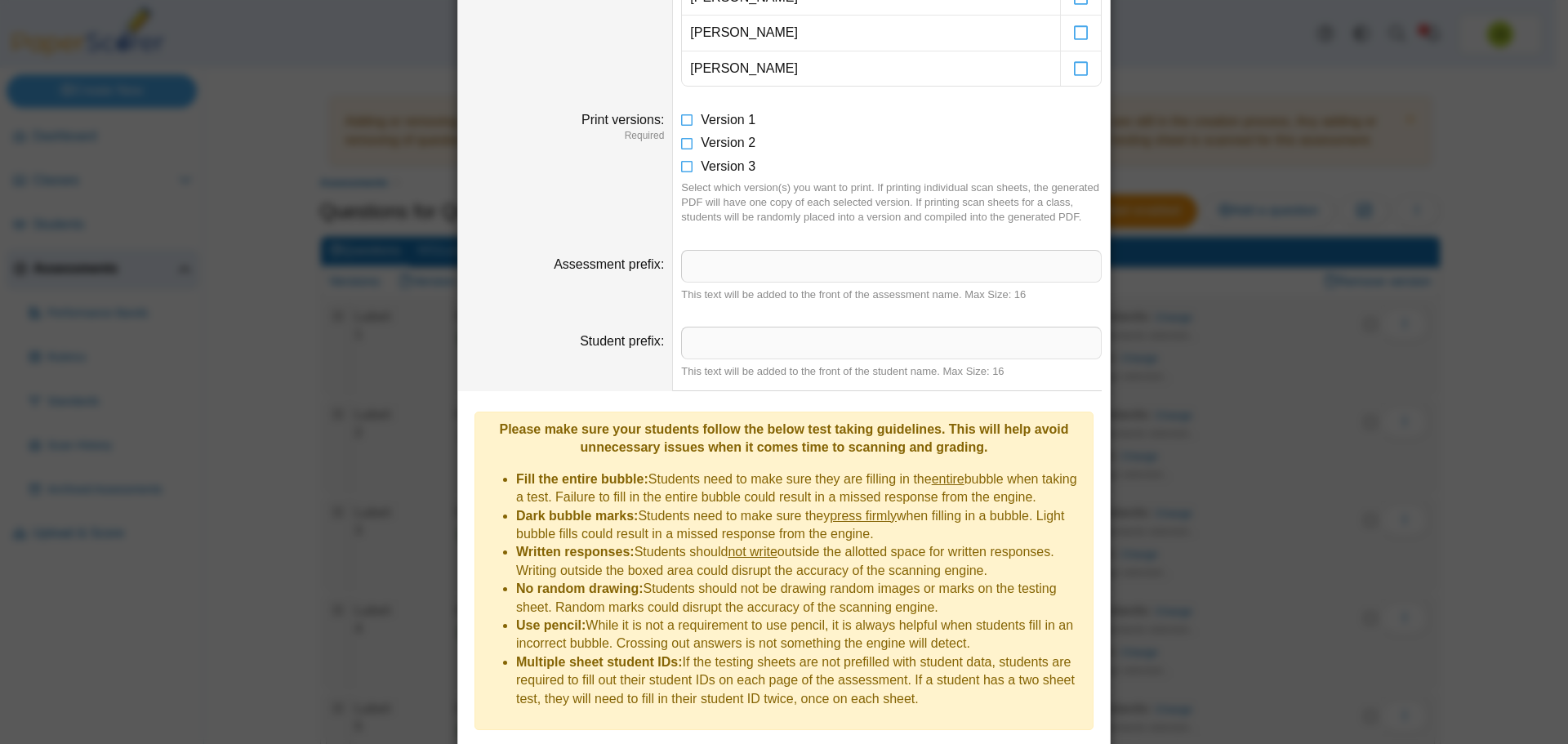
scroll to position [1220, 0]
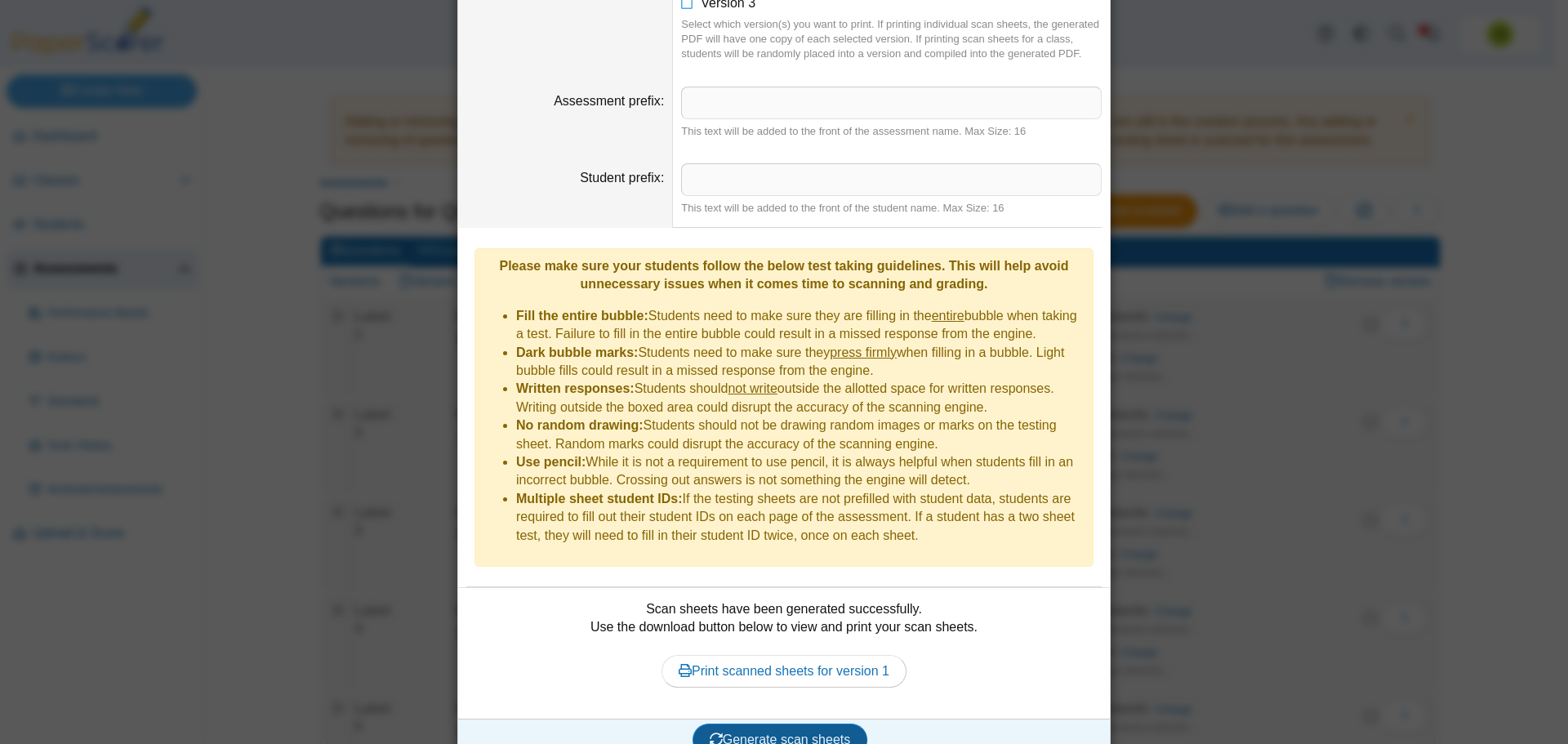
click at [763, 733] on span "Generate scan sheets" at bounding box center [780, 739] width 141 height 14
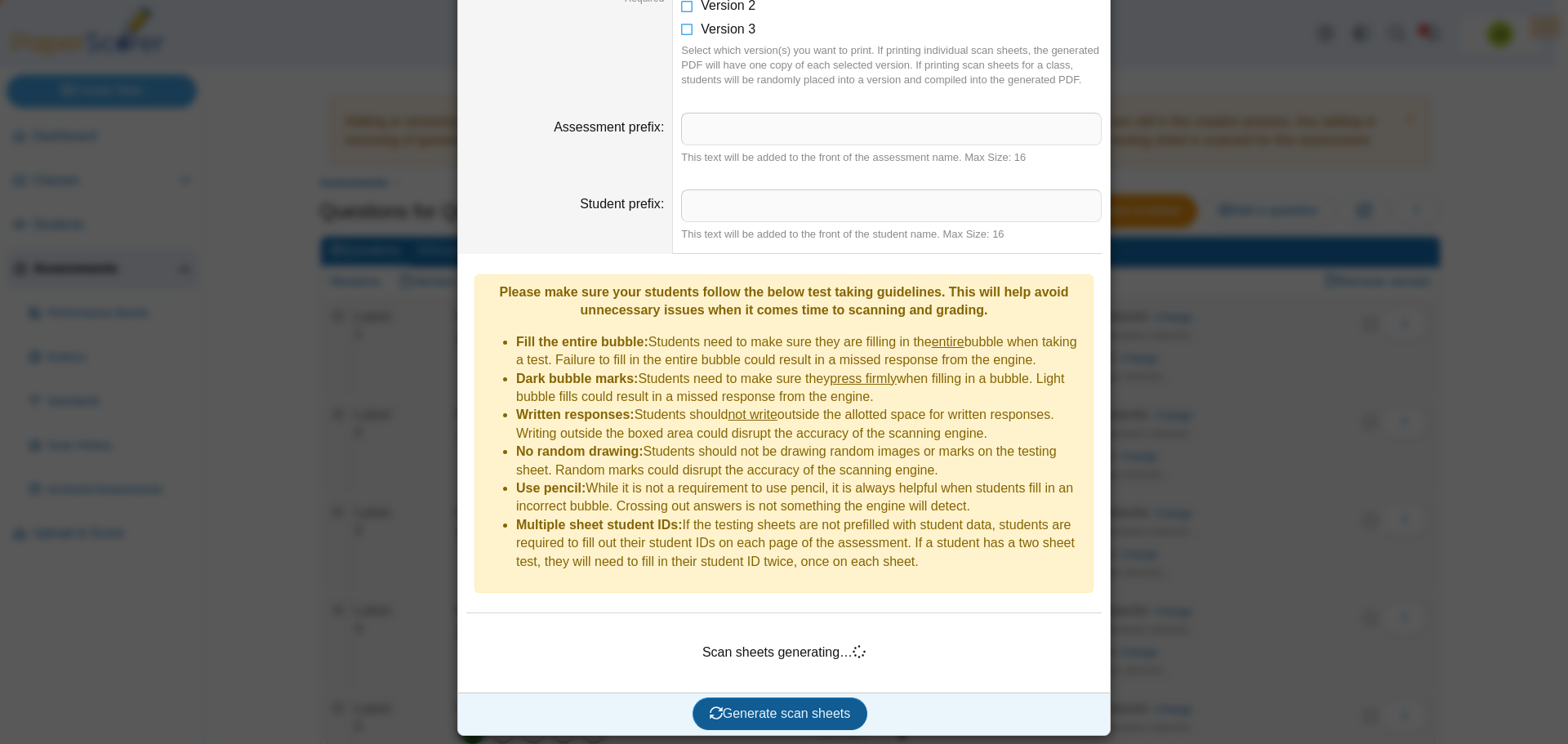
scroll to position [1168, 0]
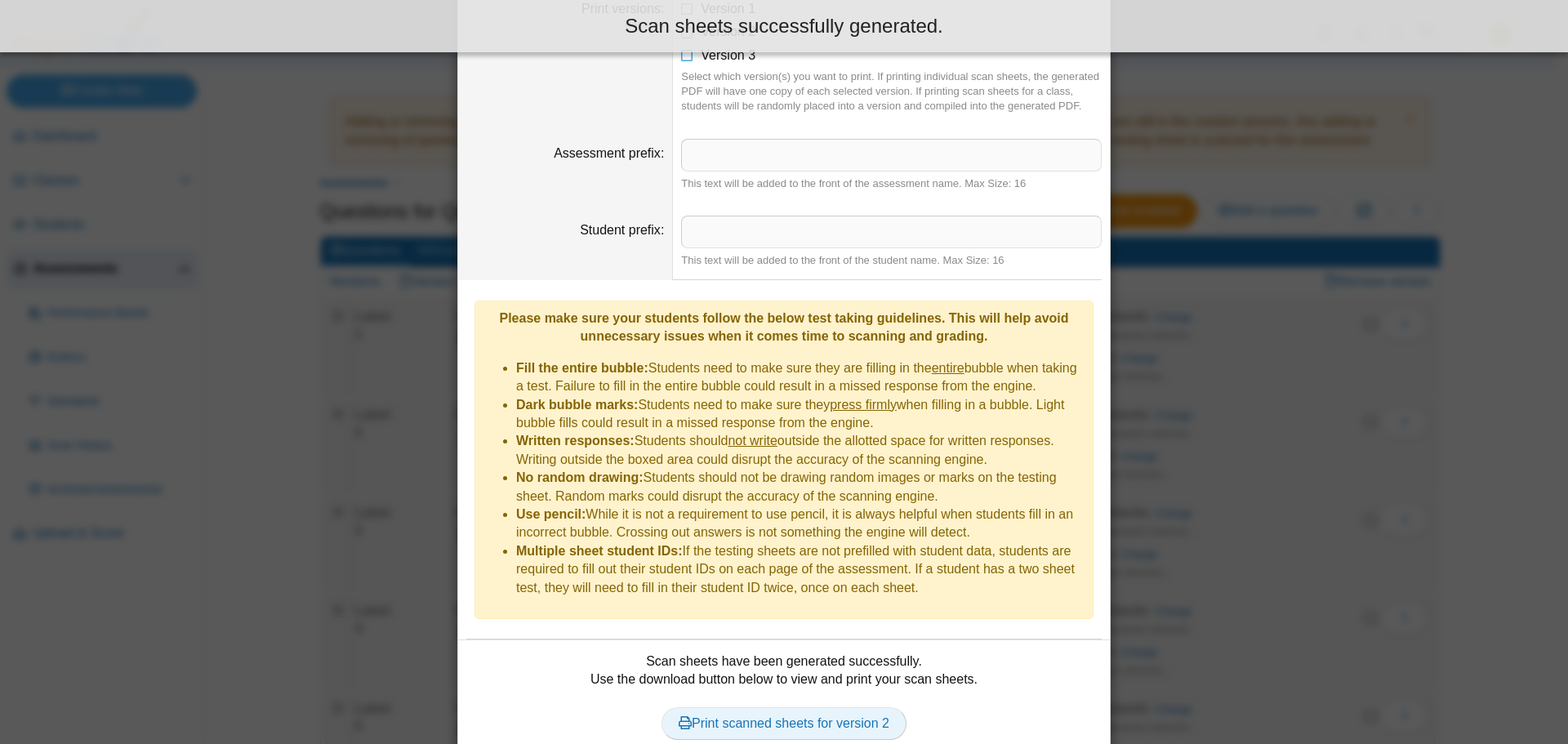
click at [782, 707] on link "Print scanned sheets for version 2" at bounding box center [784, 723] width 245 height 32
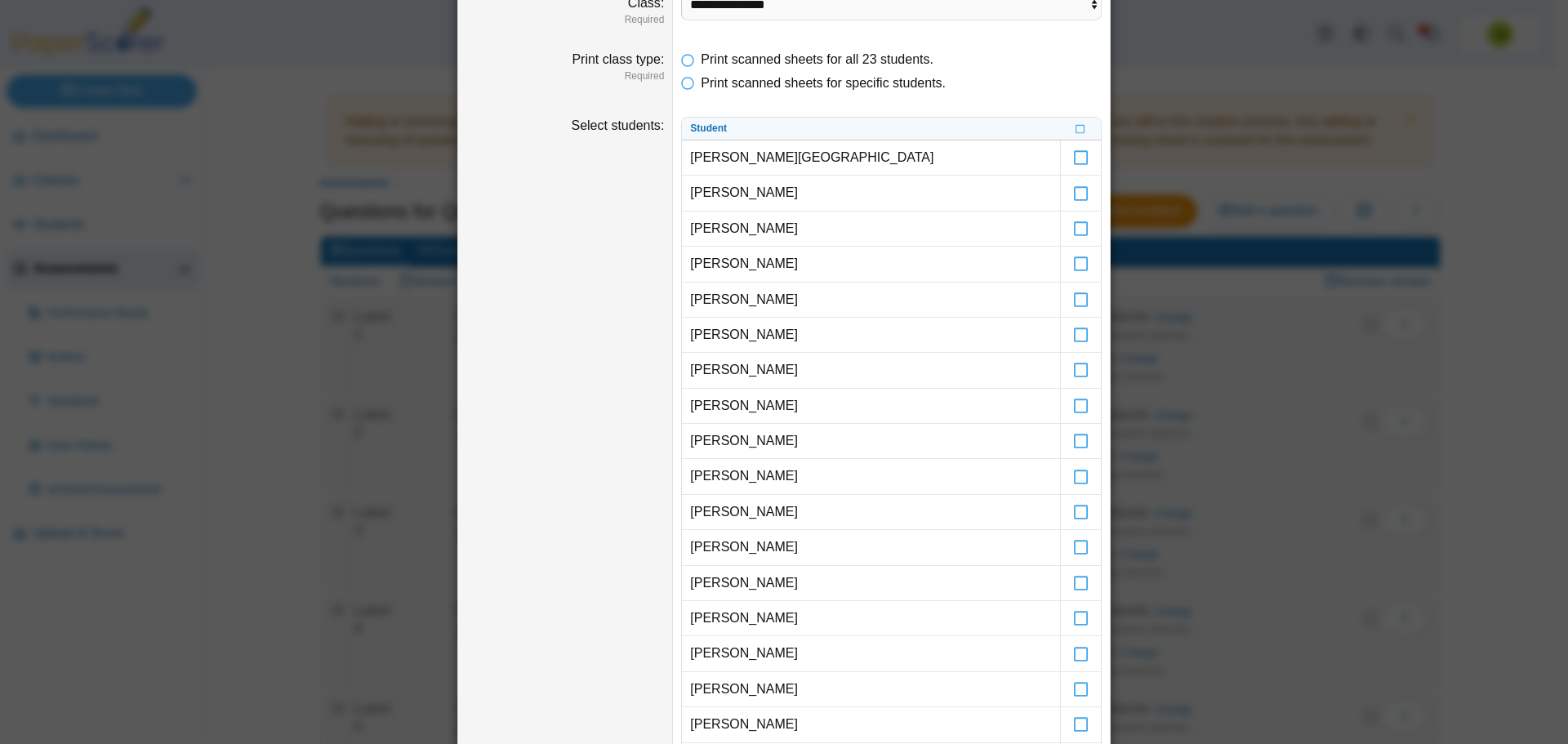
scroll to position [0, 0]
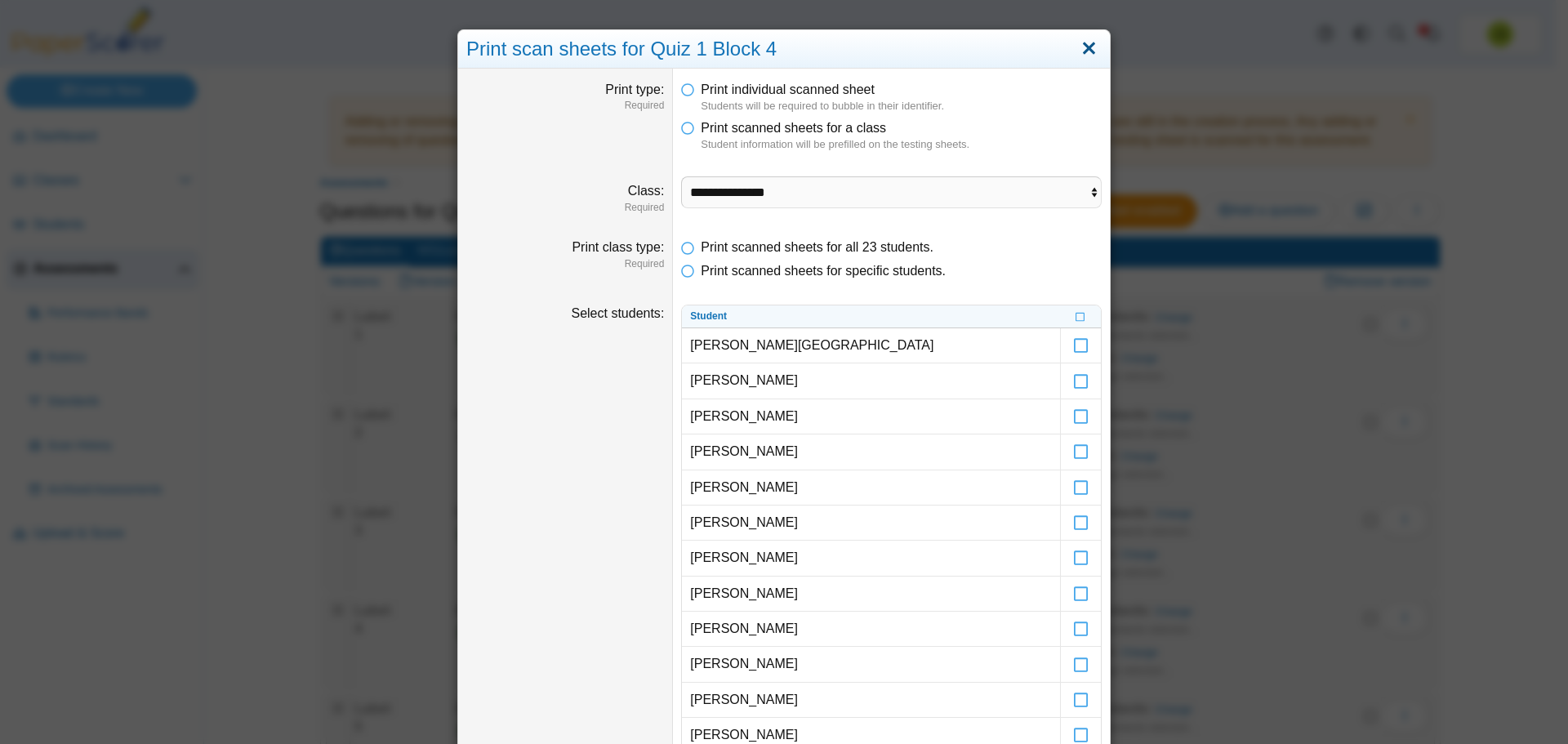
click at [1090, 54] on link "Close" at bounding box center [1089, 49] width 25 height 28
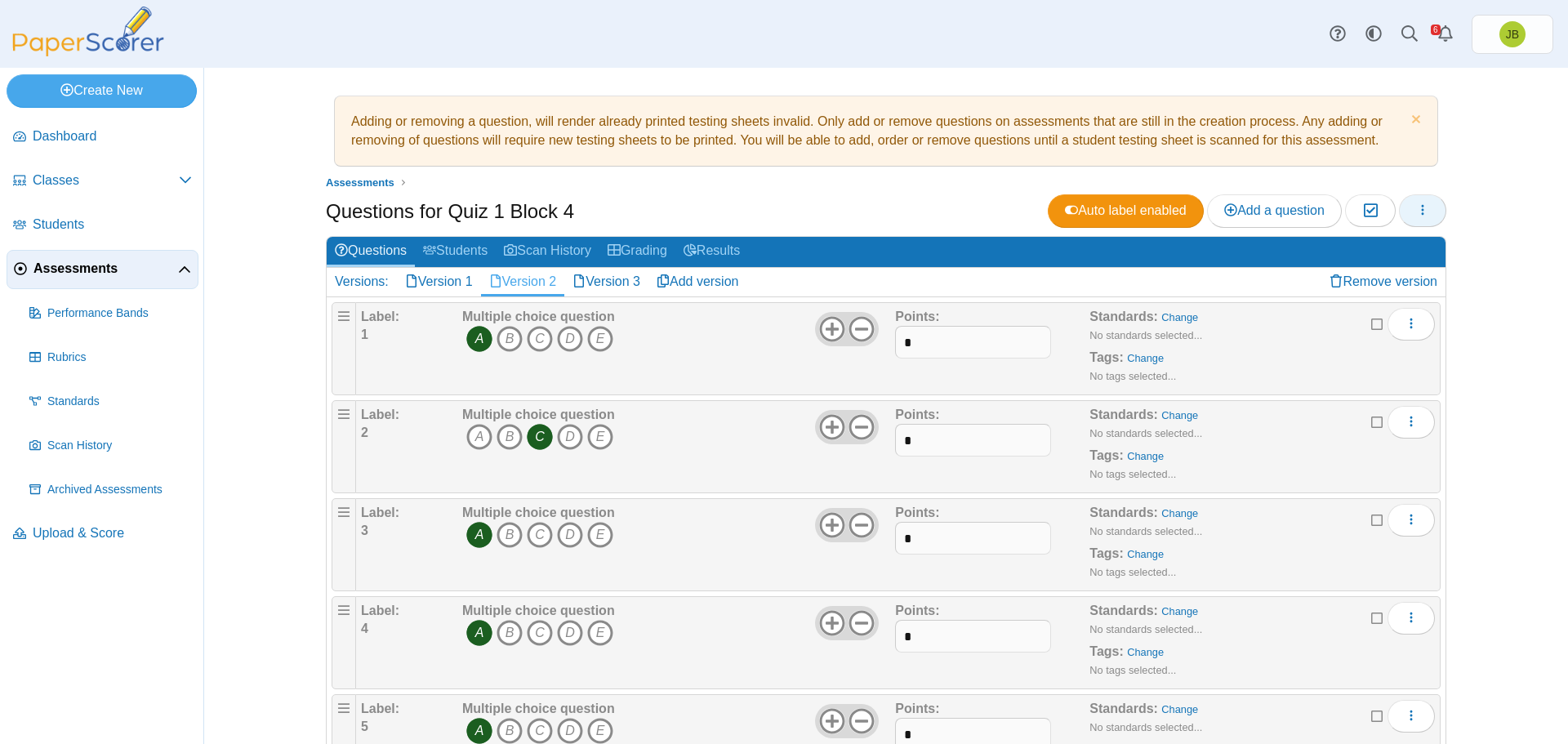
click at [1421, 216] on icon "button" at bounding box center [1423, 210] width 13 height 13
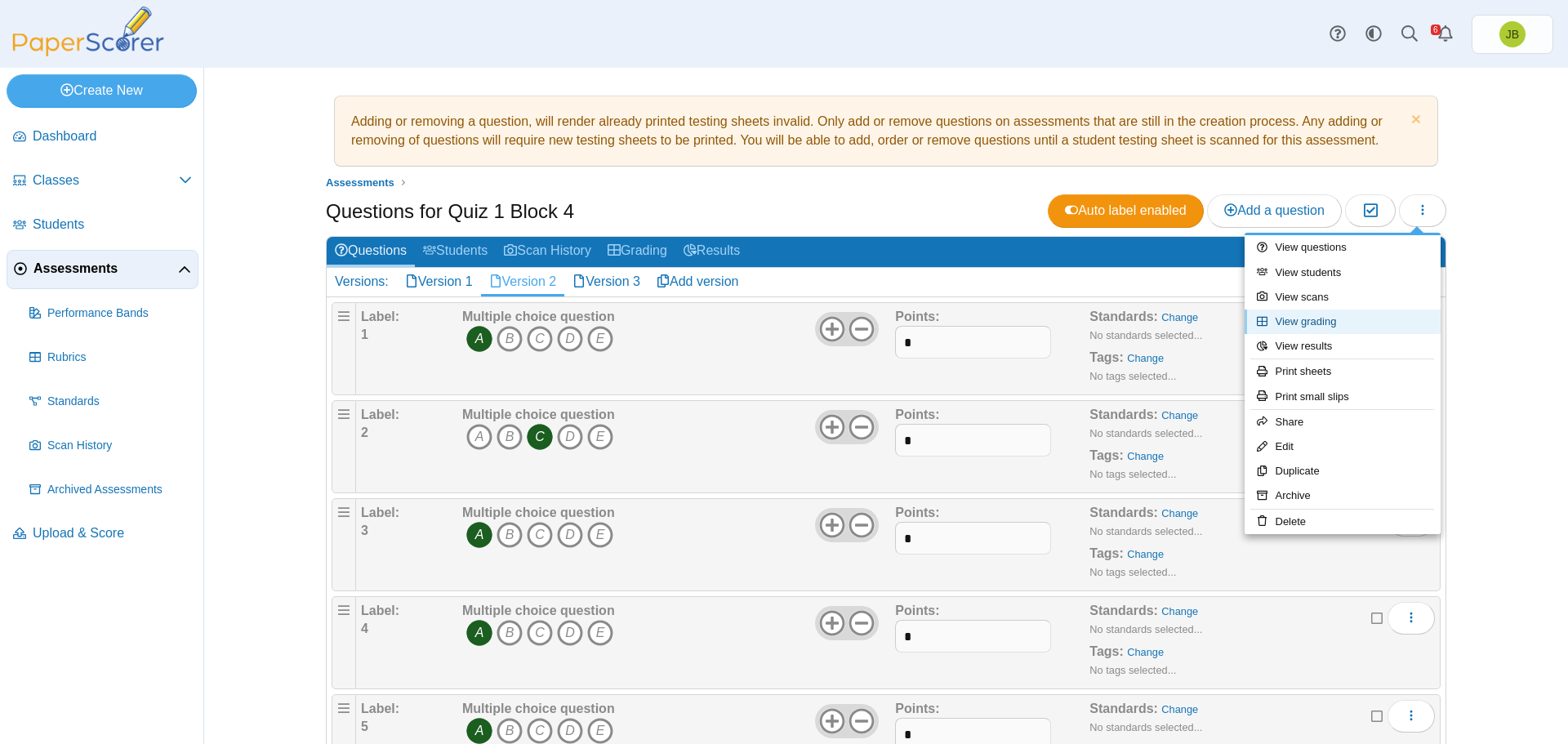
click at [1292, 318] on link "View grading" at bounding box center [1343, 321] width 196 height 25
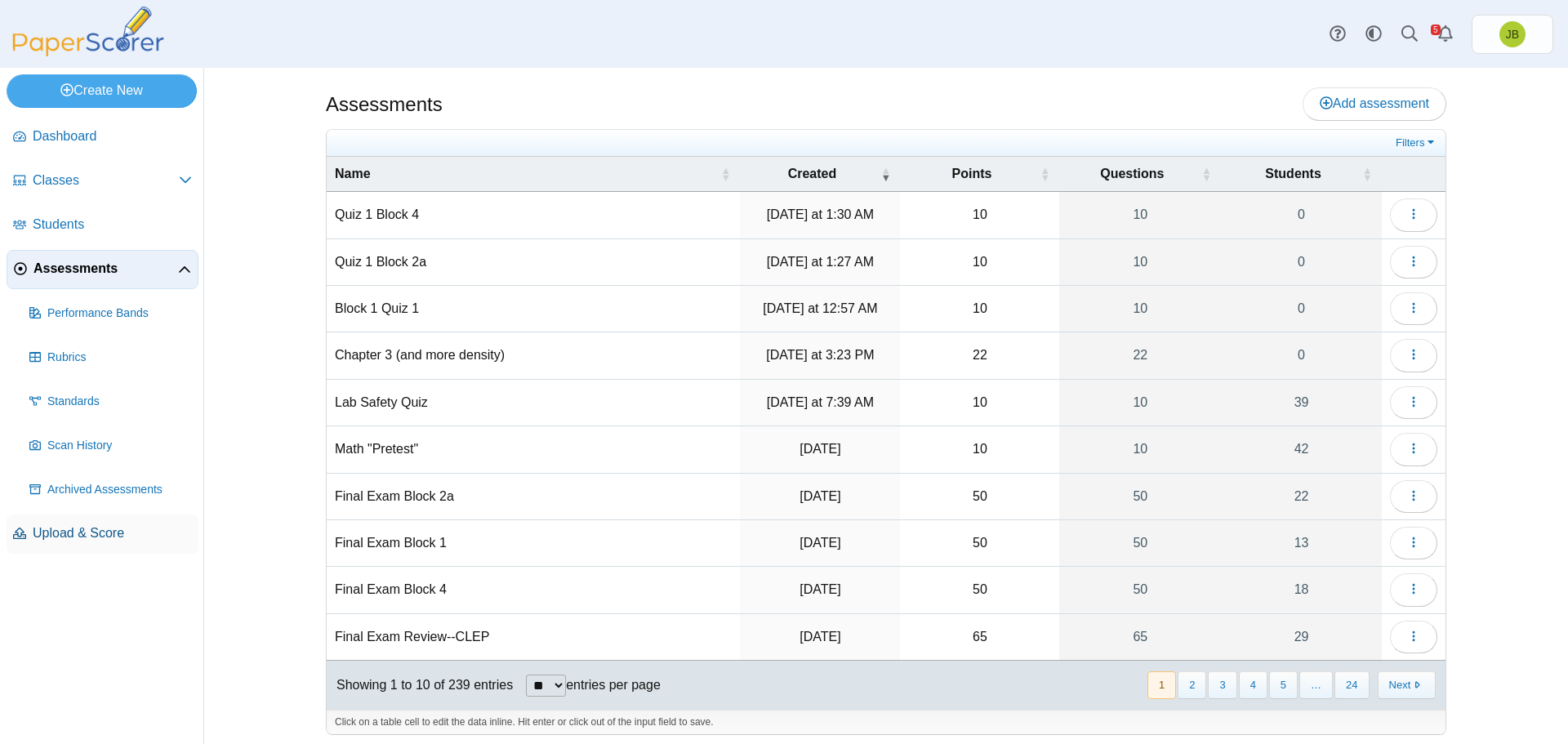
click at [85, 533] on span "Upload & Score" at bounding box center [112, 533] width 160 height 18
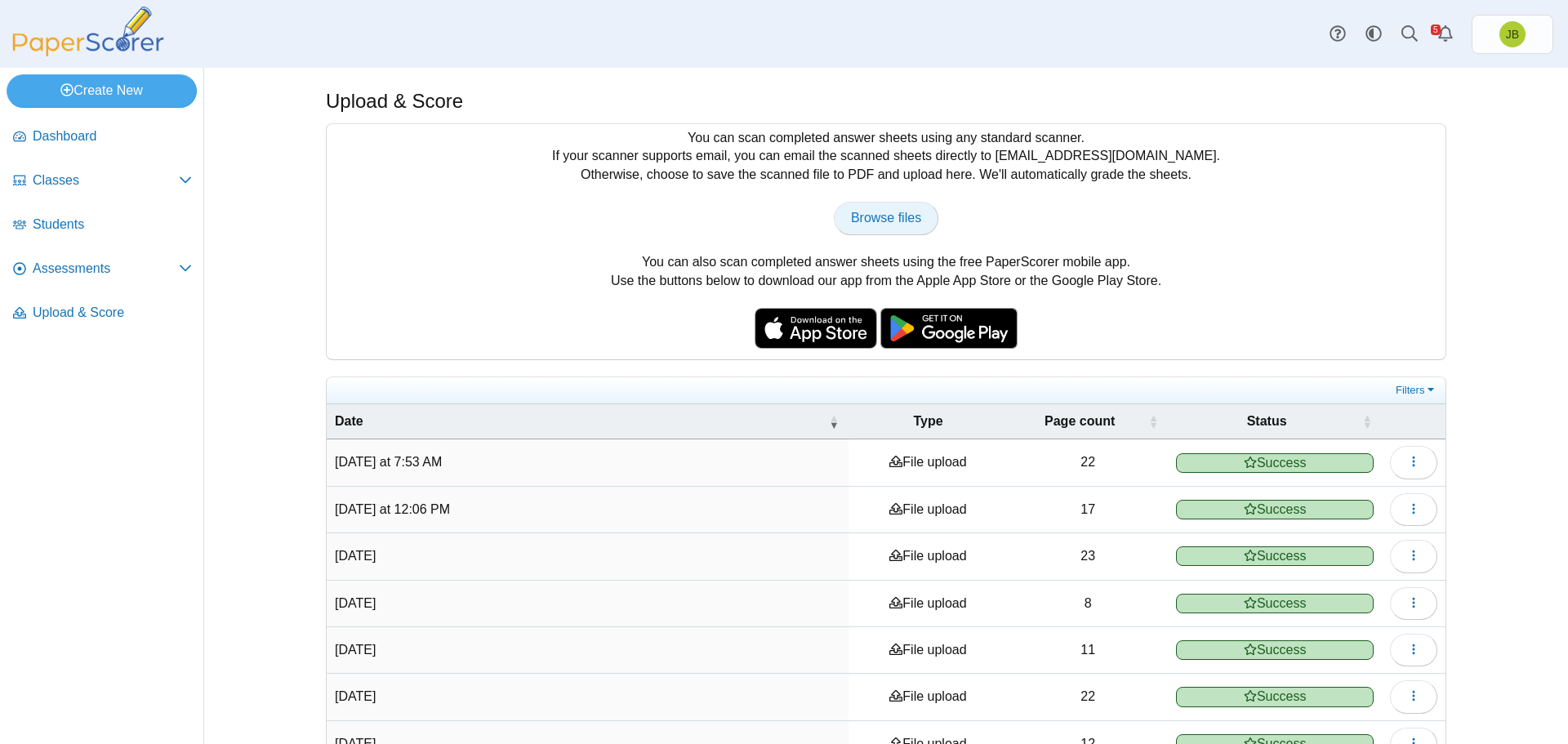
click at [903, 216] on span "Browse files" at bounding box center [887, 217] width 70 height 14
type input "**********"
click at [83, 272] on span "Assessments" at bounding box center [105, 268] width 146 height 18
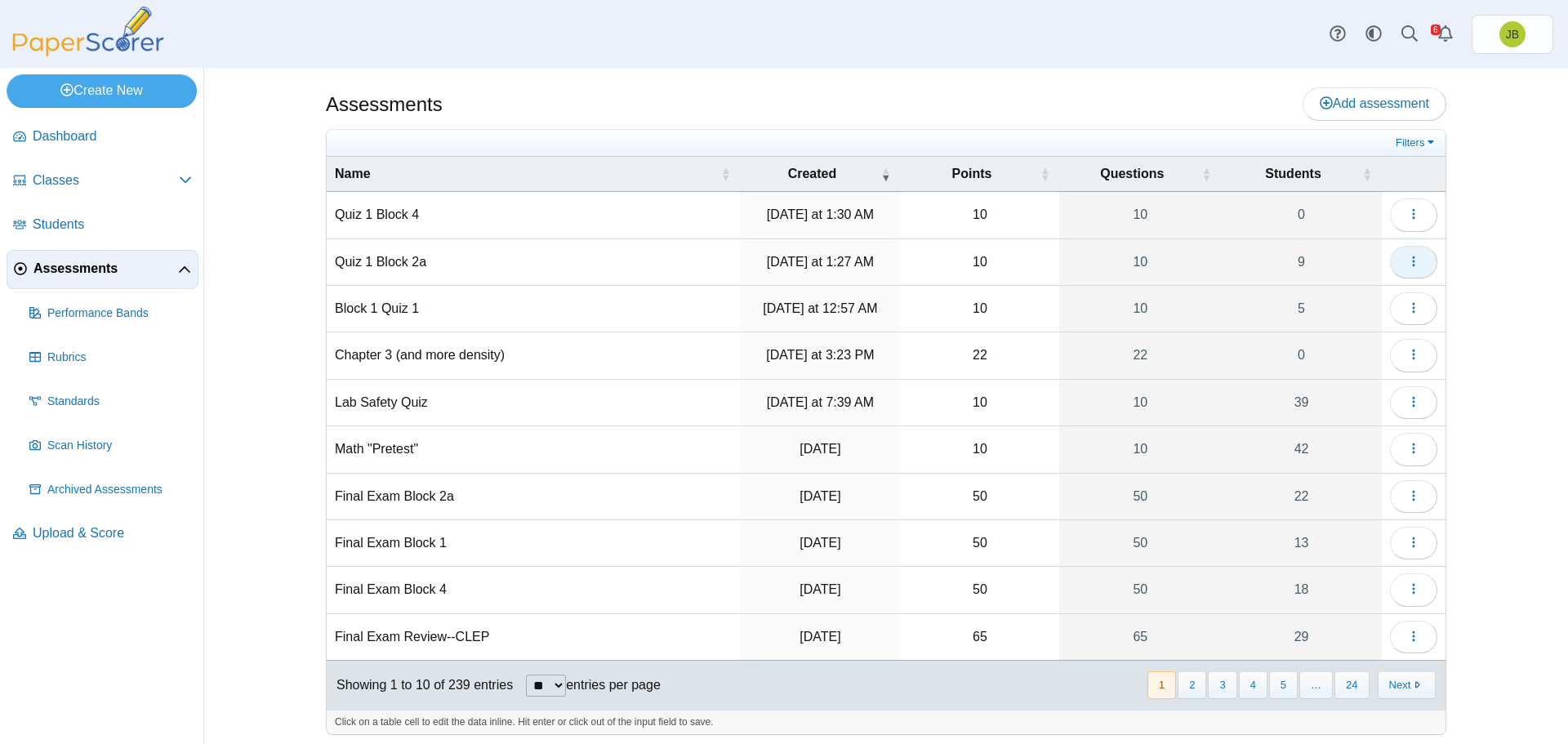
click at [1410, 263] on icon "button" at bounding box center [1414, 261] width 13 height 13
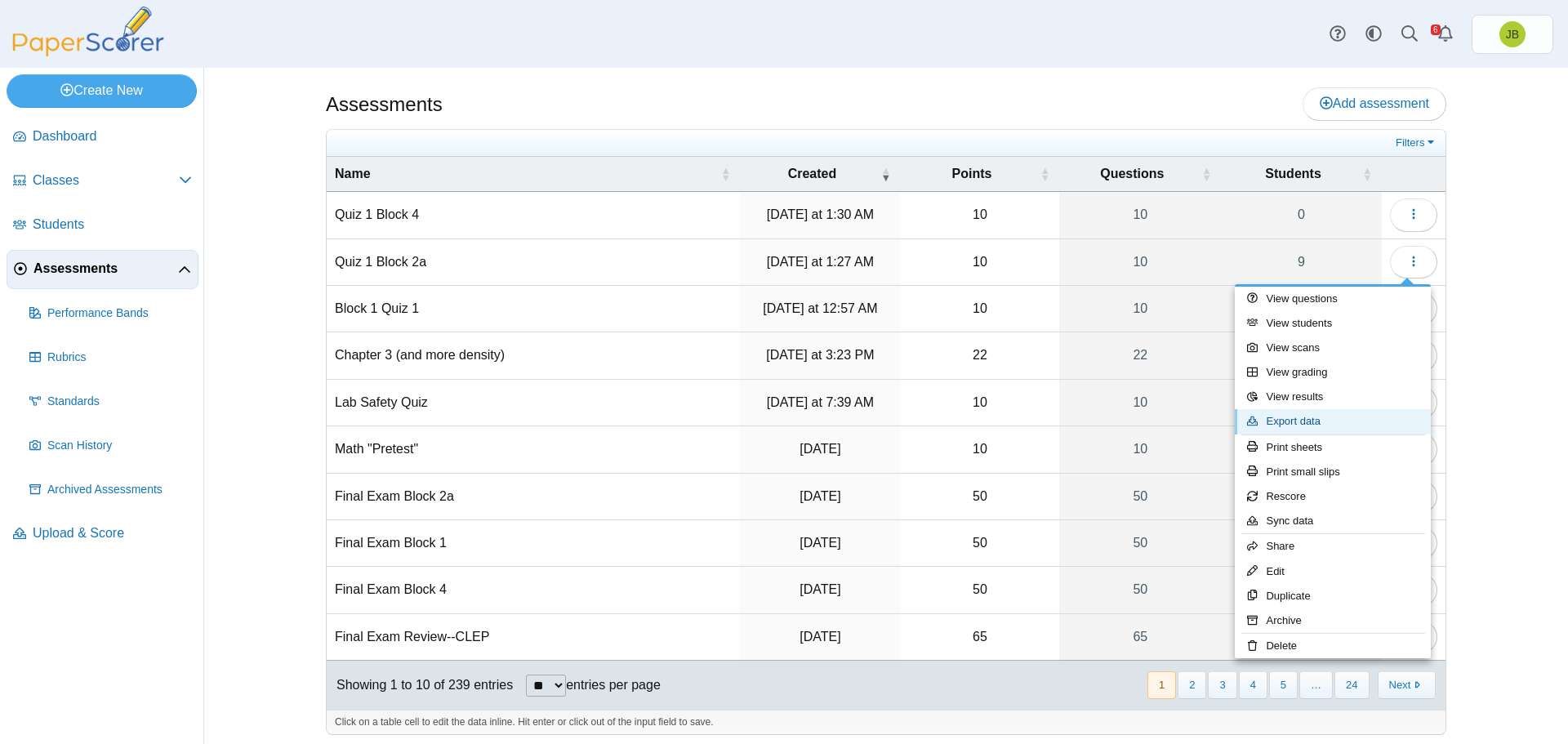
click at [1301, 420] on link "Export data" at bounding box center [1333, 421] width 196 height 25
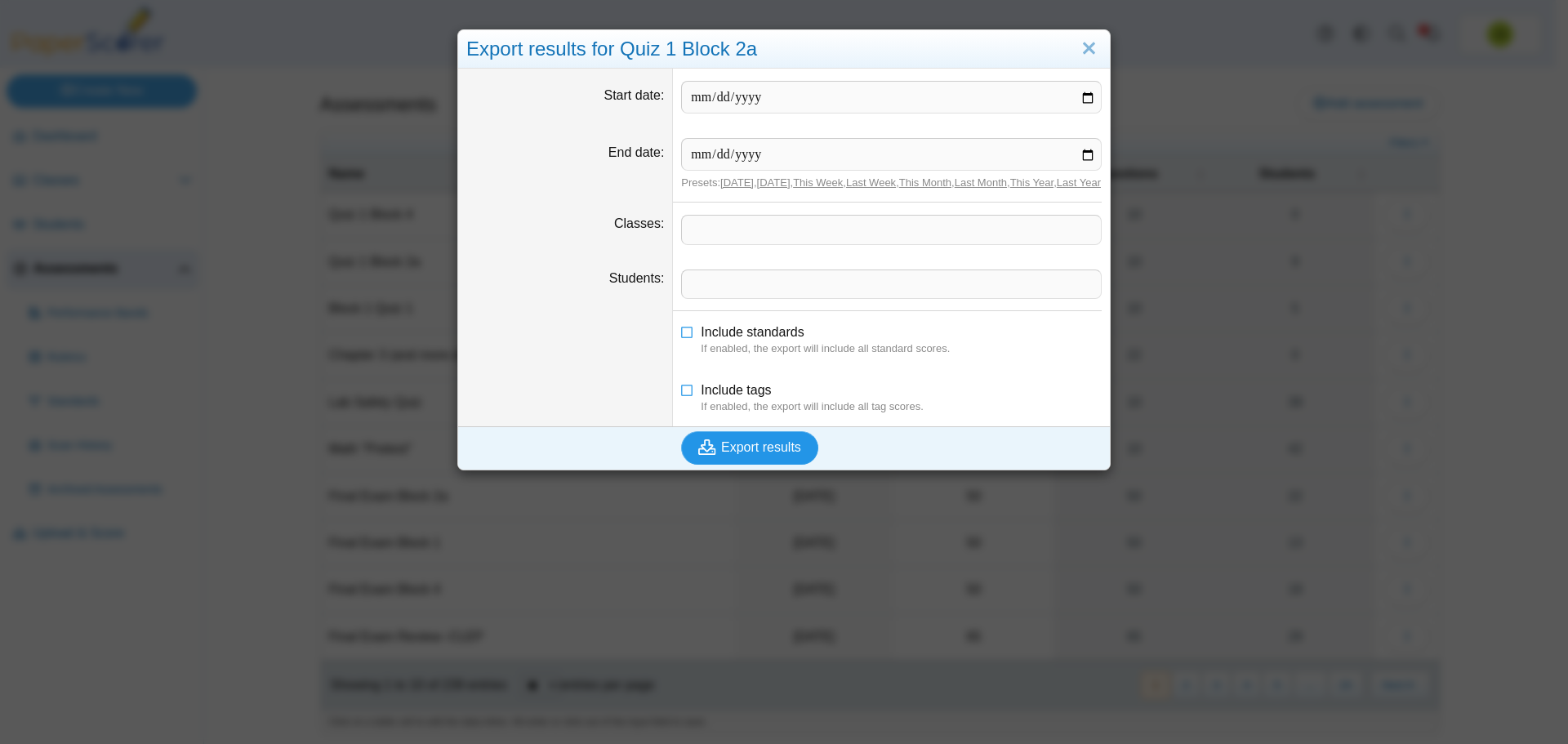
click at [763, 454] on span "Export results" at bounding box center [761, 447] width 80 height 14
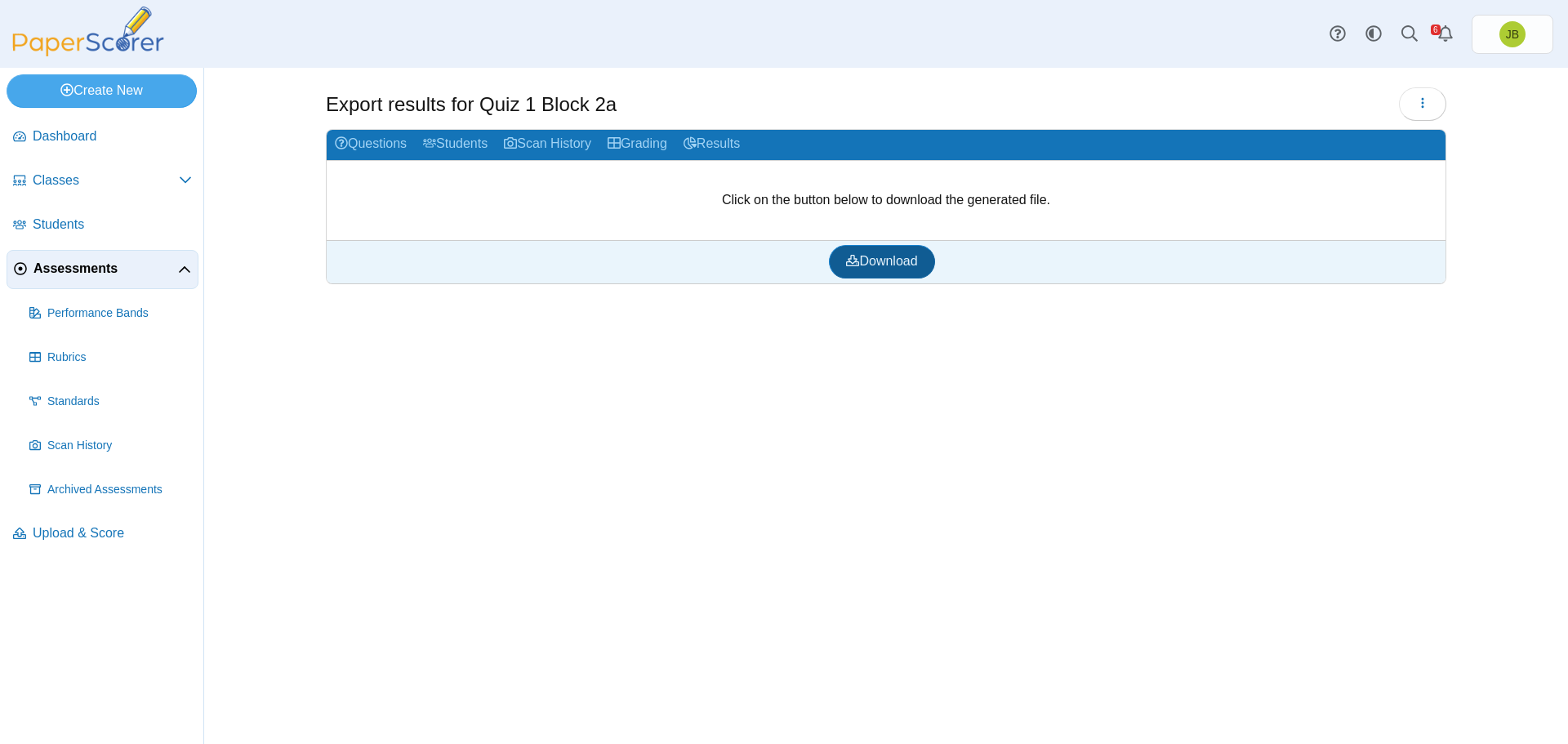
click at [917, 270] on link "Download" at bounding box center [882, 260] width 105 height 32
click at [60, 267] on span "Assessments" at bounding box center [105, 268] width 145 height 18
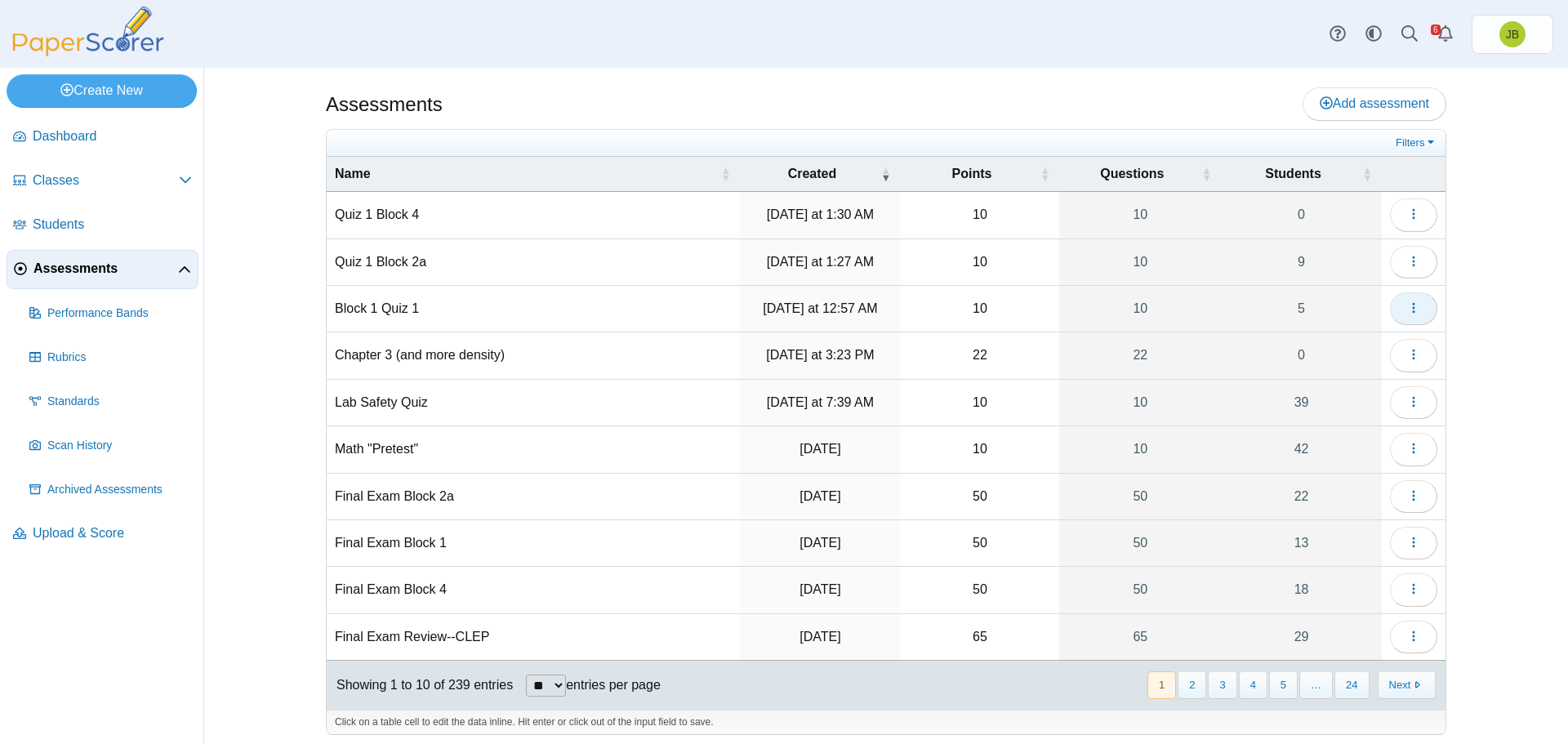
click at [1407, 310] on icon "button" at bounding box center [1414, 307] width 13 height 13
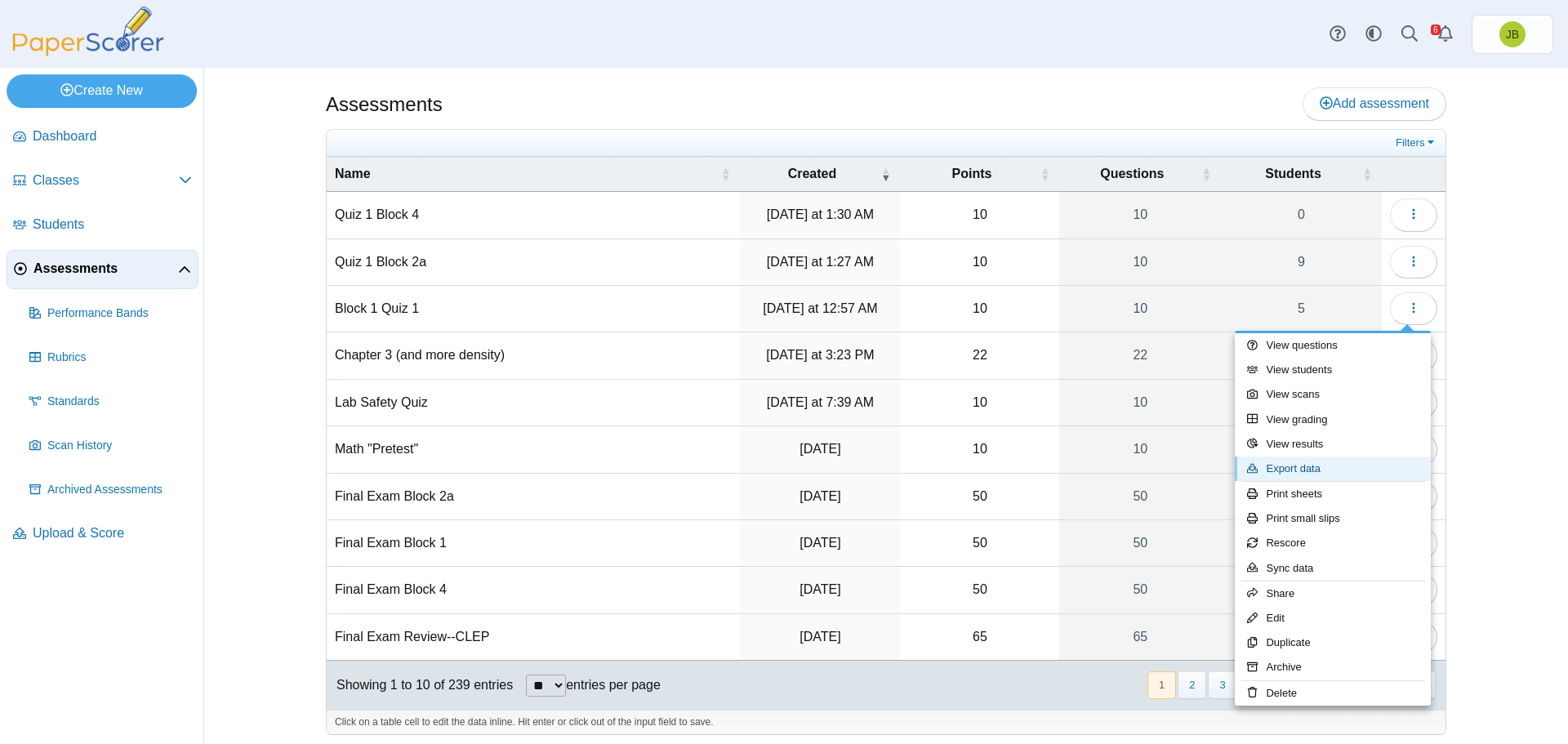
click at [1311, 473] on link "Export data" at bounding box center [1333, 469] width 196 height 25
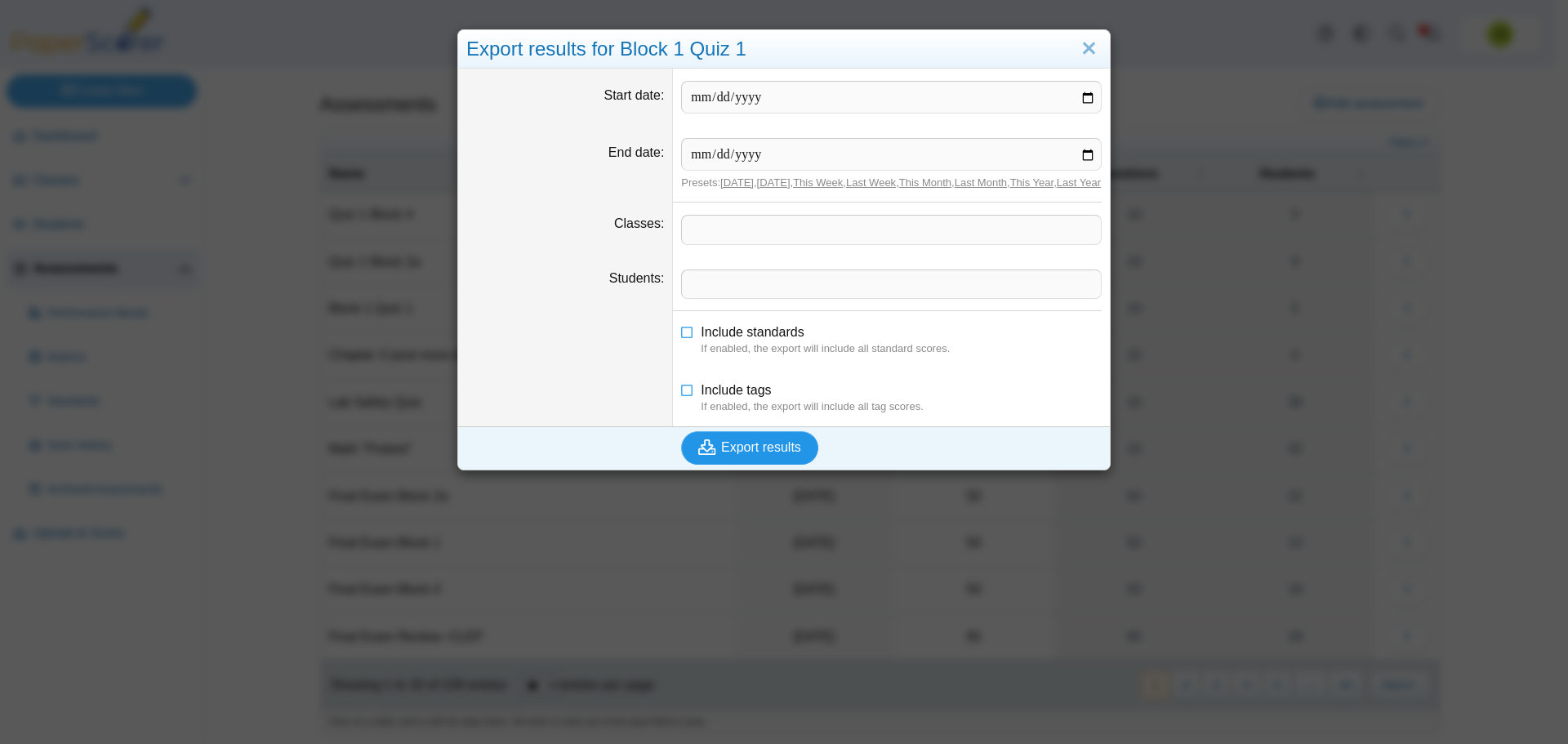
click at [754, 454] on span "Export results" at bounding box center [761, 447] width 80 height 14
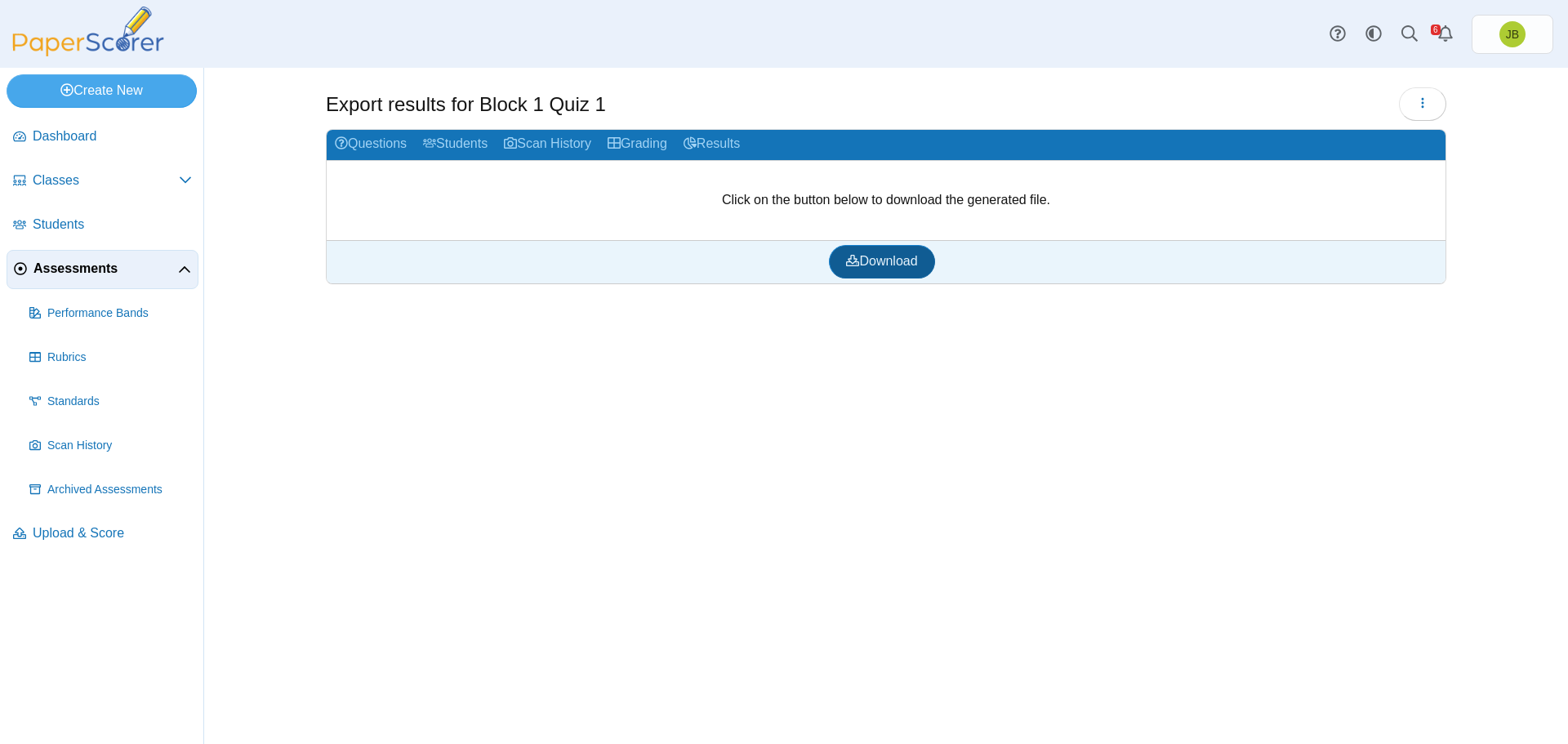
click at [881, 261] on span "Download" at bounding box center [881, 260] width 71 height 14
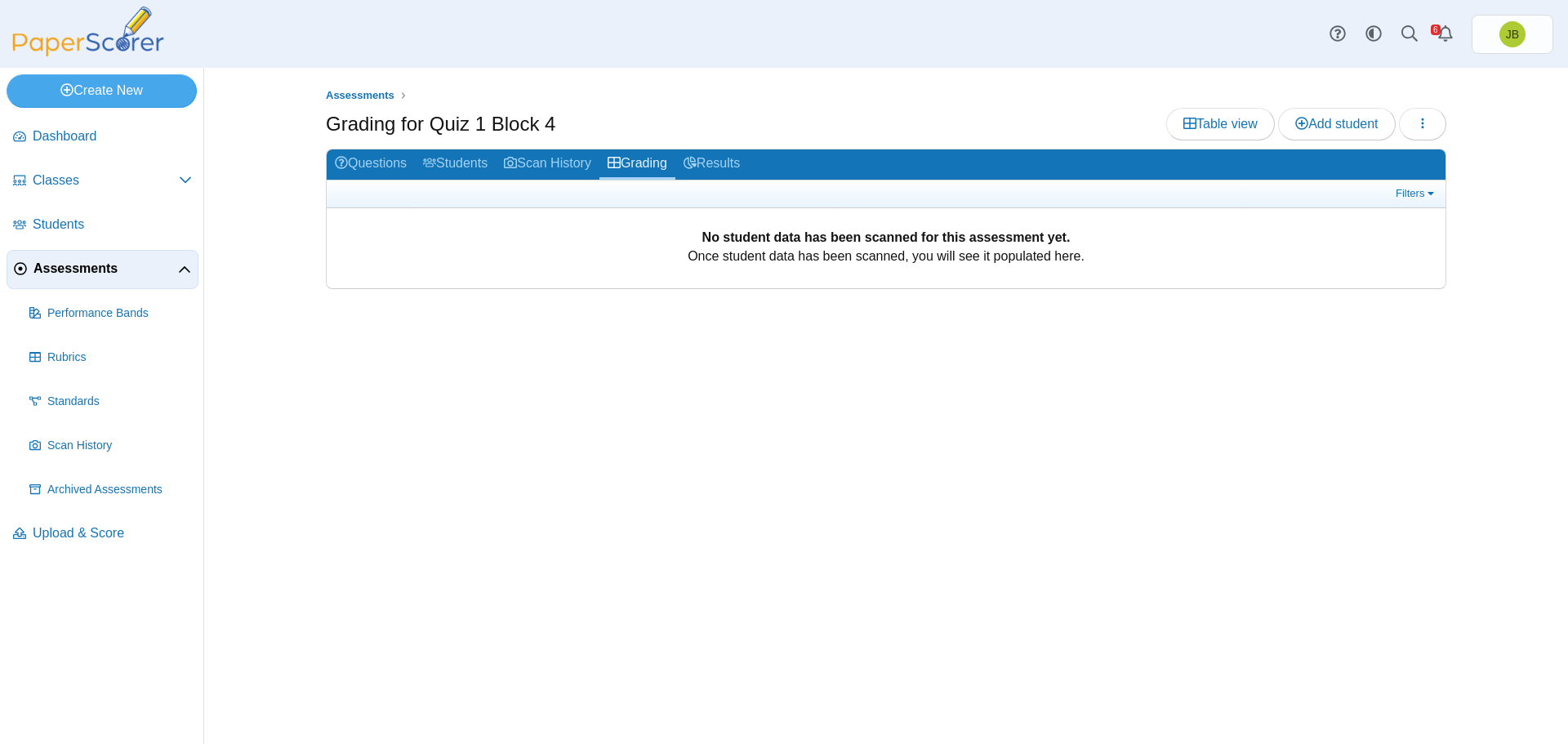
click at [76, 272] on span "Assessments" at bounding box center [105, 268] width 145 height 18
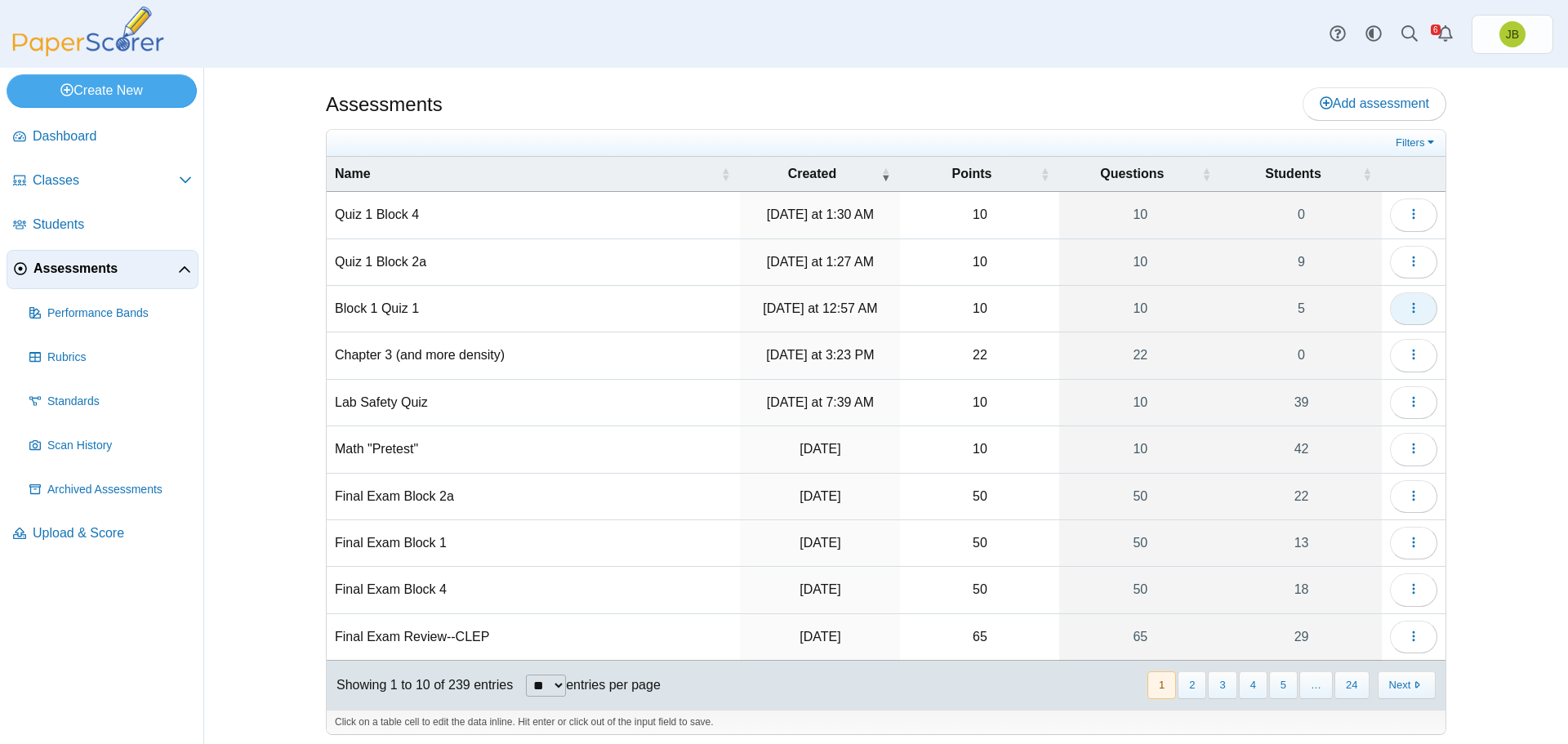
click at [1407, 316] on button "button" at bounding box center [1414, 308] width 47 height 32
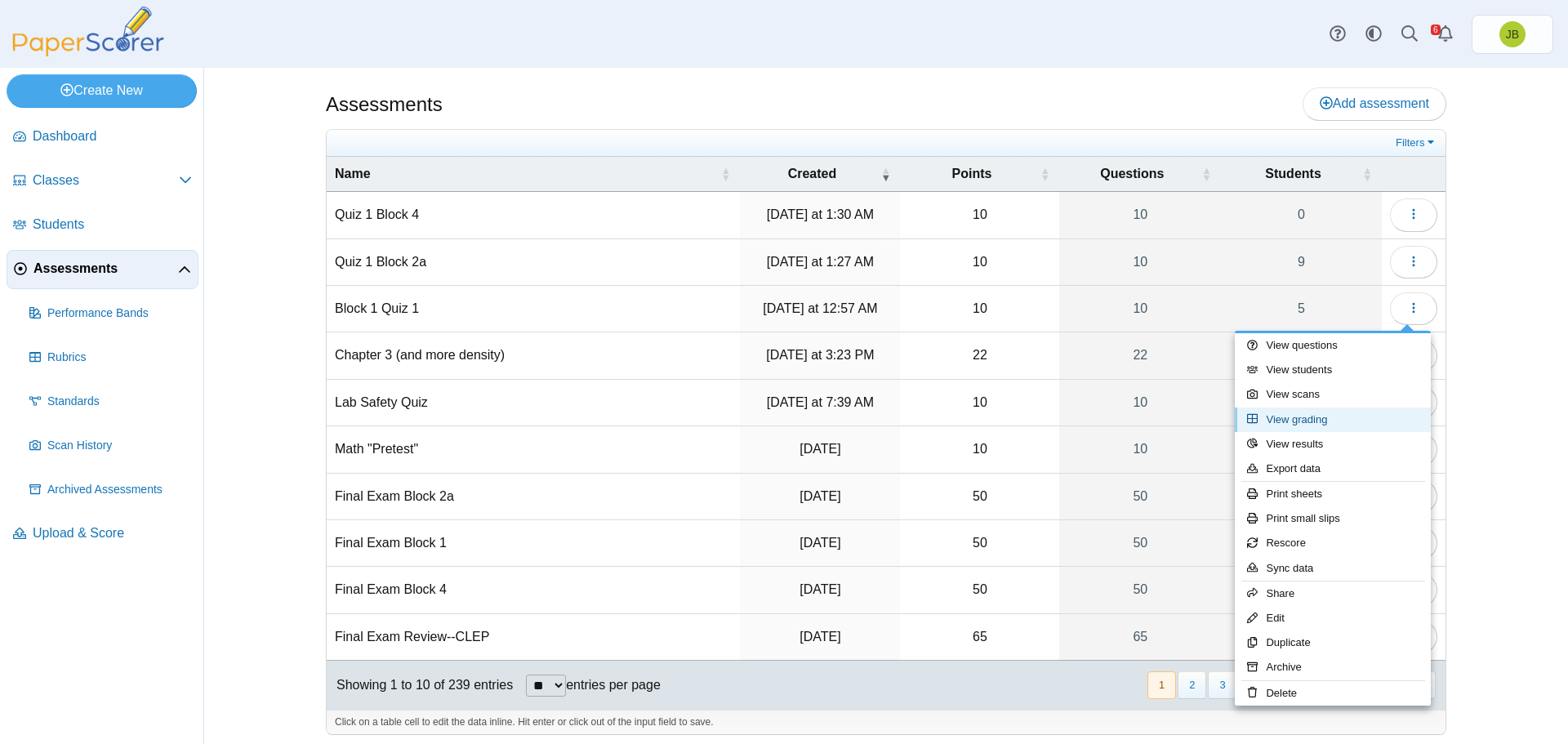
click at [1278, 415] on link "View grading" at bounding box center [1333, 419] width 196 height 25
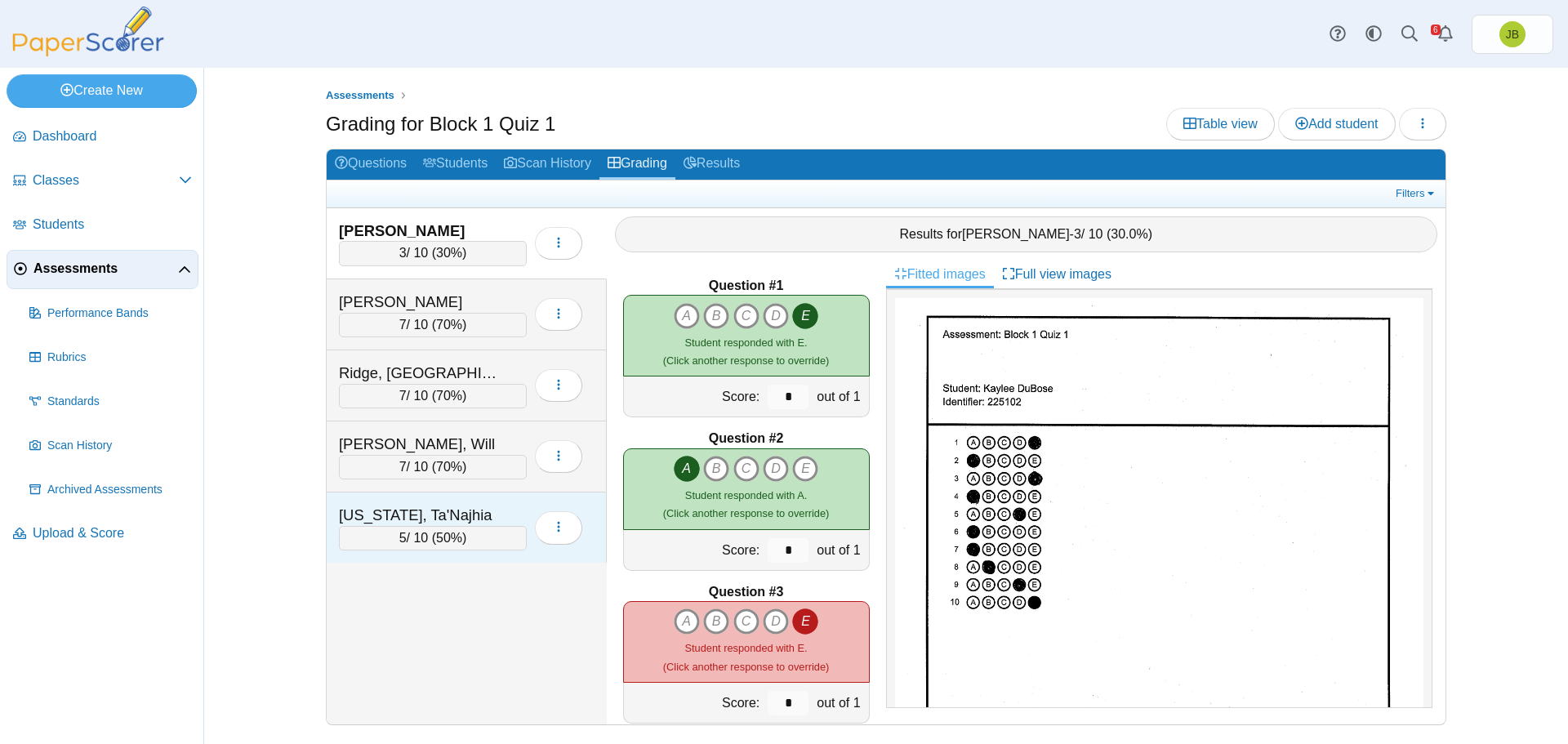
click at [498, 524] on div "[US_STATE], Ta'Najhia" at bounding box center [420, 515] width 163 height 21
